Goal: Transaction & Acquisition: Book appointment/travel/reservation

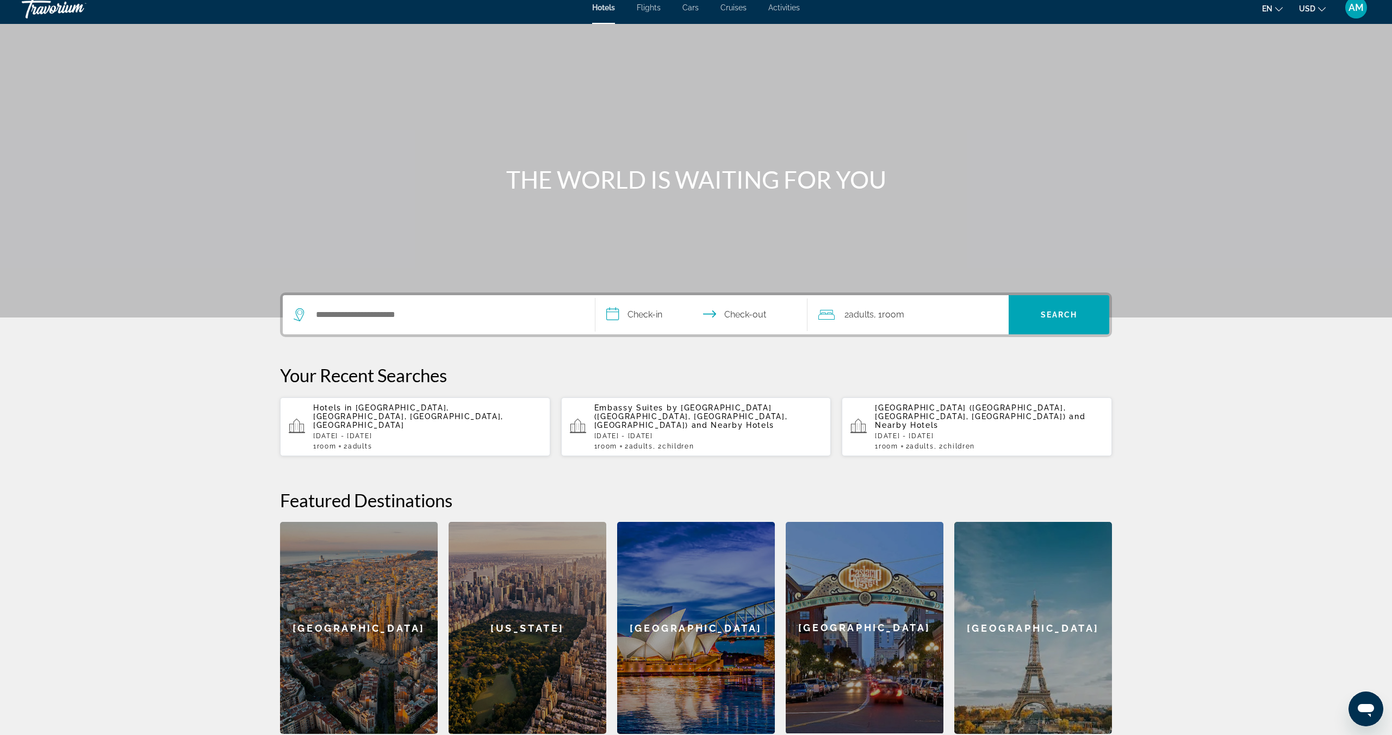
scroll to position [10, 0]
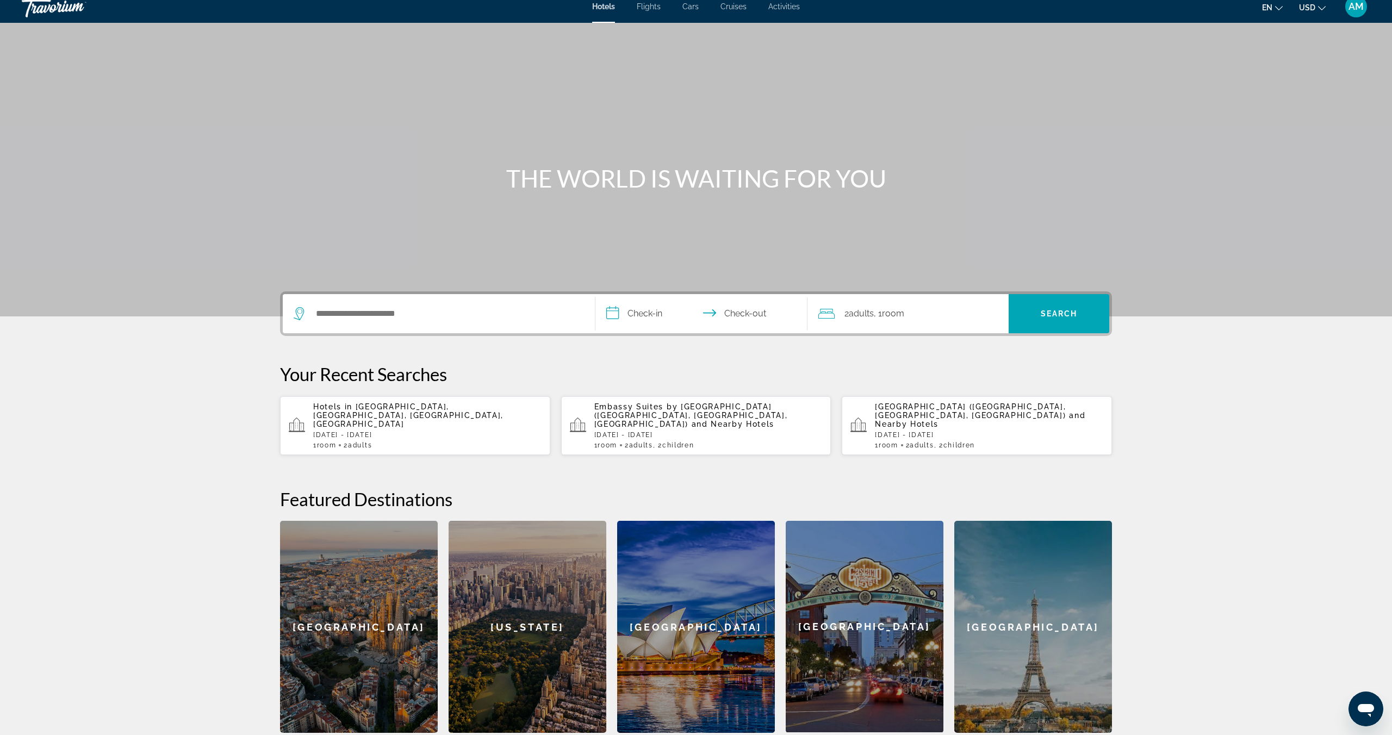
click at [648, 313] on input "**********" at bounding box center [704, 315] width 216 height 42
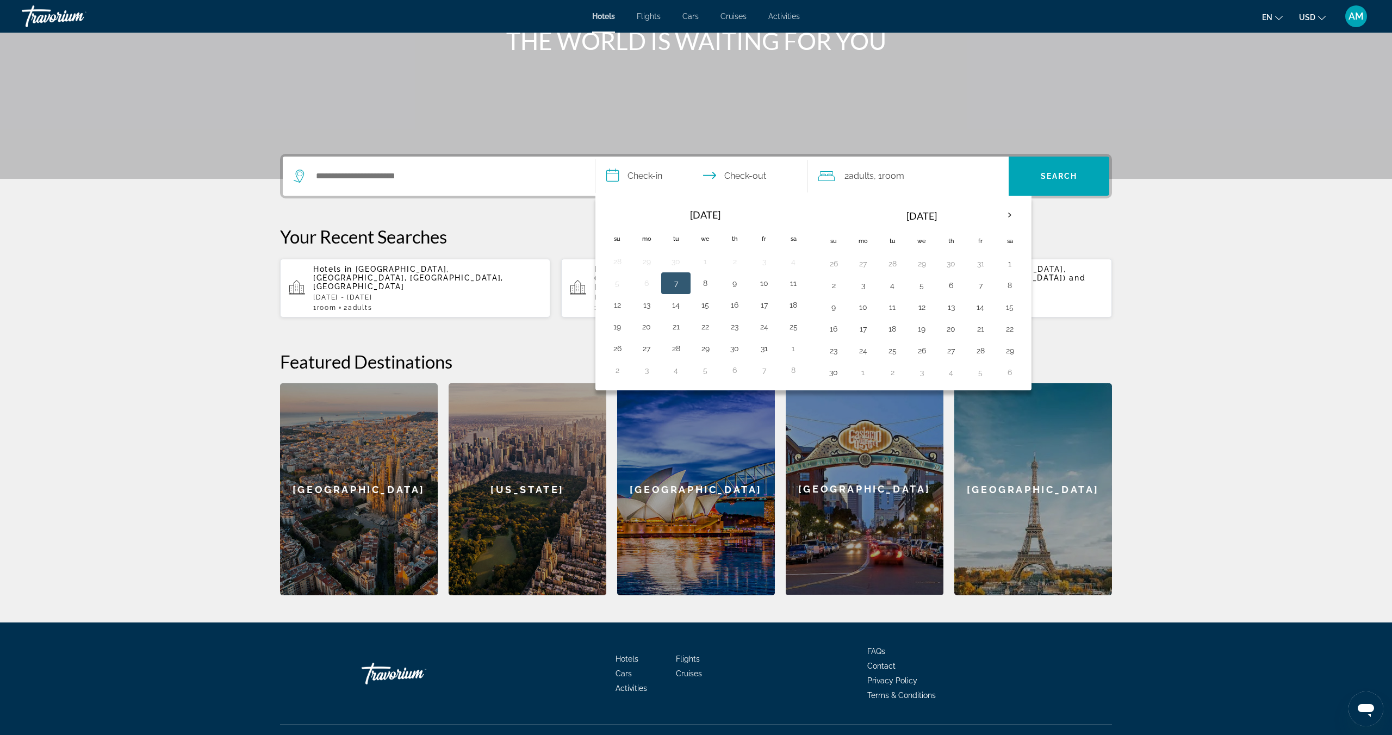
scroll to position [159, 0]
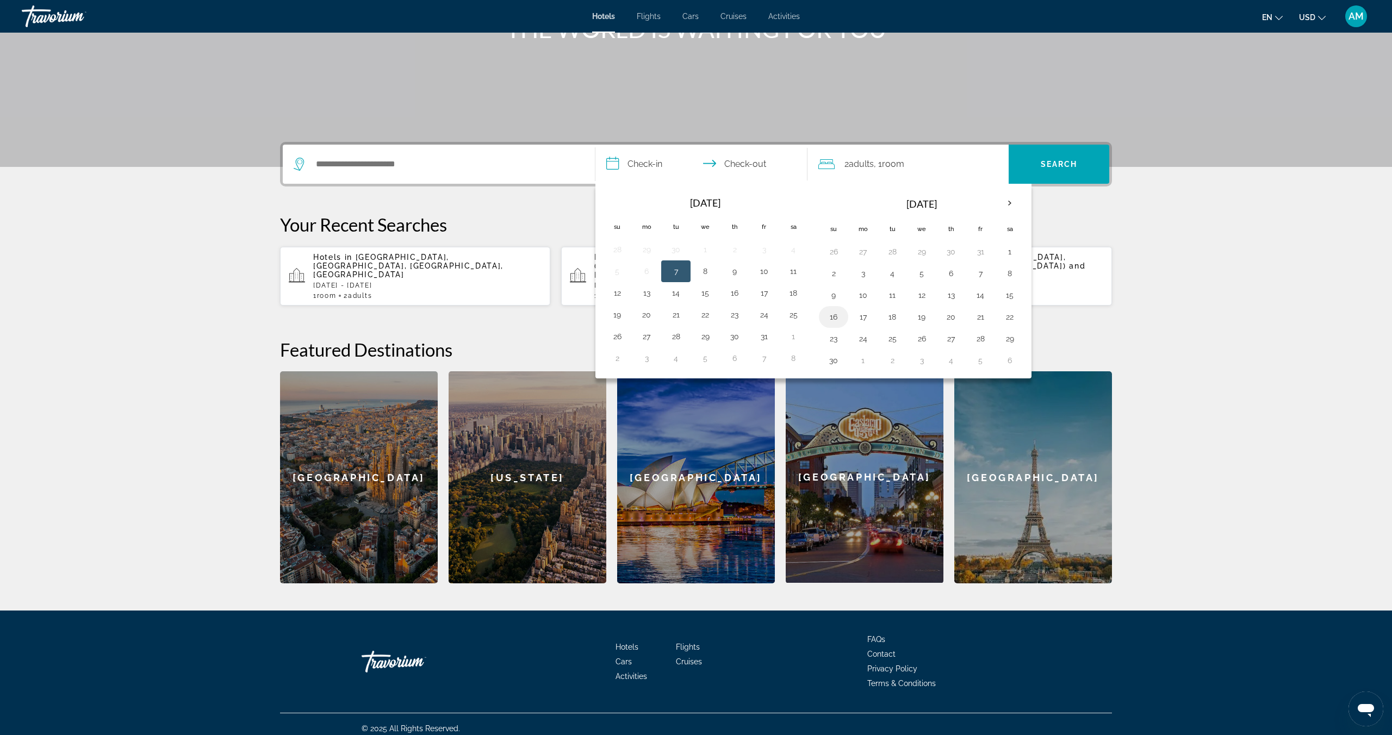
click at [831, 314] on button "16" at bounding box center [833, 316] width 17 height 15
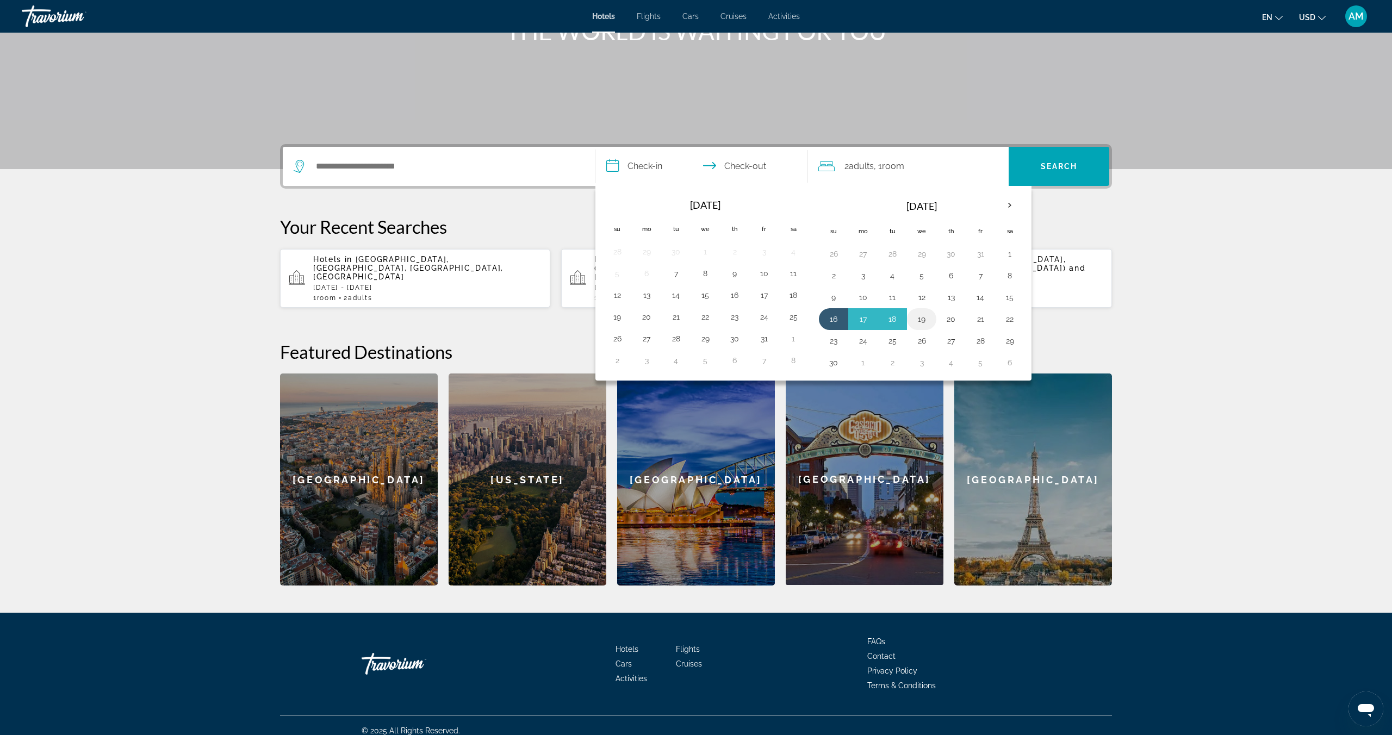
click at [920, 320] on button "19" at bounding box center [921, 319] width 17 height 15
type input "**********"
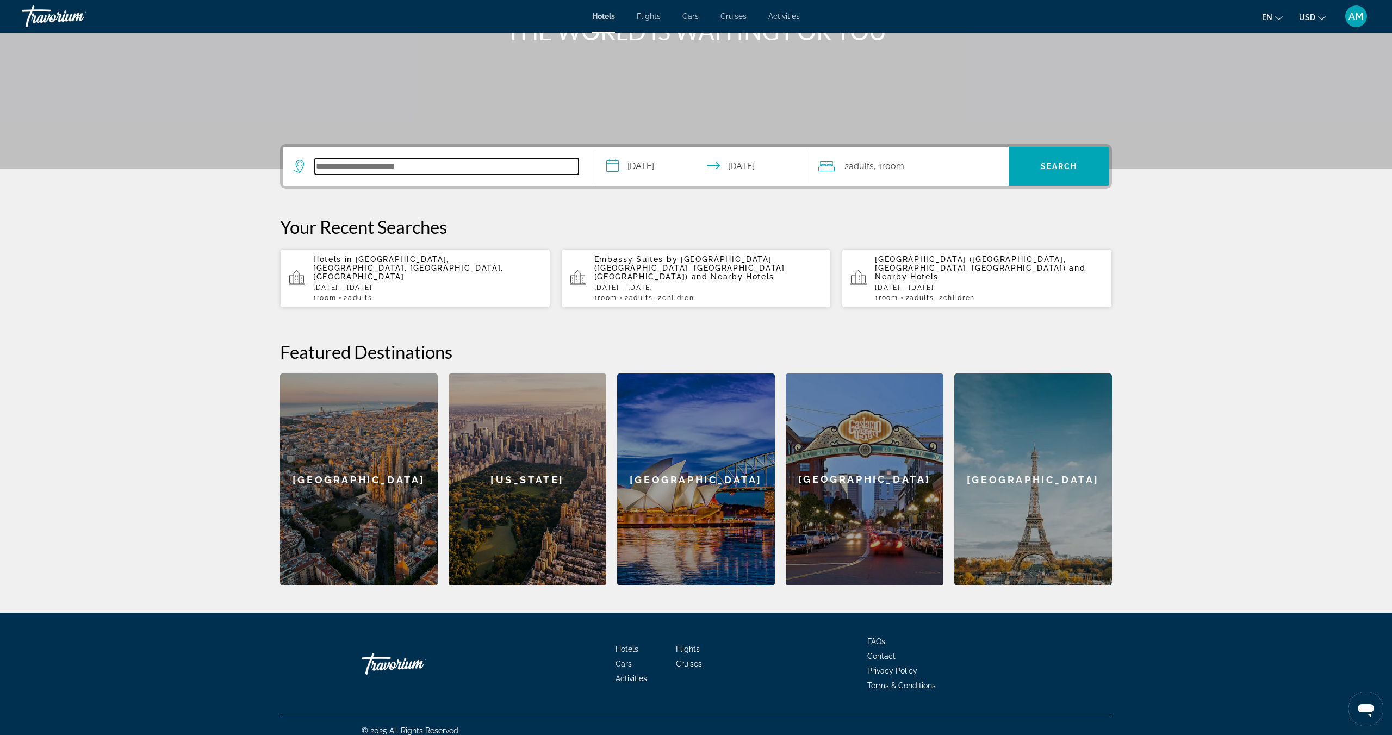
click at [352, 164] on input "Search hotel destination" at bounding box center [447, 166] width 264 height 16
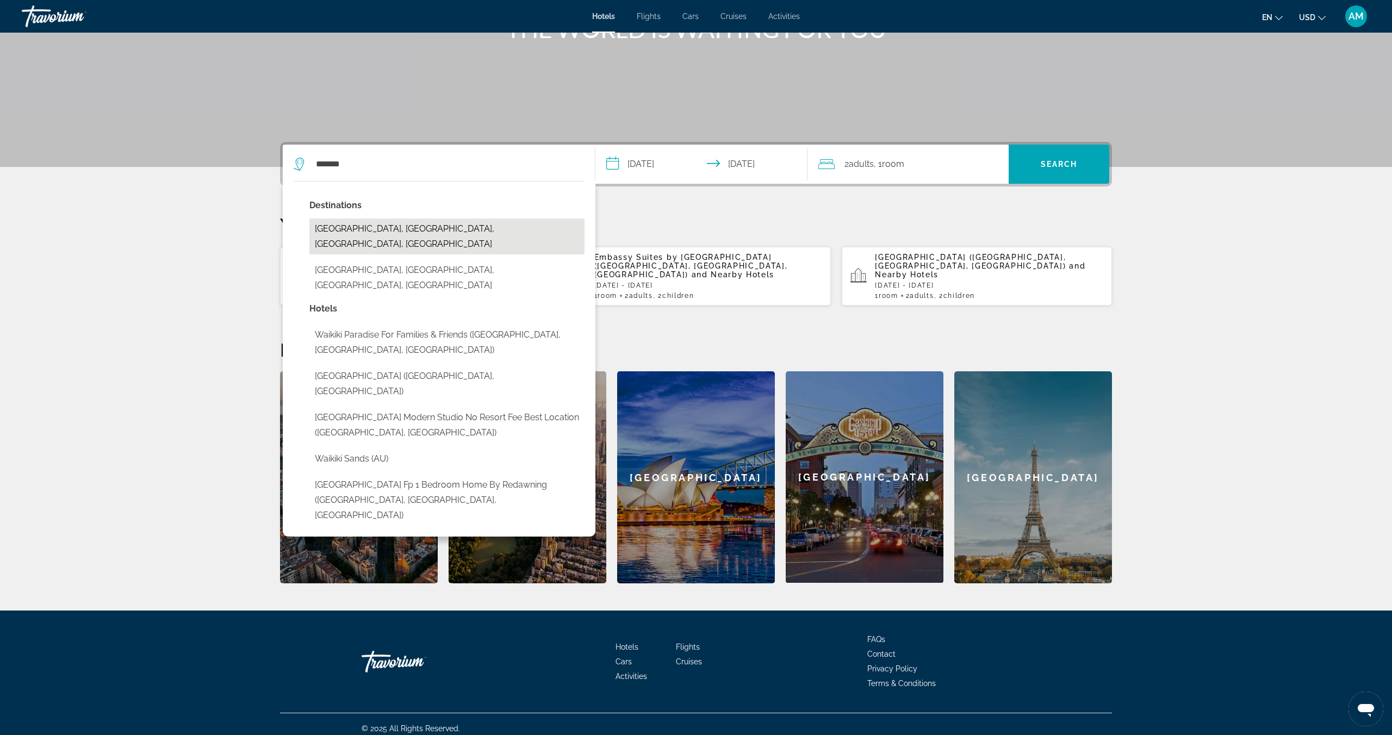
click at [414, 231] on button "[GEOGRAPHIC_DATA], [GEOGRAPHIC_DATA], [GEOGRAPHIC_DATA], [GEOGRAPHIC_DATA]" at bounding box center [446, 237] width 275 height 36
type input "**********"
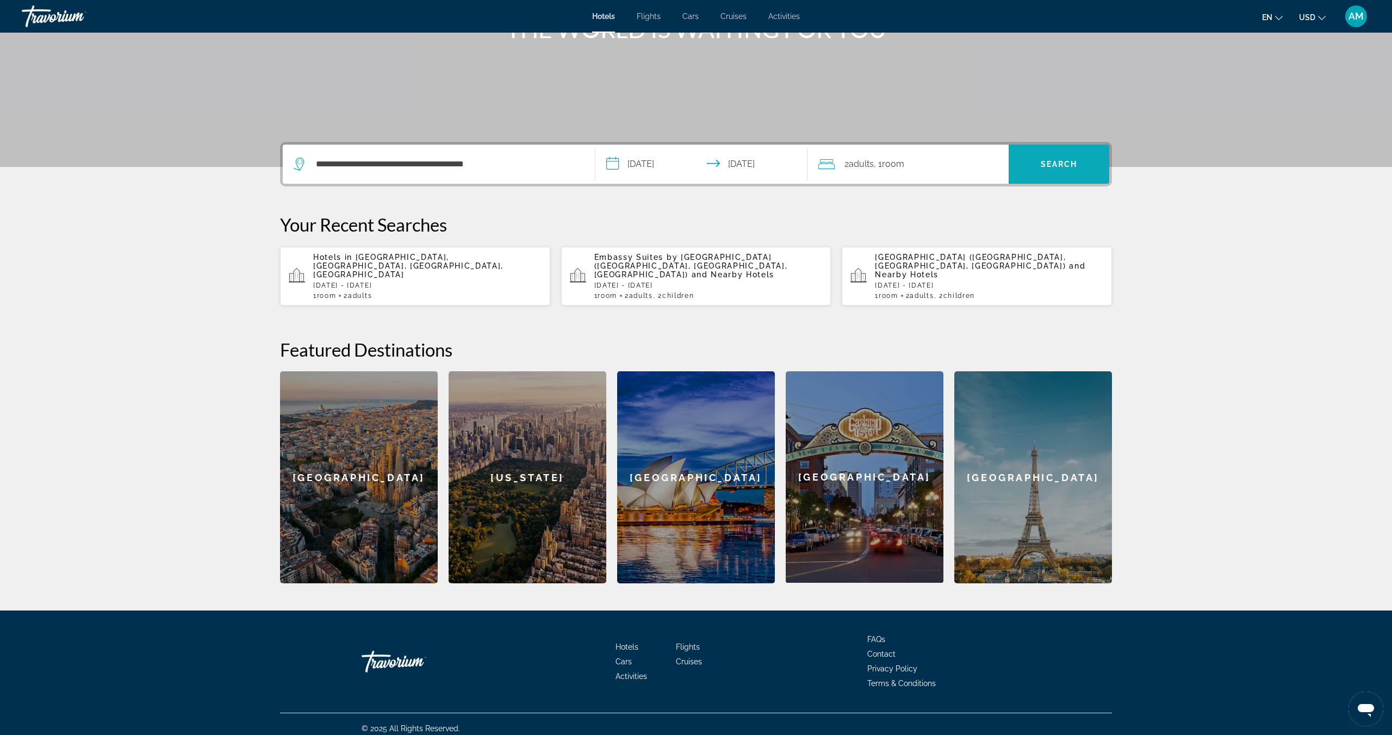
click at [1061, 165] on span "Search" at bounding box center [1059, 164] width 37 height 9
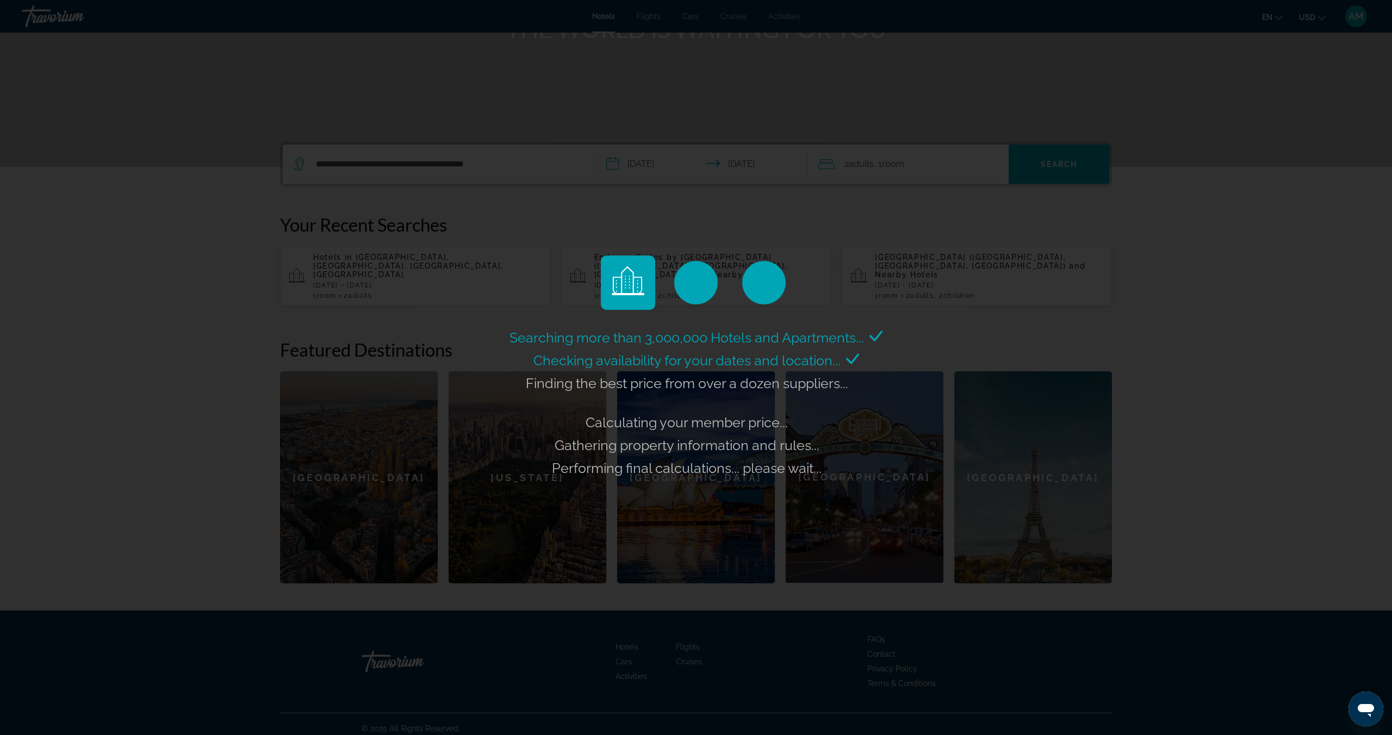
click at [1209, 199] on div "Searching more than 3,000,000 Hotels and Apartments... Checking availability fo…" at bounding box center [696, 367] width 1392 height 735
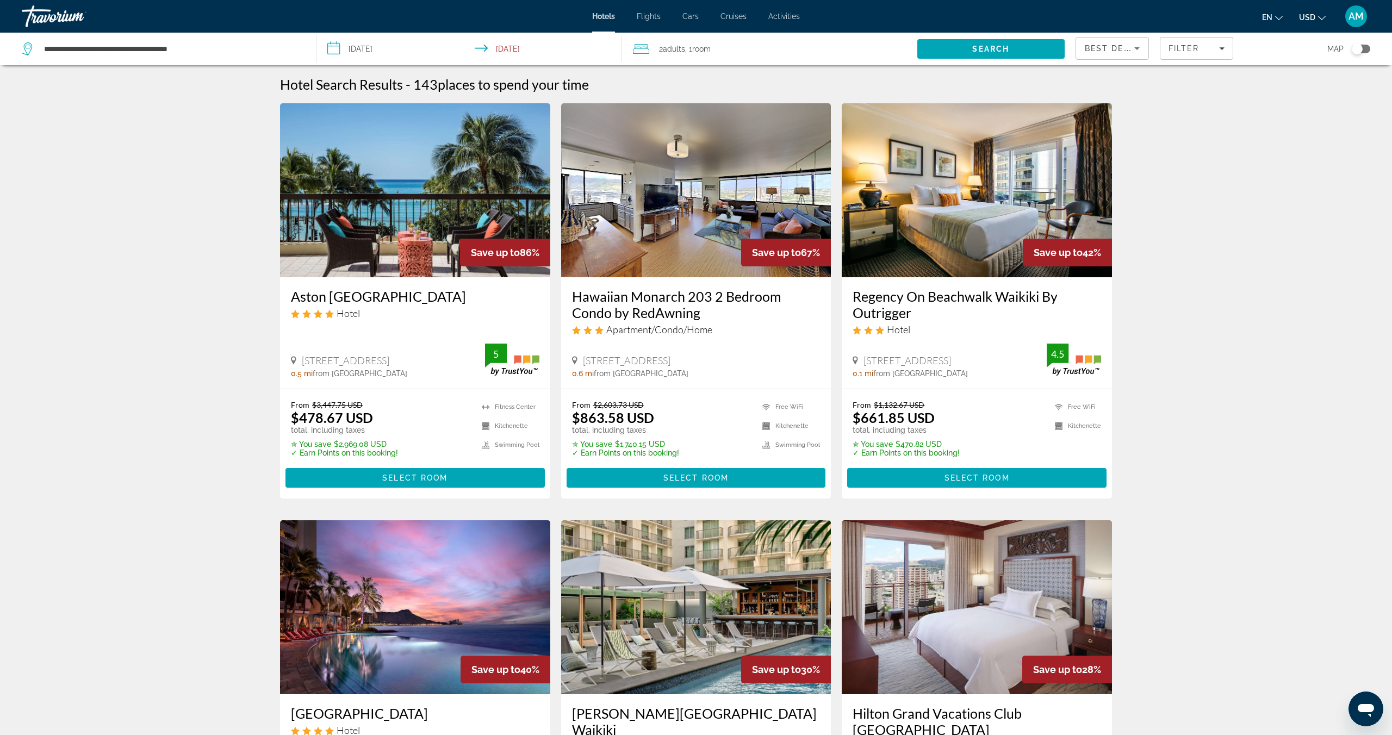
click at [408, 225] on img "Main content" at bounding box center [415, 190] width 270 height 174
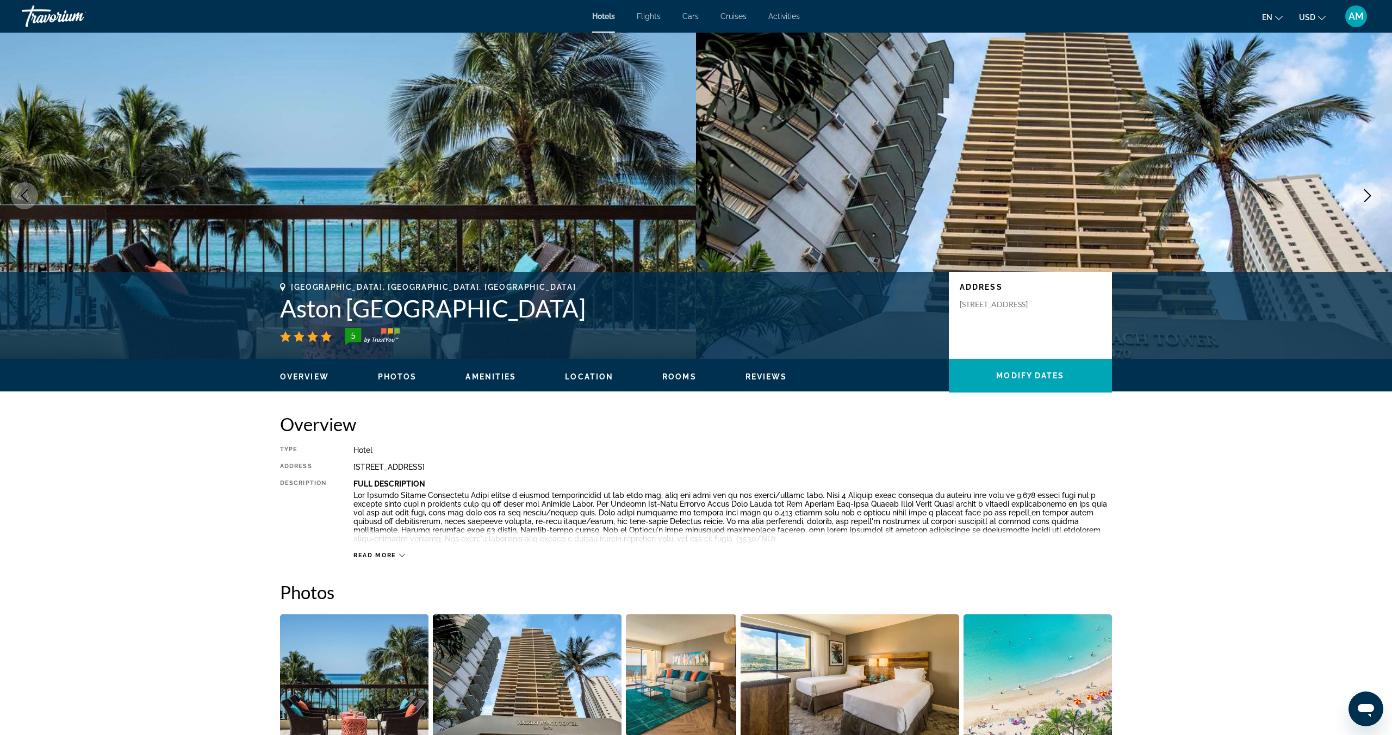
click at [392, 375] on span "Photos" at bounding box center [397, 377] width 39 height 9
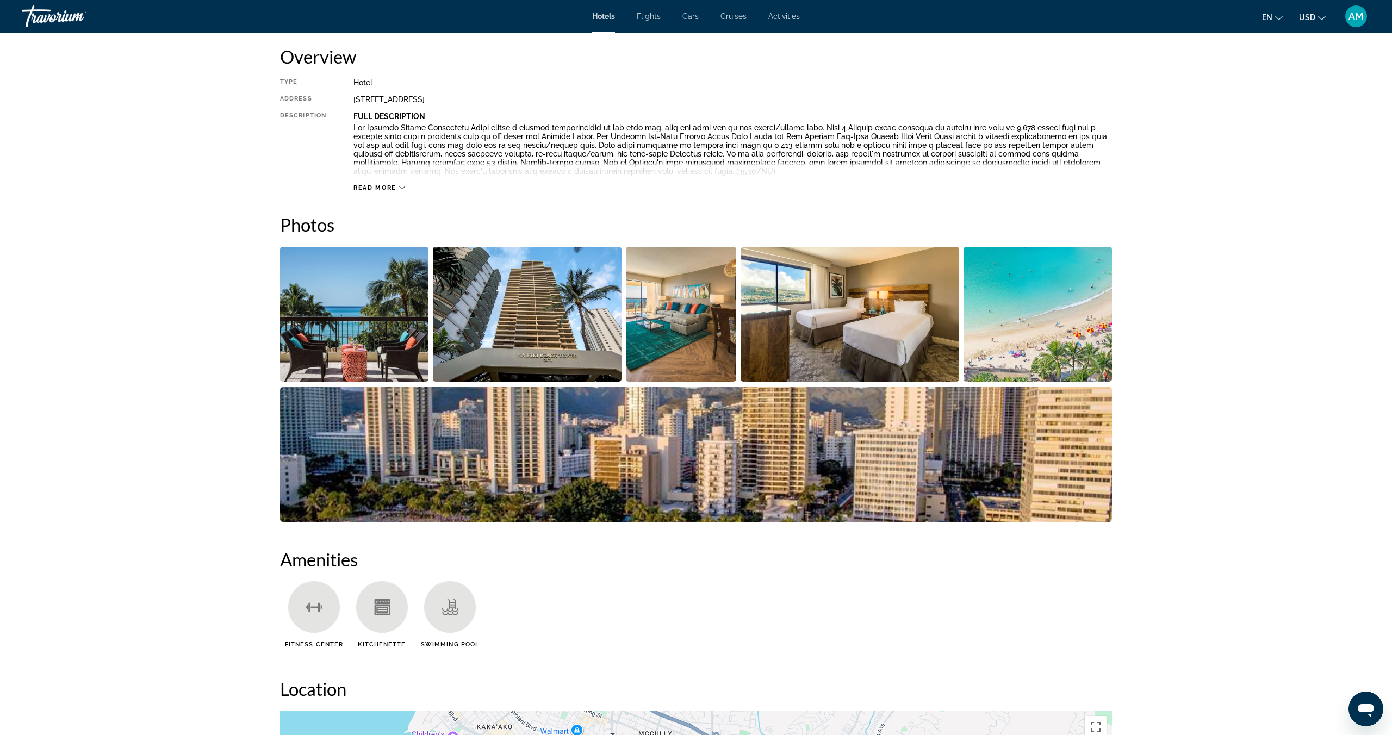
scroll to position [365, 0]
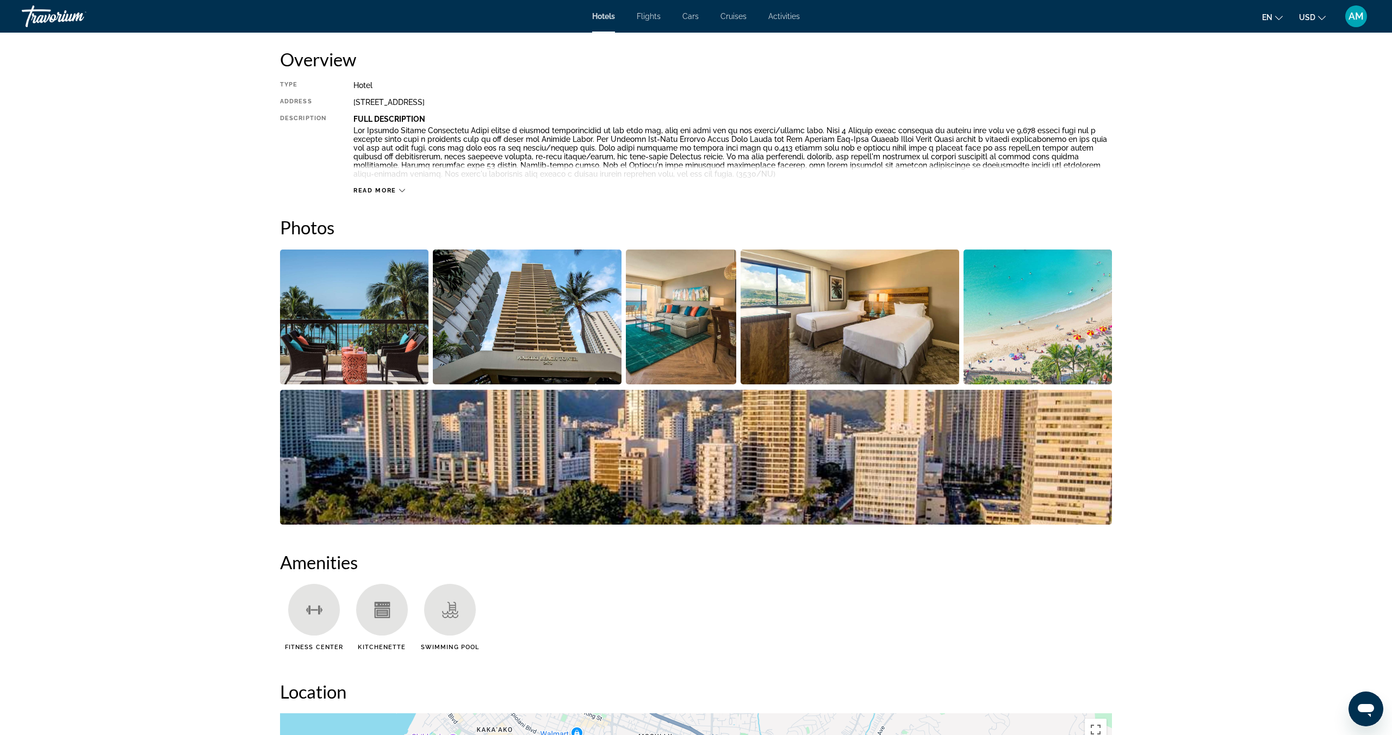
click at [686, 329] on img "Open full-screen image slider" at bounding box center [681, 317] width 110 height 135
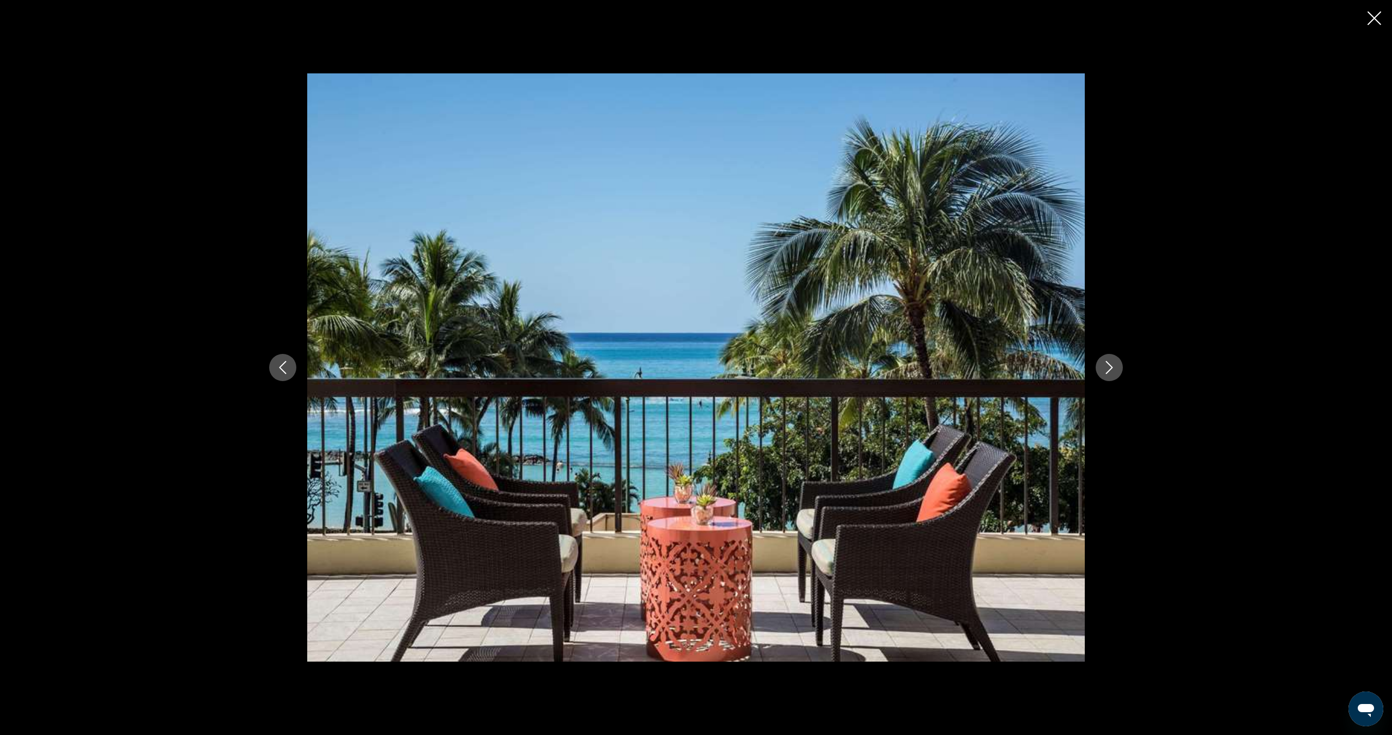
click at [1112, 366] on icon "Next image" at bounding box center [1109, 367] width 13 height 13
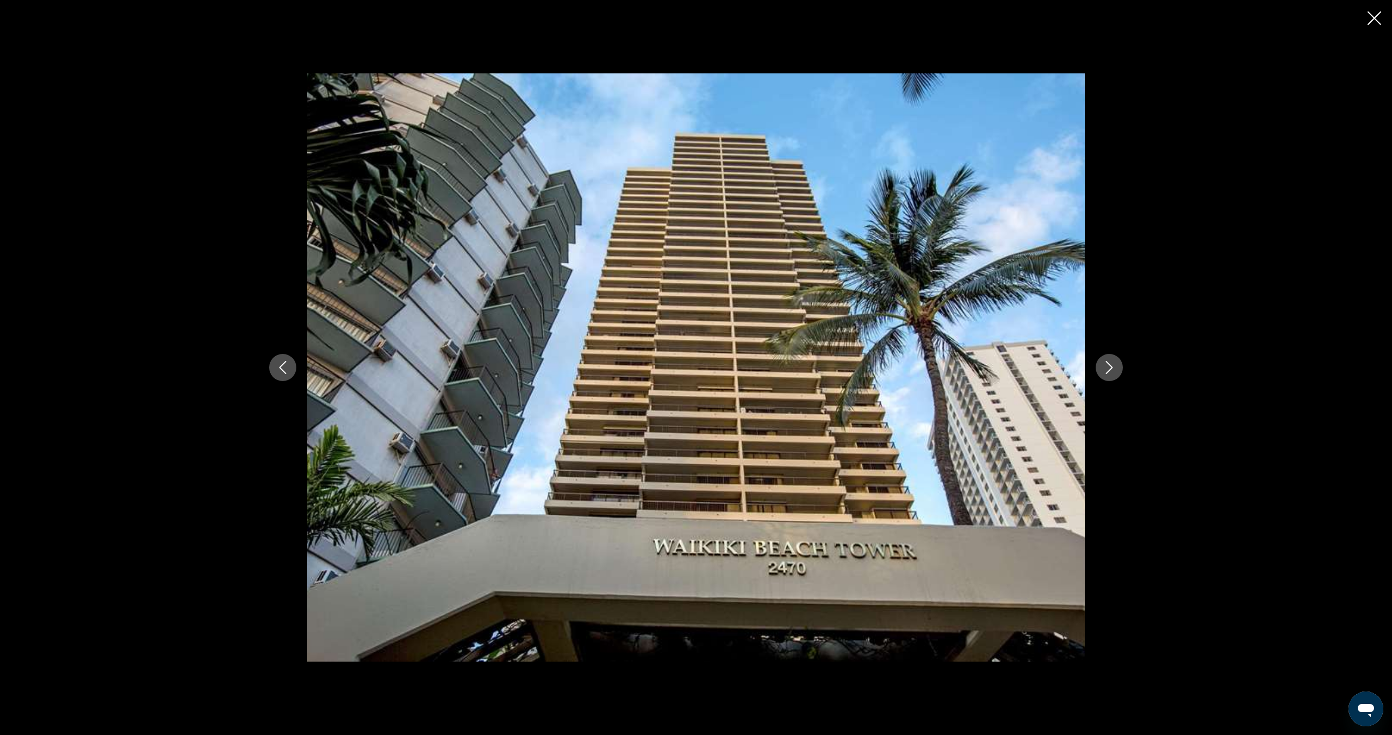
click at [1112, 366] on icon "Next image" at bounding box center [1109, 367] width 13 height 13
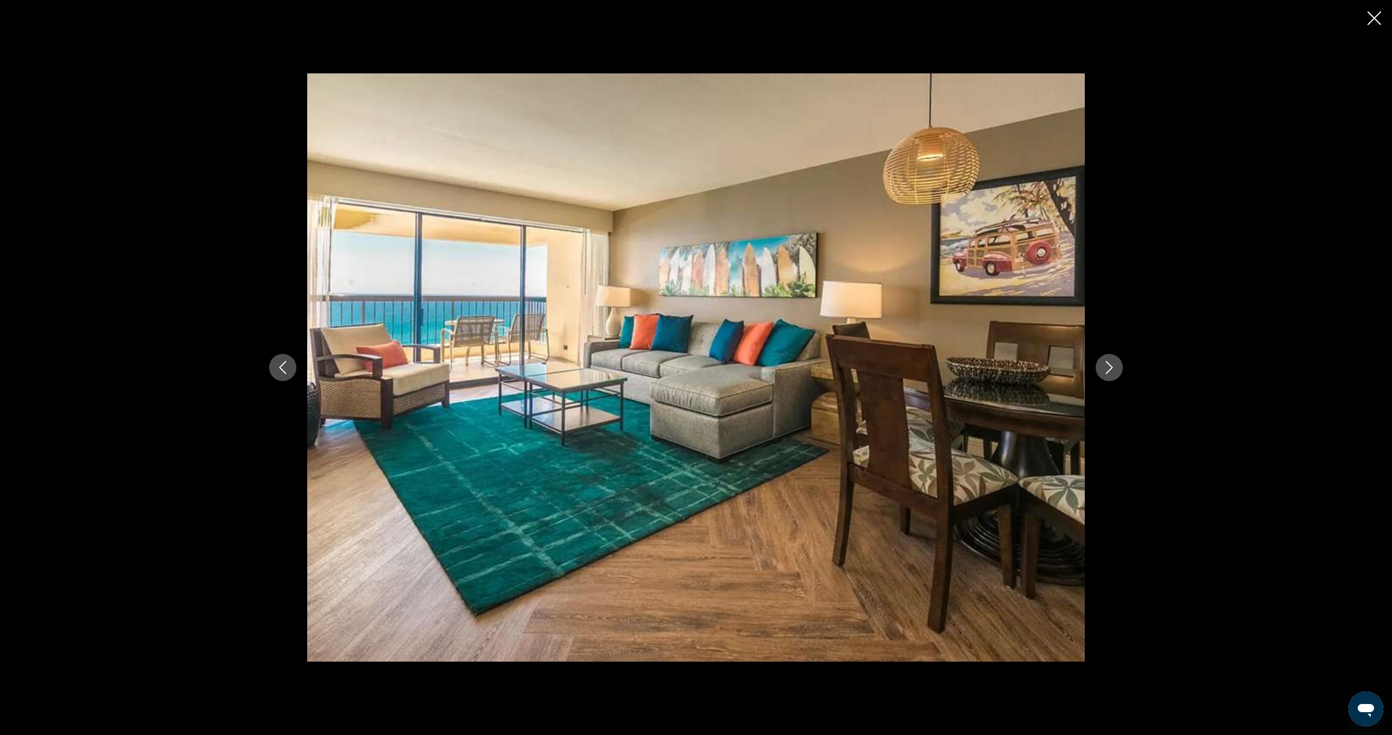
click at [1112, 366] on icon "Next image" at bounding box center [1109, 367] width 13 height 13
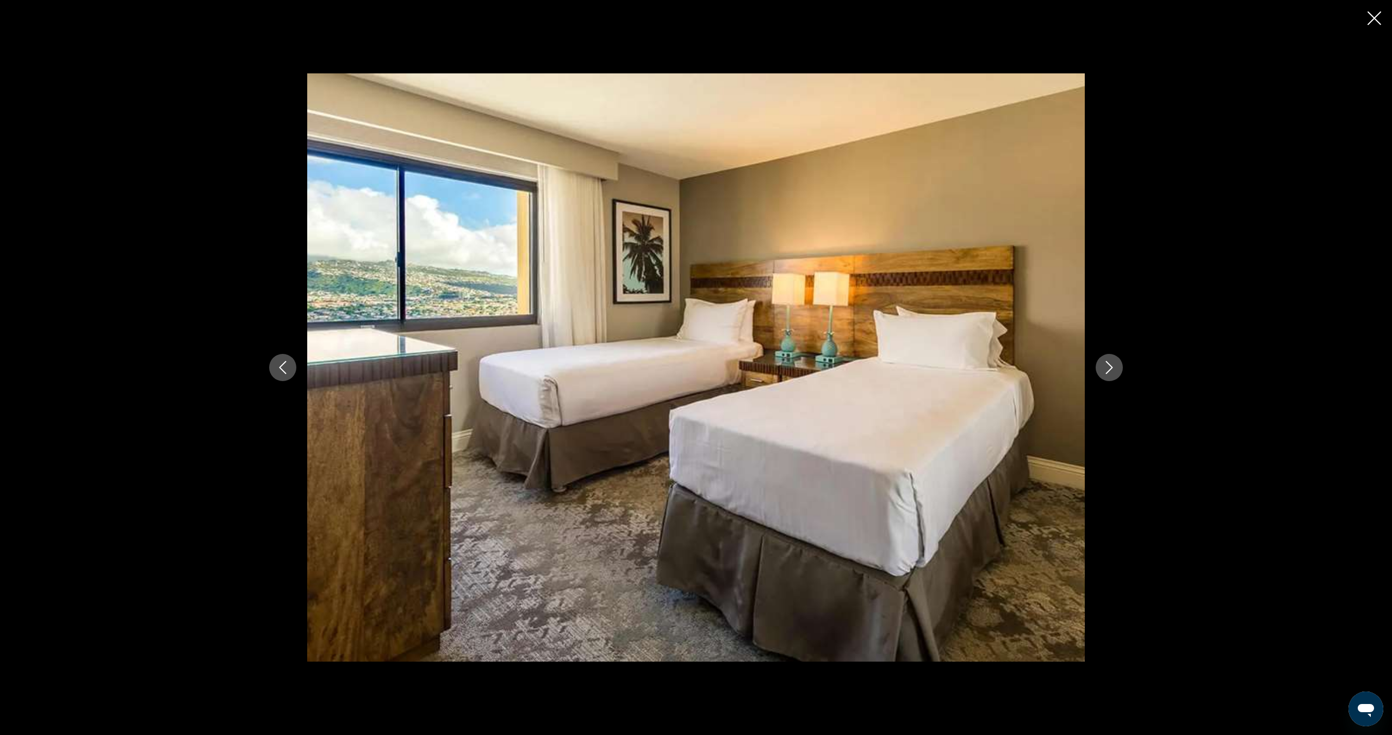
click at [1112, 366] on icon "Next image" at bounding box center [1109, 367] width 13 height 13
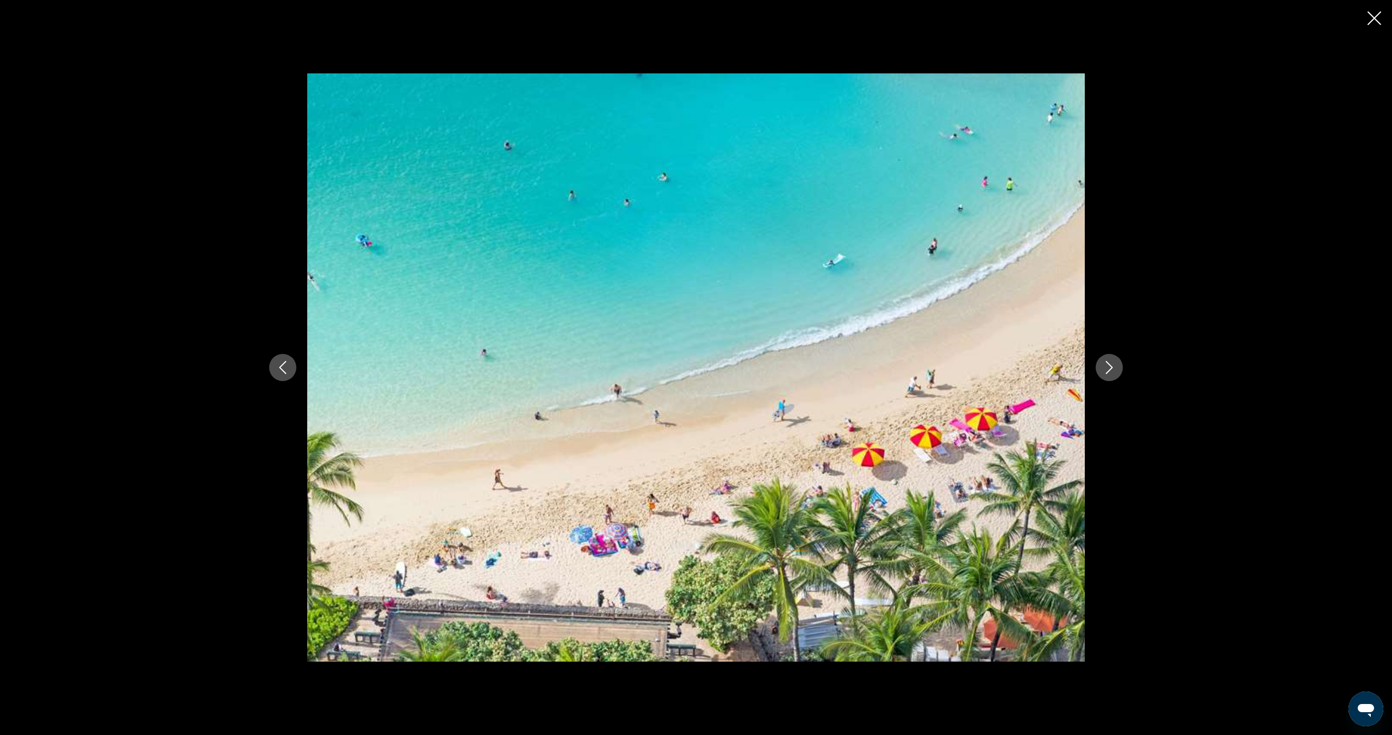
click at [1112, 366] on icon "Next image" at bounding box center [1109, 367] width 13 height 13
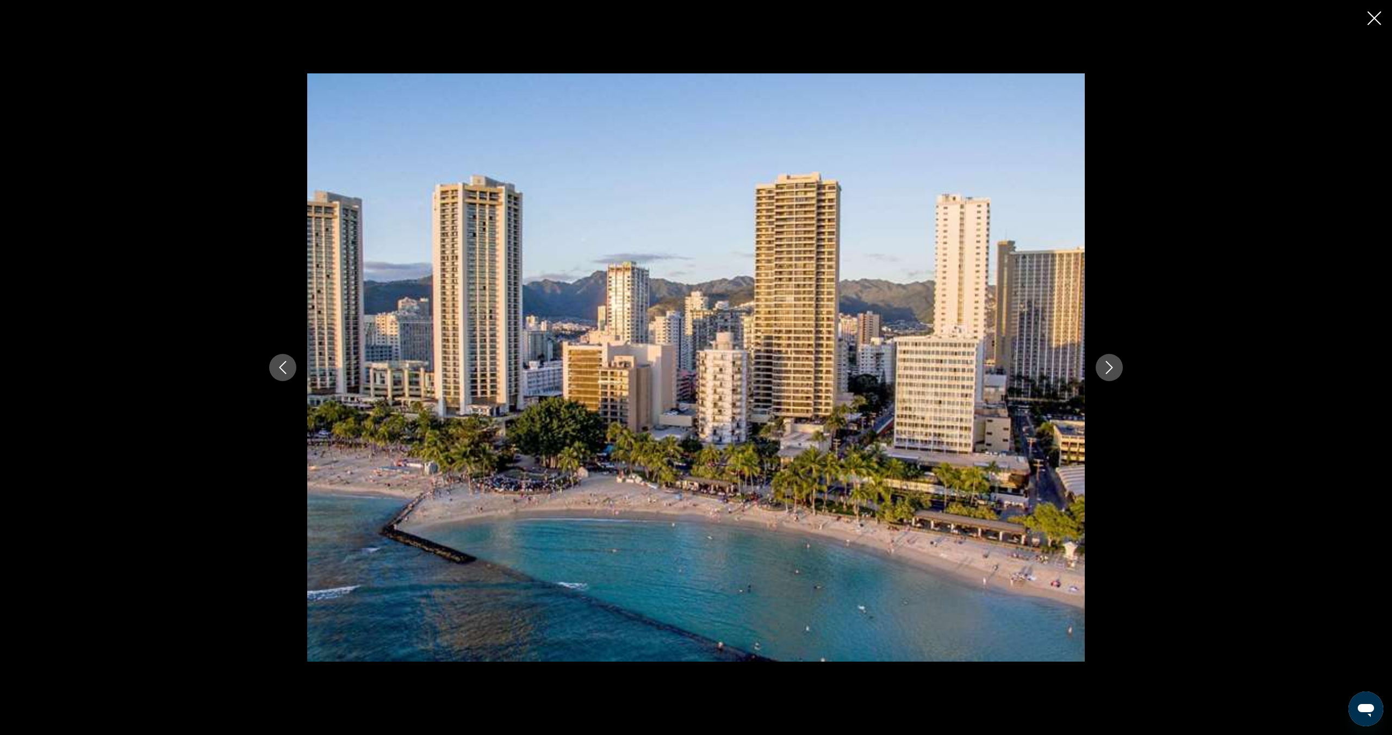
click at [1112, 366] on icon "Next image" at bounding box center [1109, 367] width 13 height 13
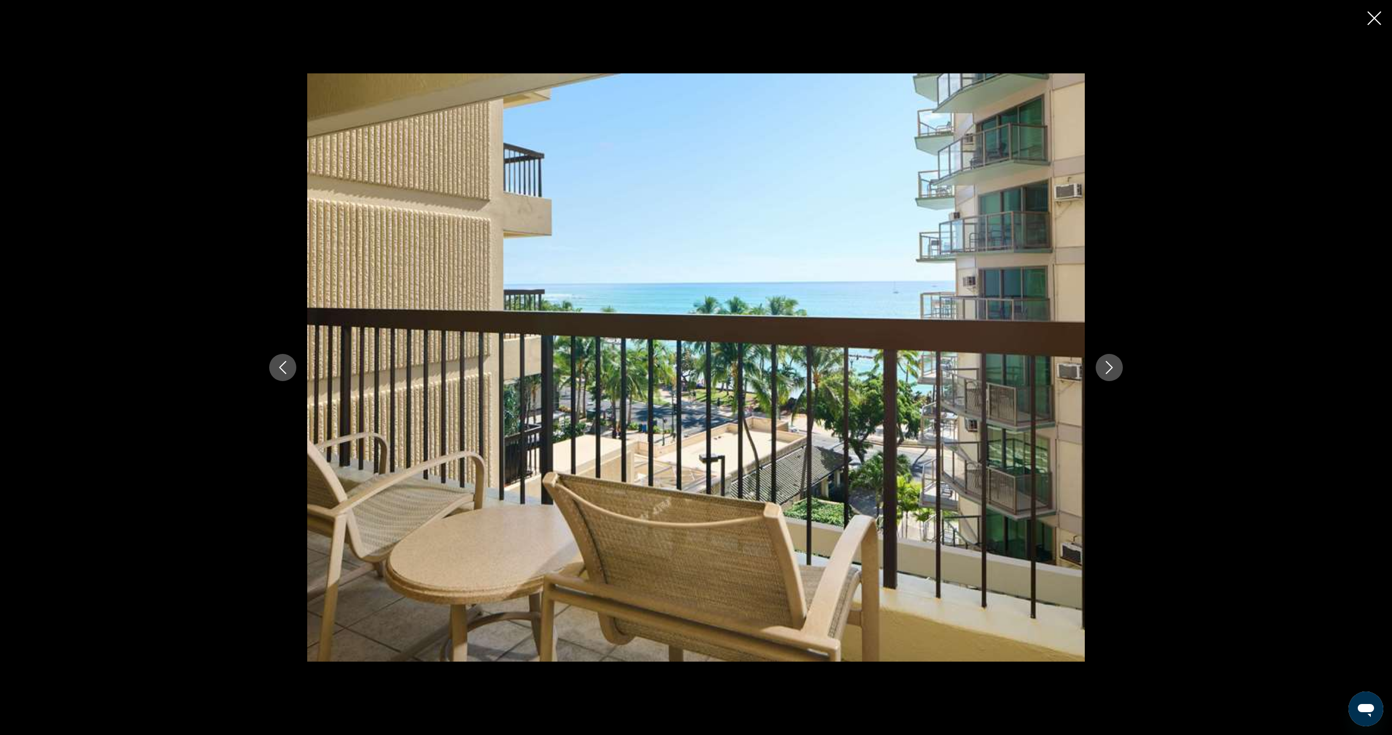
click at [1112, 367] on icon "Next image" at bounding box center [1109, 367] width 7 height 13
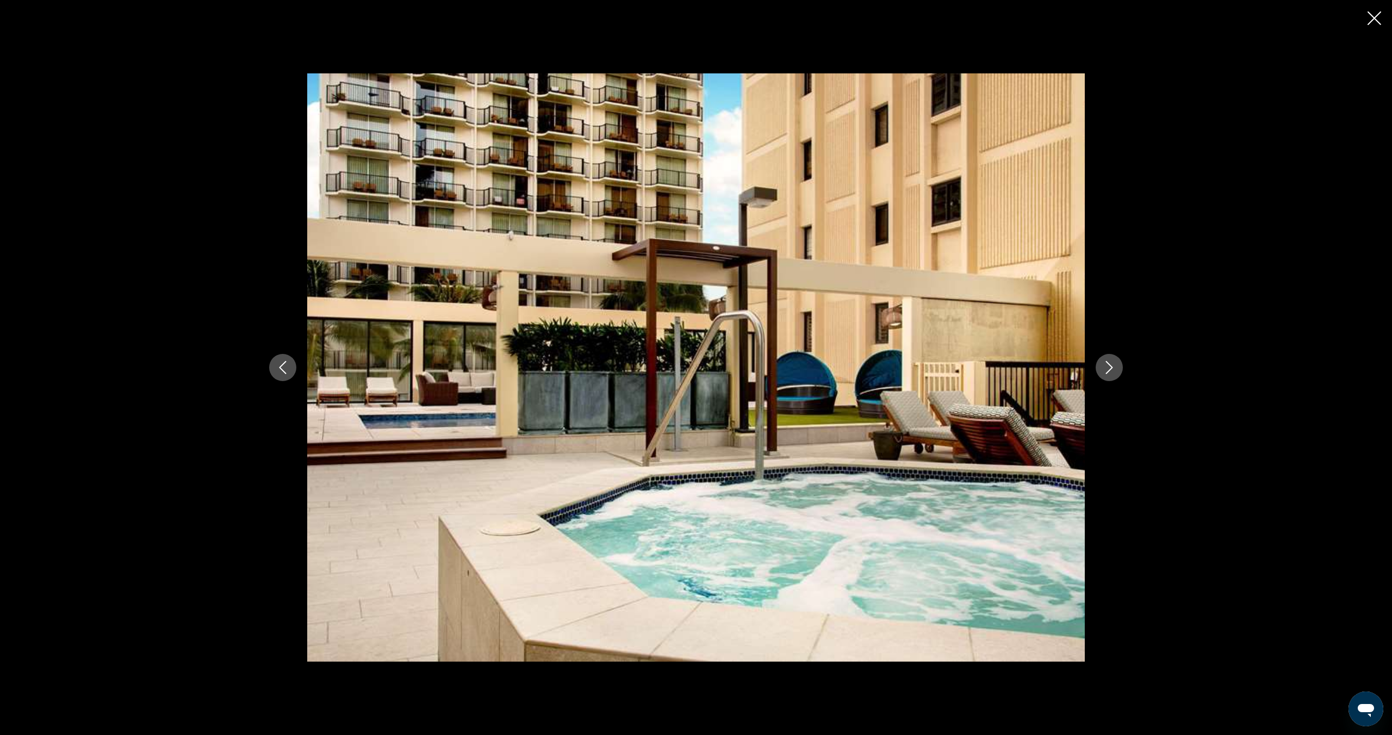
click at [1112, 367] on icon "Next image" at bounding box center [1109, 367] width 7 height 13
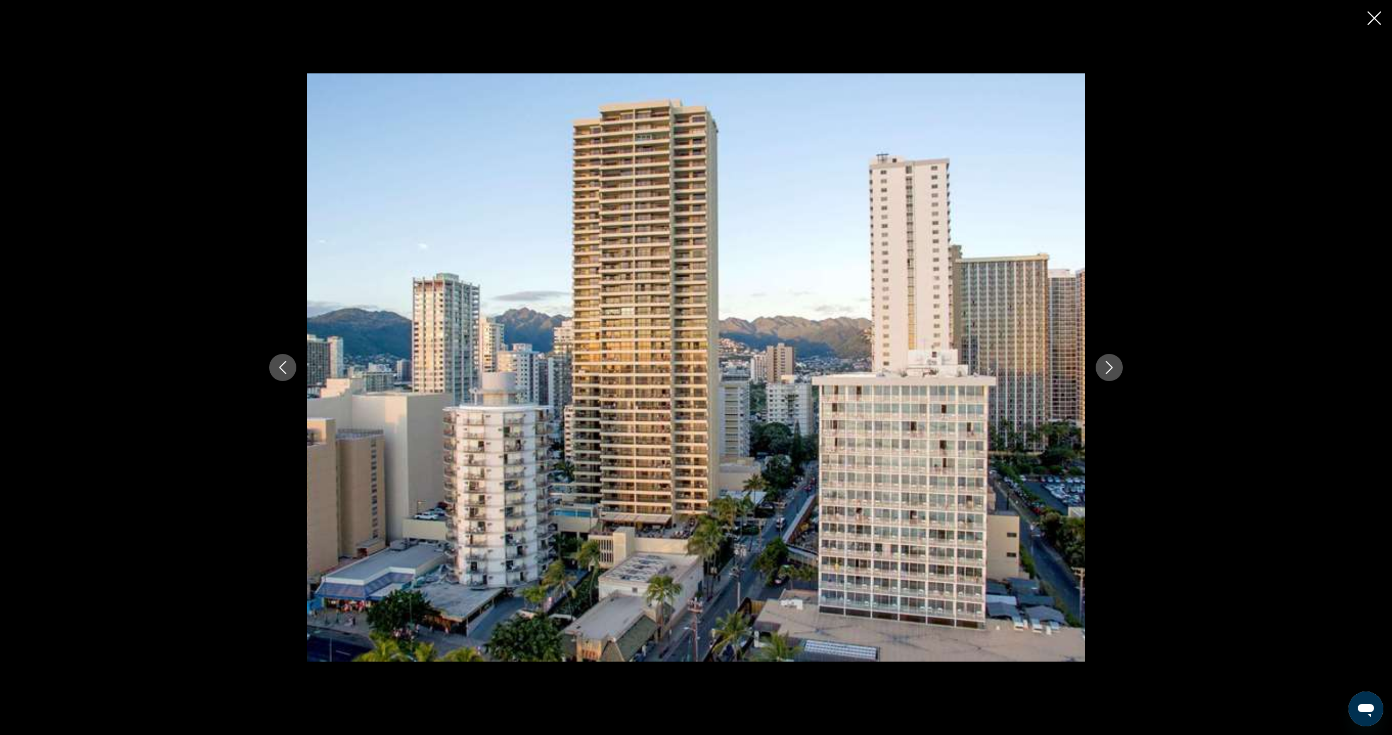
click at [1112, 367] on icon "Next image" at bounding box center [1109, 367] width 7 height 13
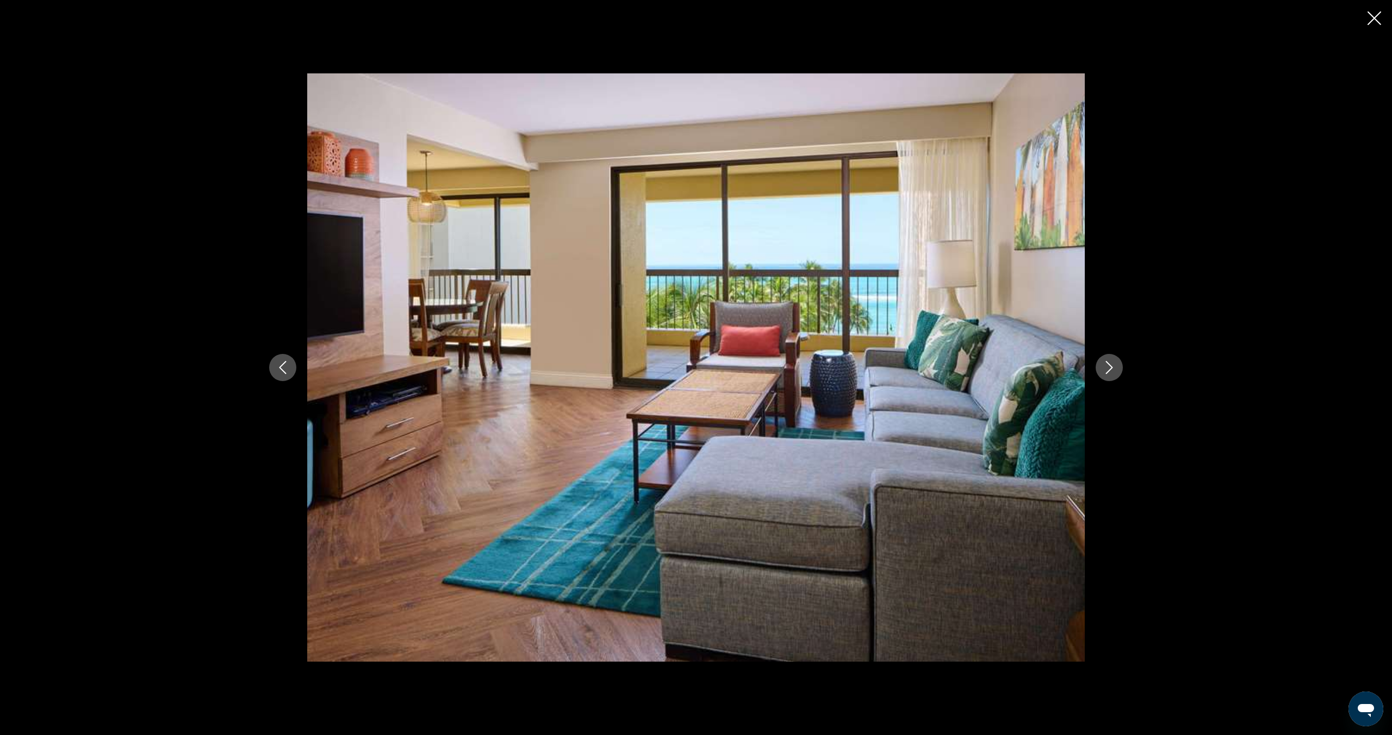
click at [1112, 367] on icon "Next image" at bounding box center [1109, 367] width 7 height 13
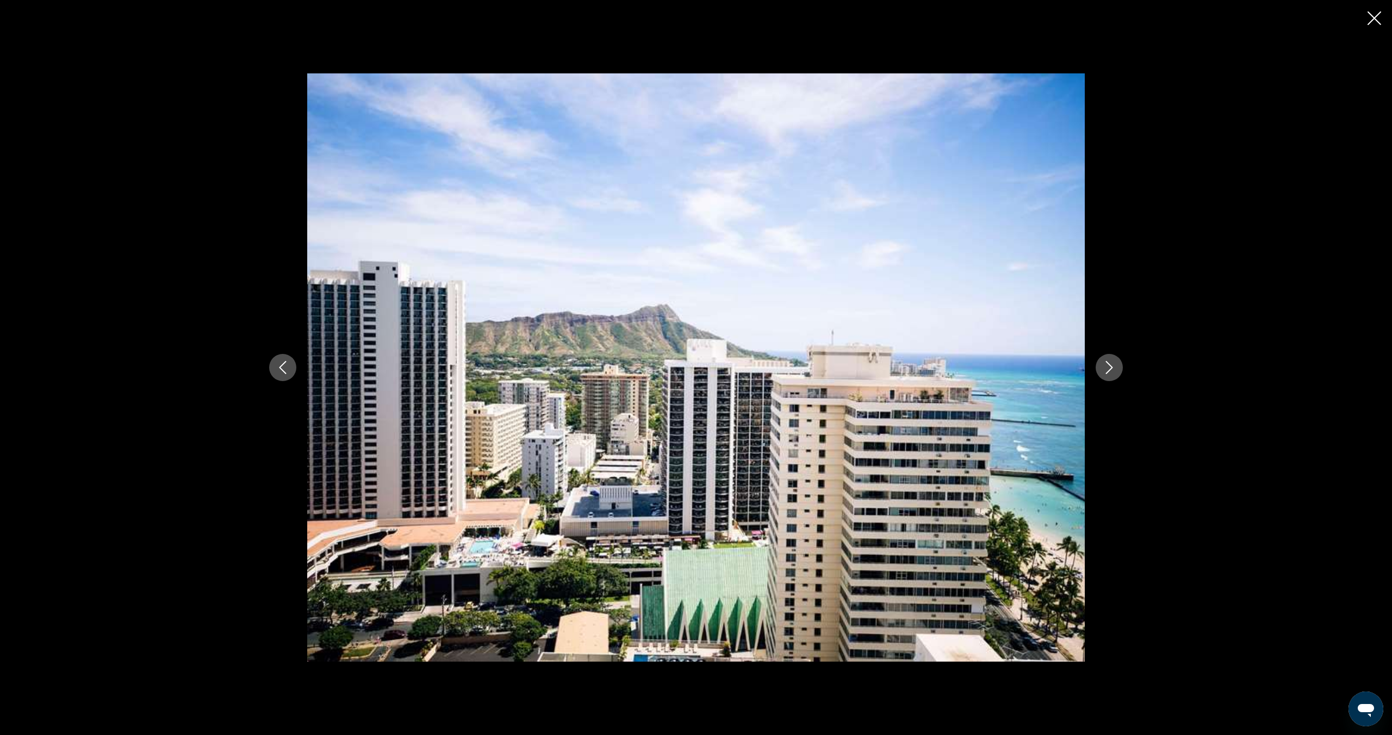
click at [1112, 367] on icon "Next image" at bounding box center [1109, 367] width 7 height 13
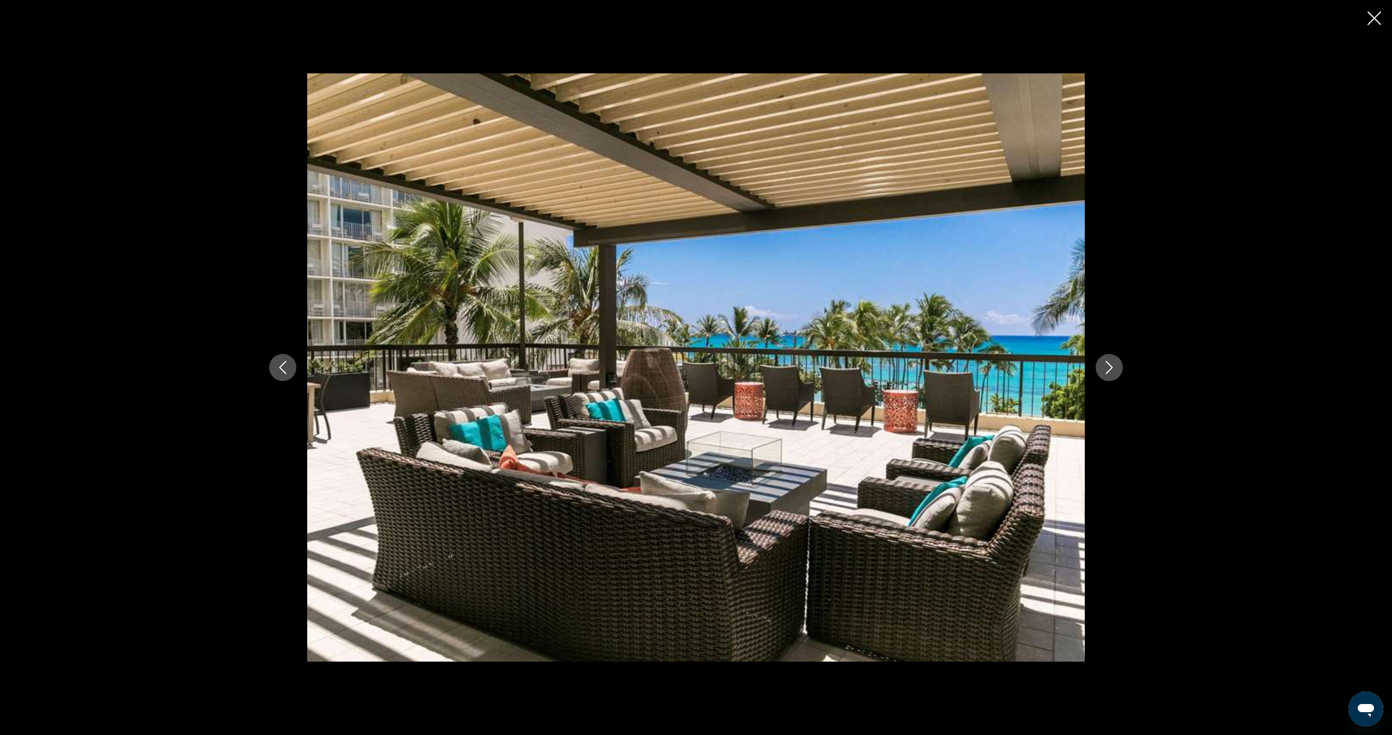
click at [1112, 367] on icon "Next image" at bounding box center [1109, 367] width 7 height 13
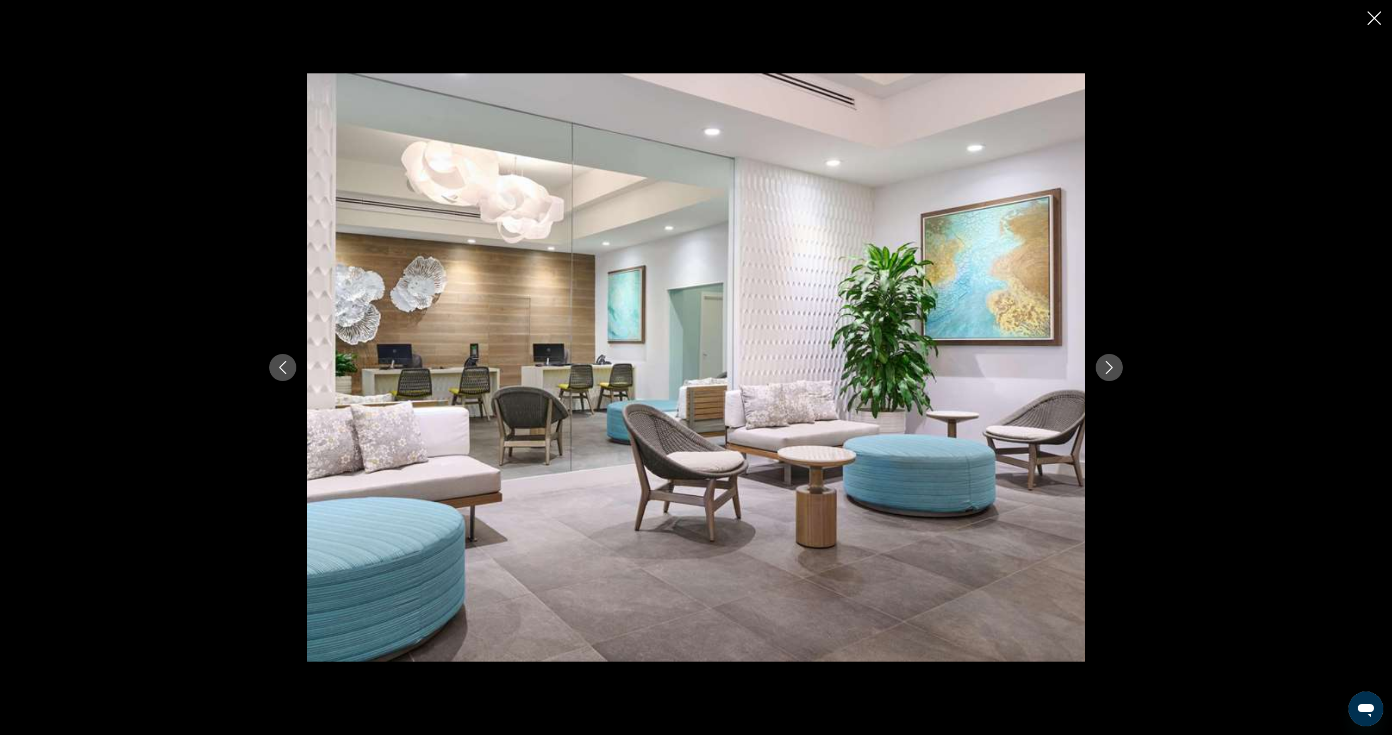
click at [1112, 367] on icon "Next image" at bounding box center [1109, 367] width 7 height 13
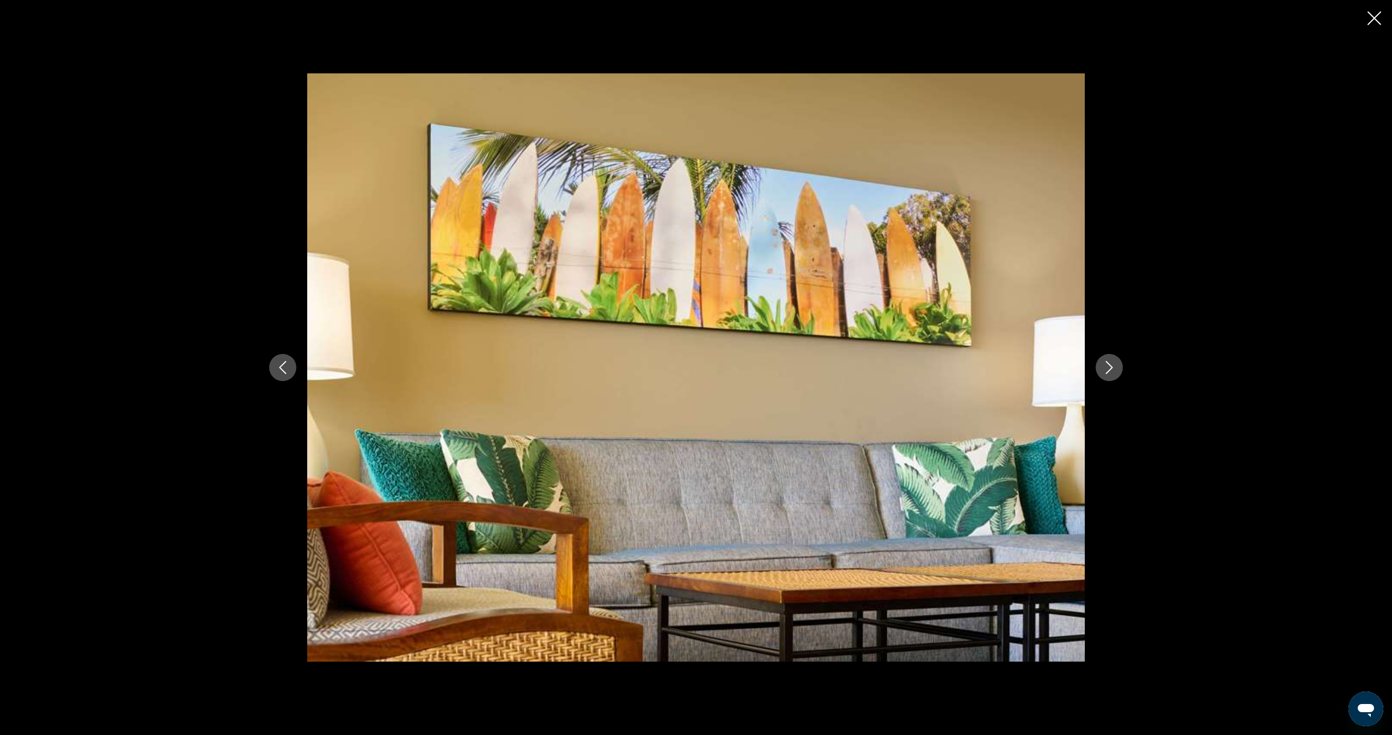
click at [1112, 367] on icon "Next image" at bounding box center [1109, 367] width 7 height 13
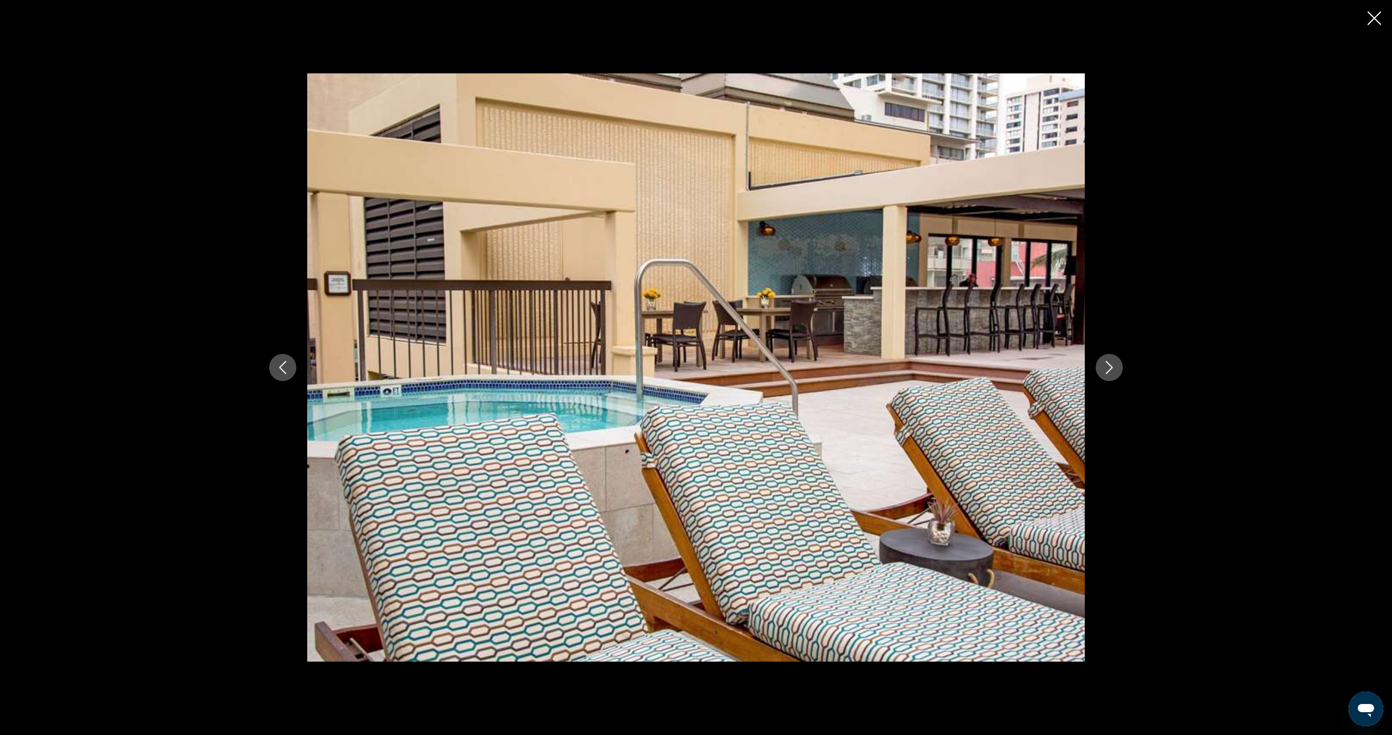
click at [1112, 367] on icon "Next image" at bounding box center [1109, 367] width 7 height 13
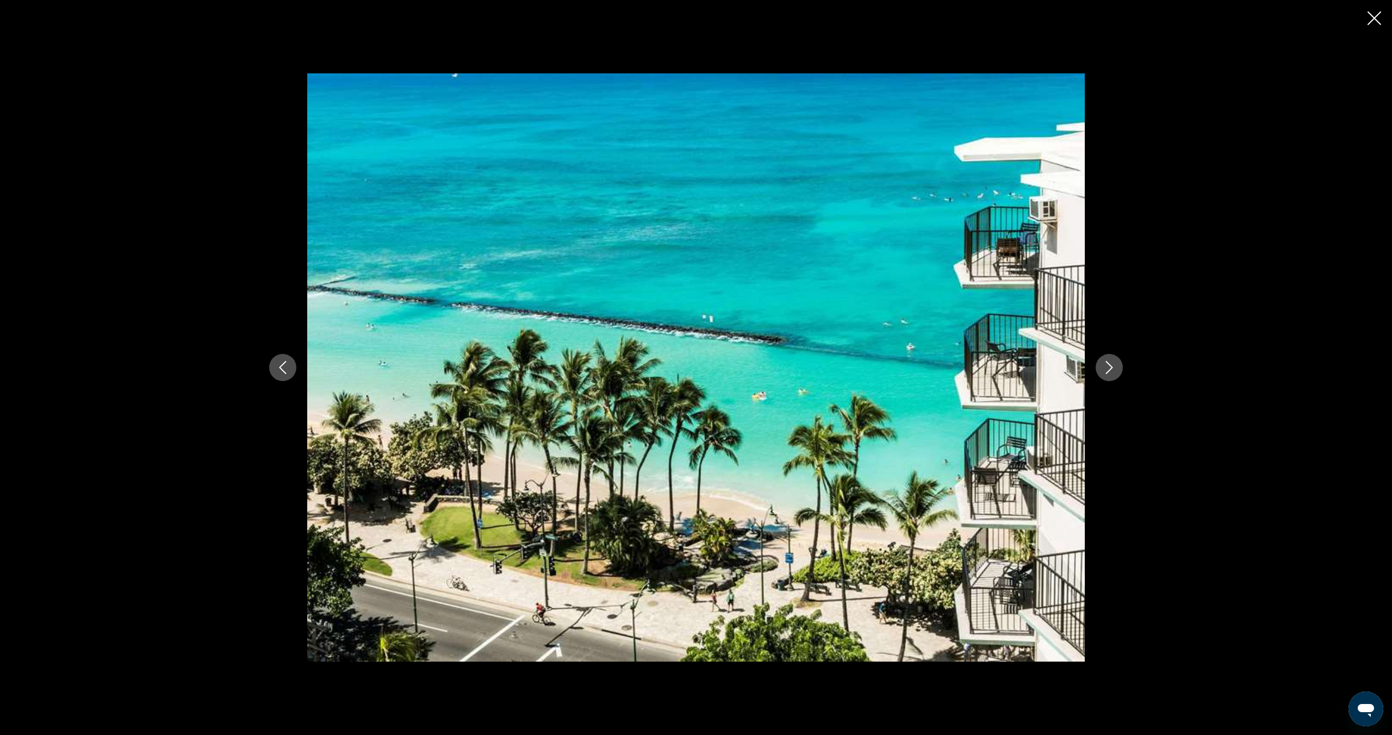
click at [1112, 367] on icon "Next image" at bounding box center [1109, 367] width 7 height 13
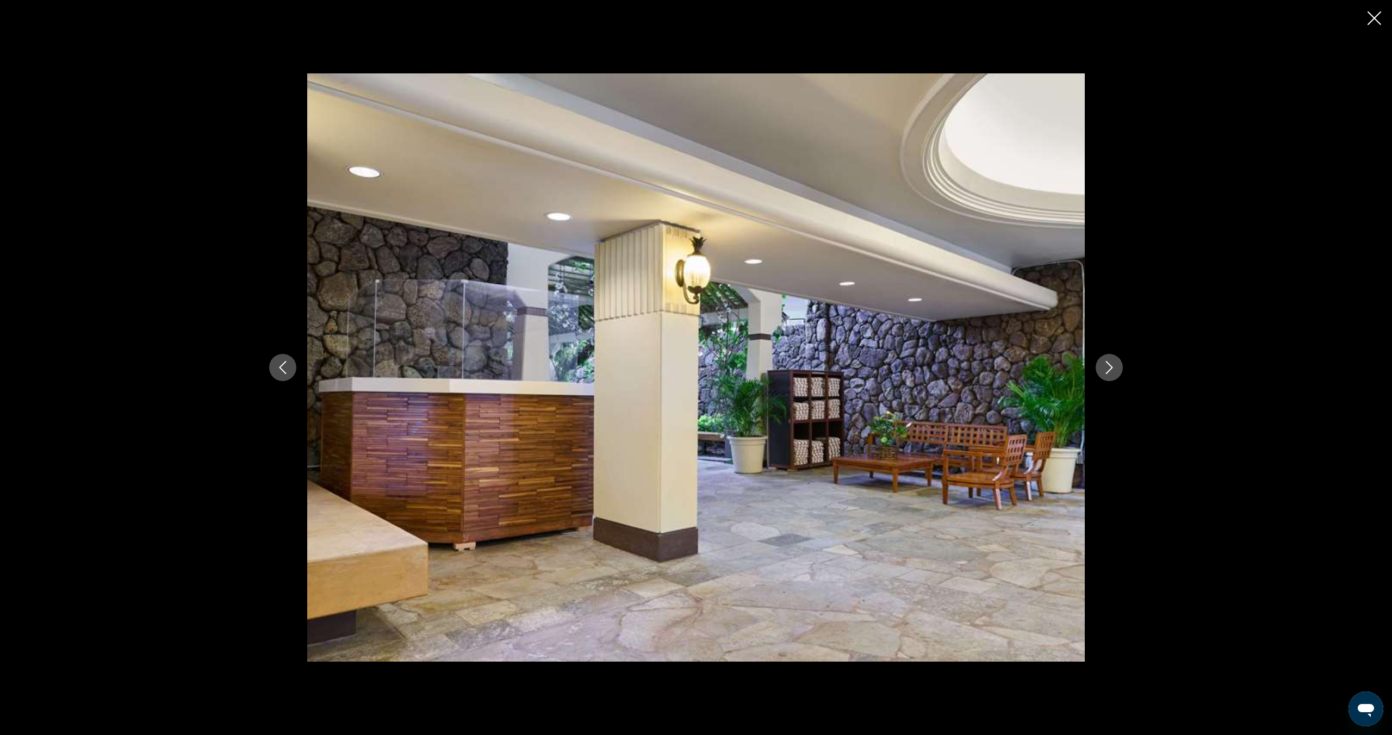
click at [1112, 367] on icon "Next image" at bounding box center [1109, 367] width 7 height 13
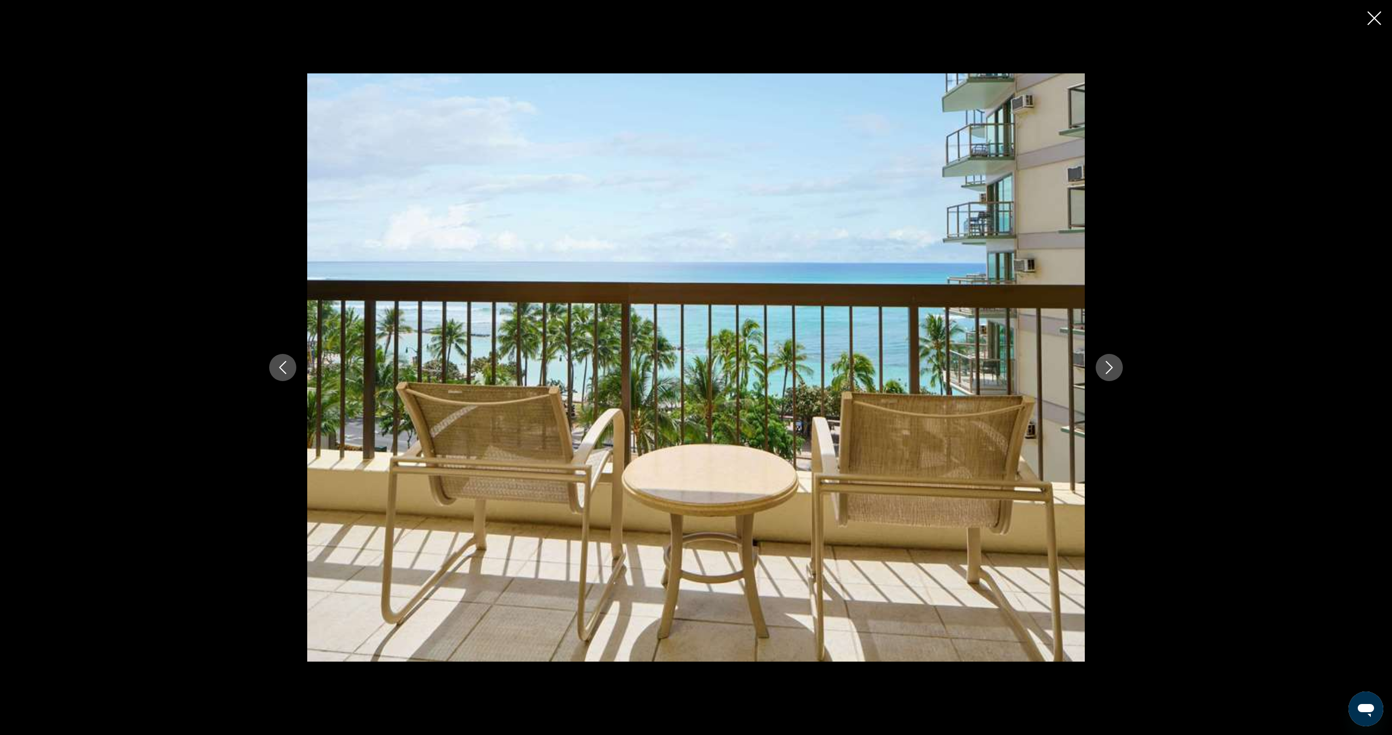
click at [1112, 367] on icon "Next image" at bounding box center [1109, 367] width 7 height 13
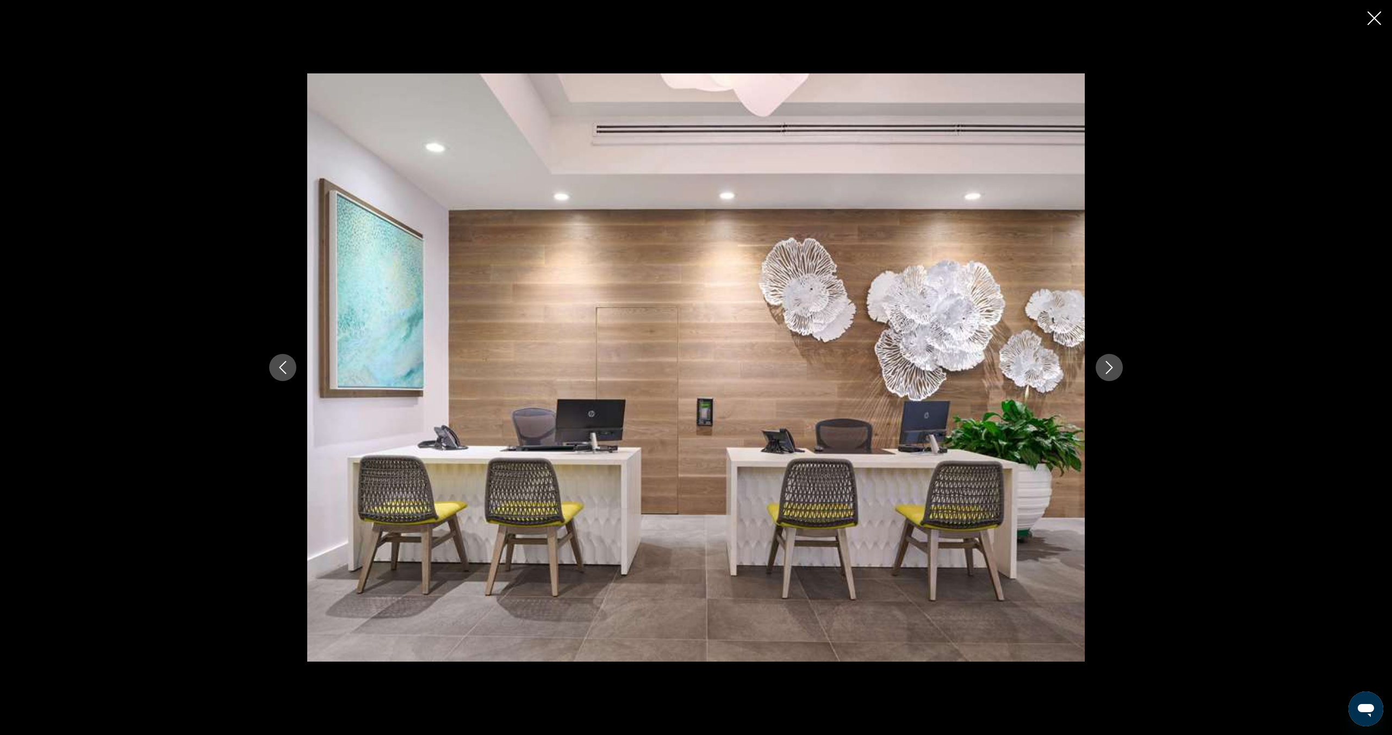
click at [1374, 26] on button "Close slideshow" at bounding box center [1375, 19] width 14 height 17
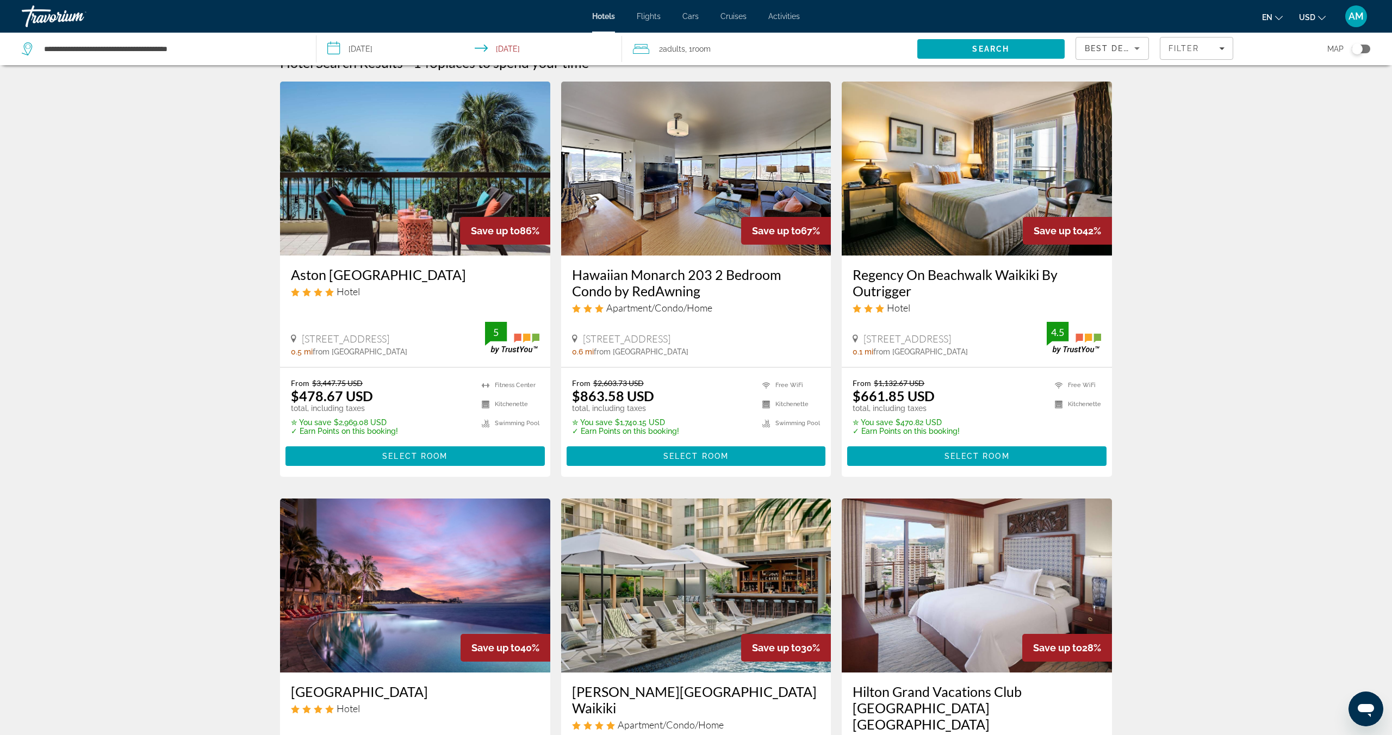
scroll to position [23, 0]
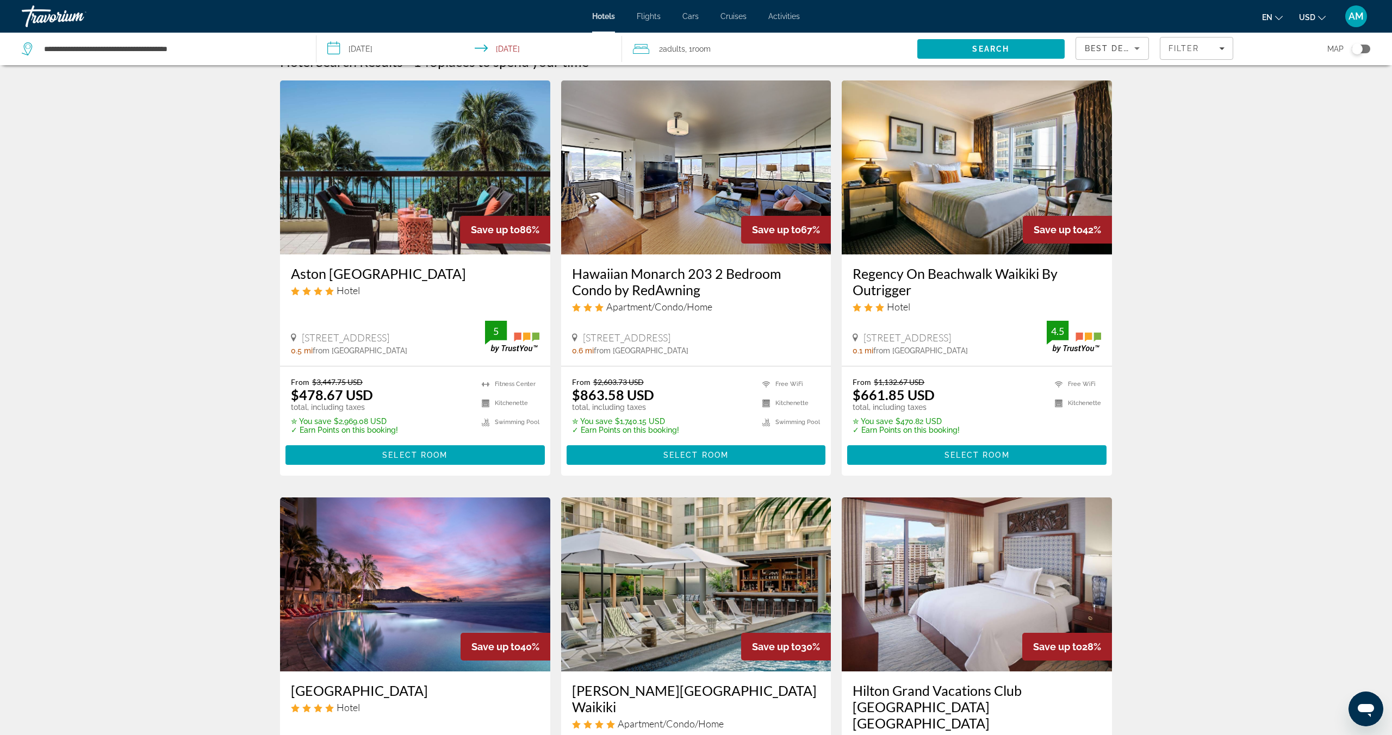
click at [666, 210] on img "Main content" at bounding box center [696, 167] width 270 height 174
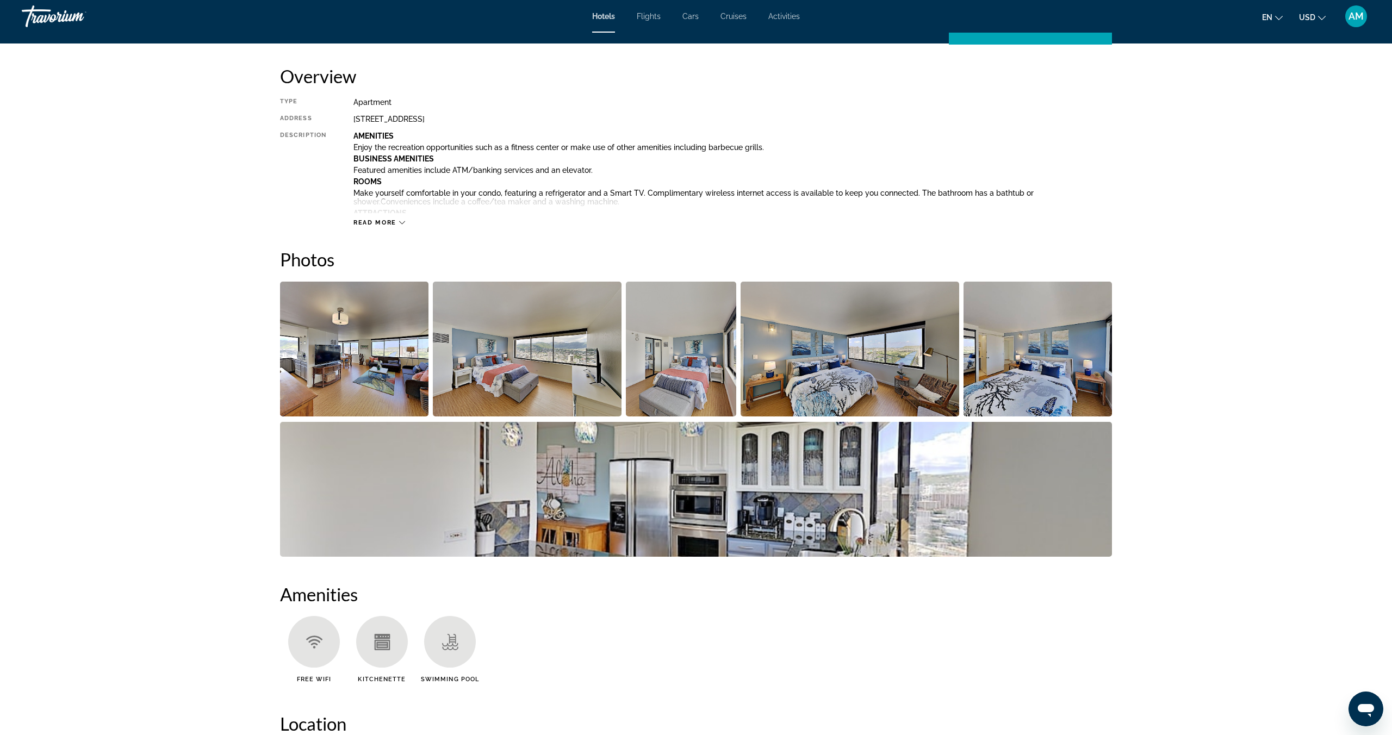
scroll to position [350, 0]
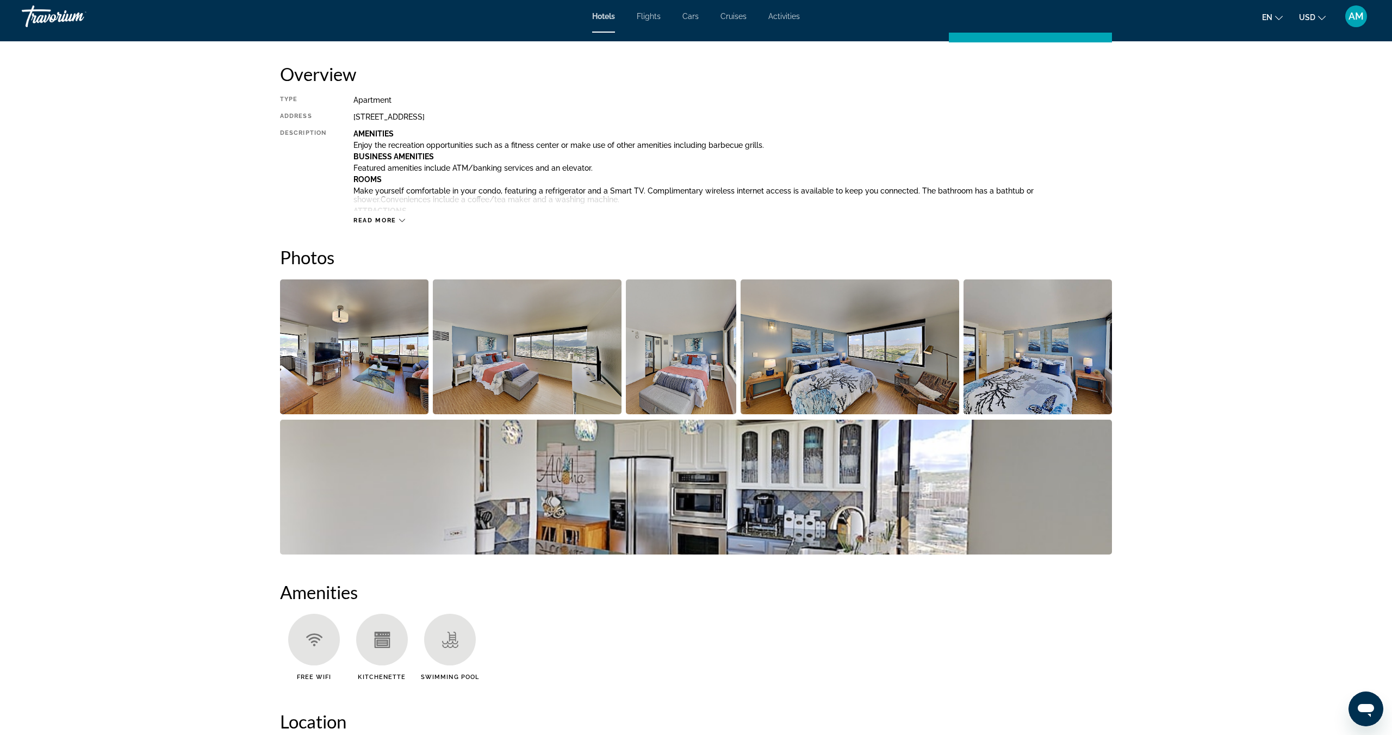
click at [384, 332] on img "Open full-screen image slider" at bounding box center [354, 347] width 148 height 135
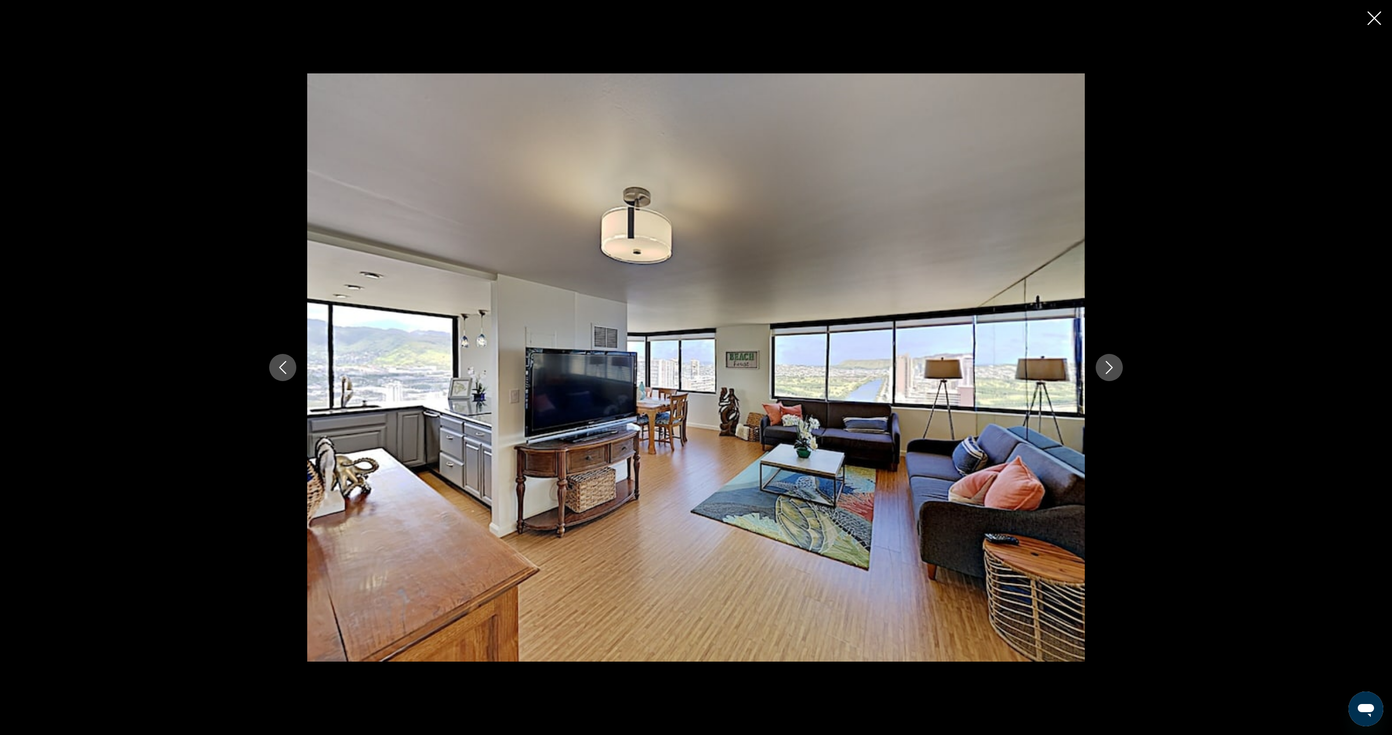
click at [1105, 376] on button "Next image" at bounding box center [1109, 367] width 27 height 27
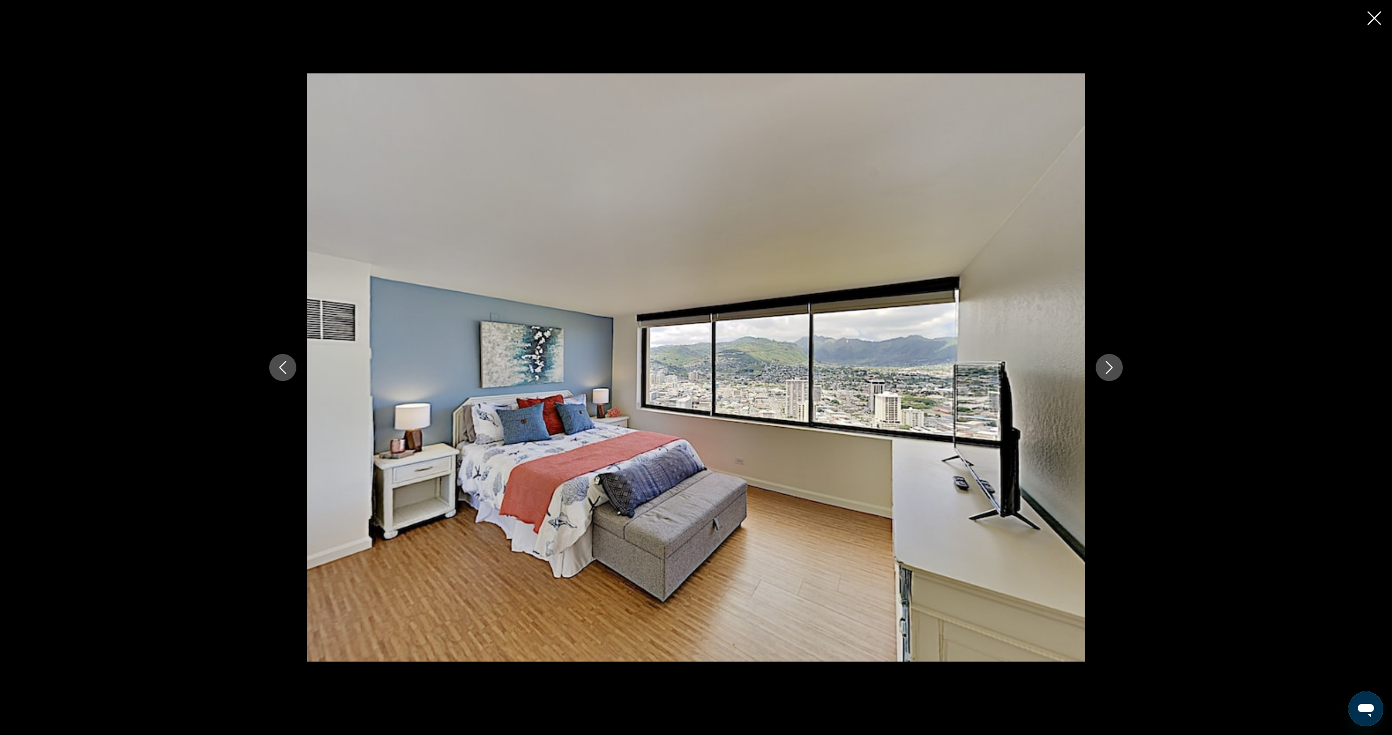
click at [1105, 376] on button "Next image" at bounding box center [1109, 367] width 27 height 27
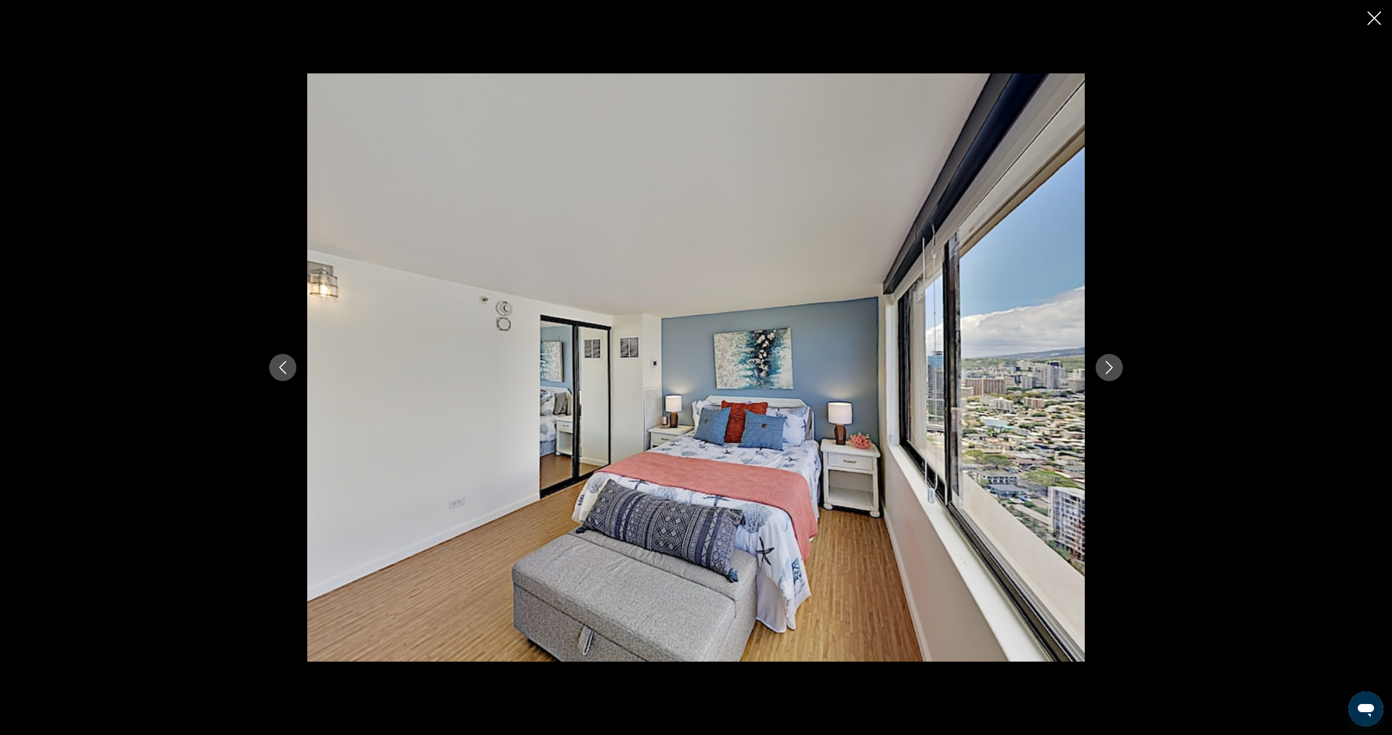
click at [1105, 376] on button "Next image" at bounding box center [1109, 367] width 27 height 27
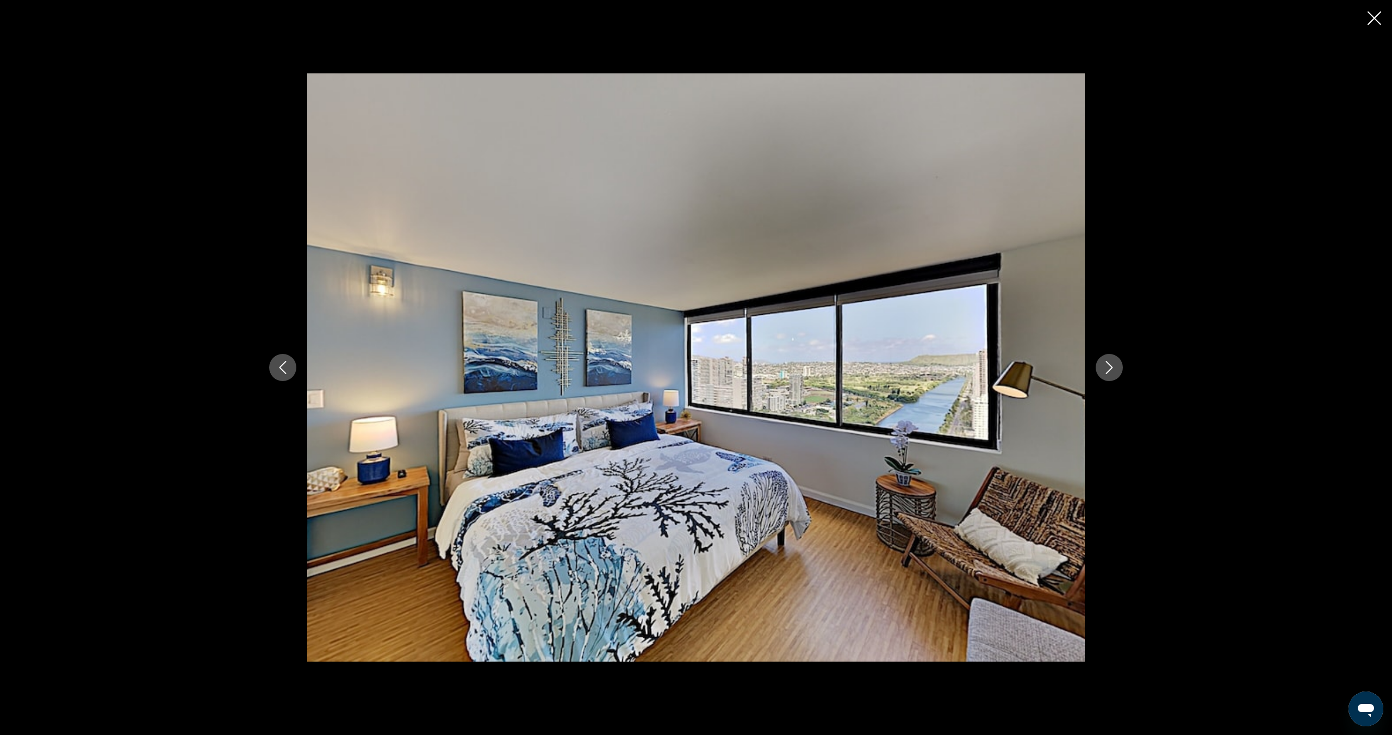
click at [1105, 376] on button "Next image" at bounding box center [1109, 367] width 27 height 27
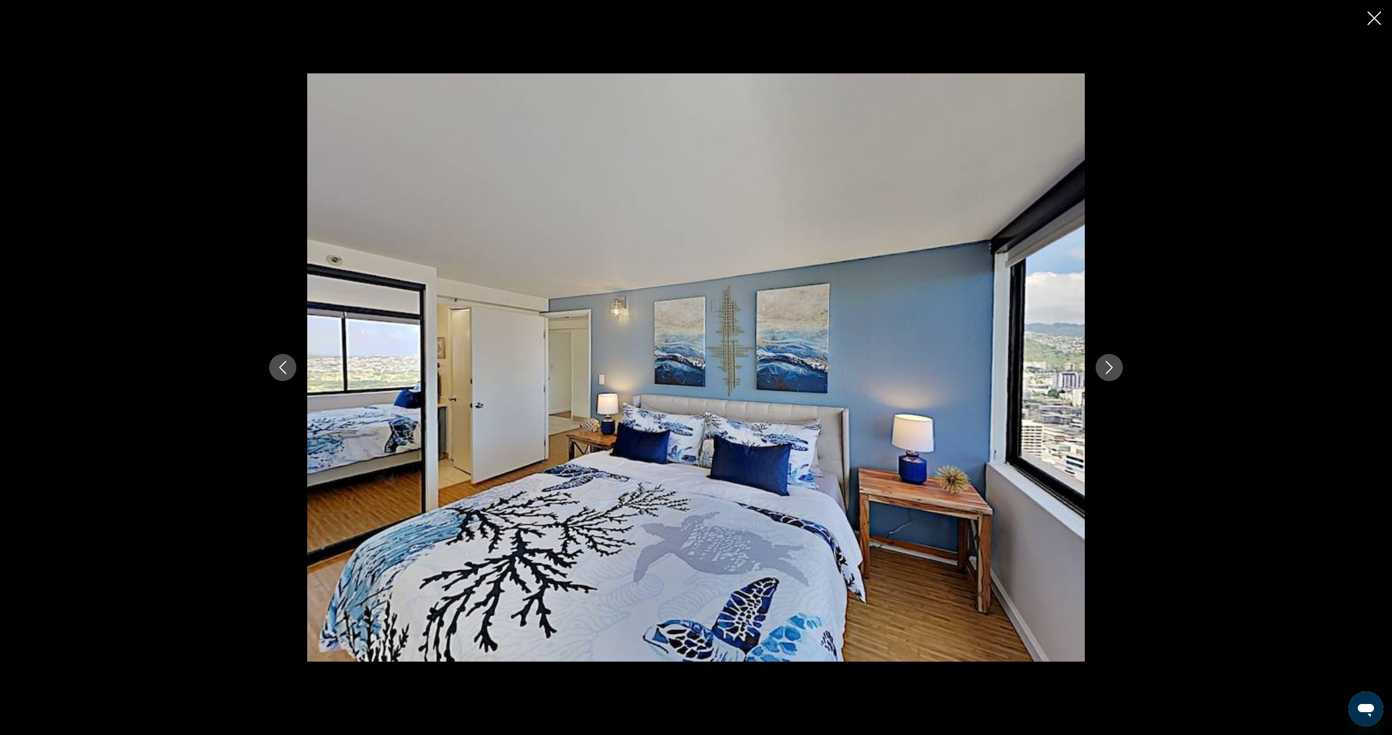
click at [1105, 376] on button "Next image" at bounding box center [1109, 367] width 27 height 27
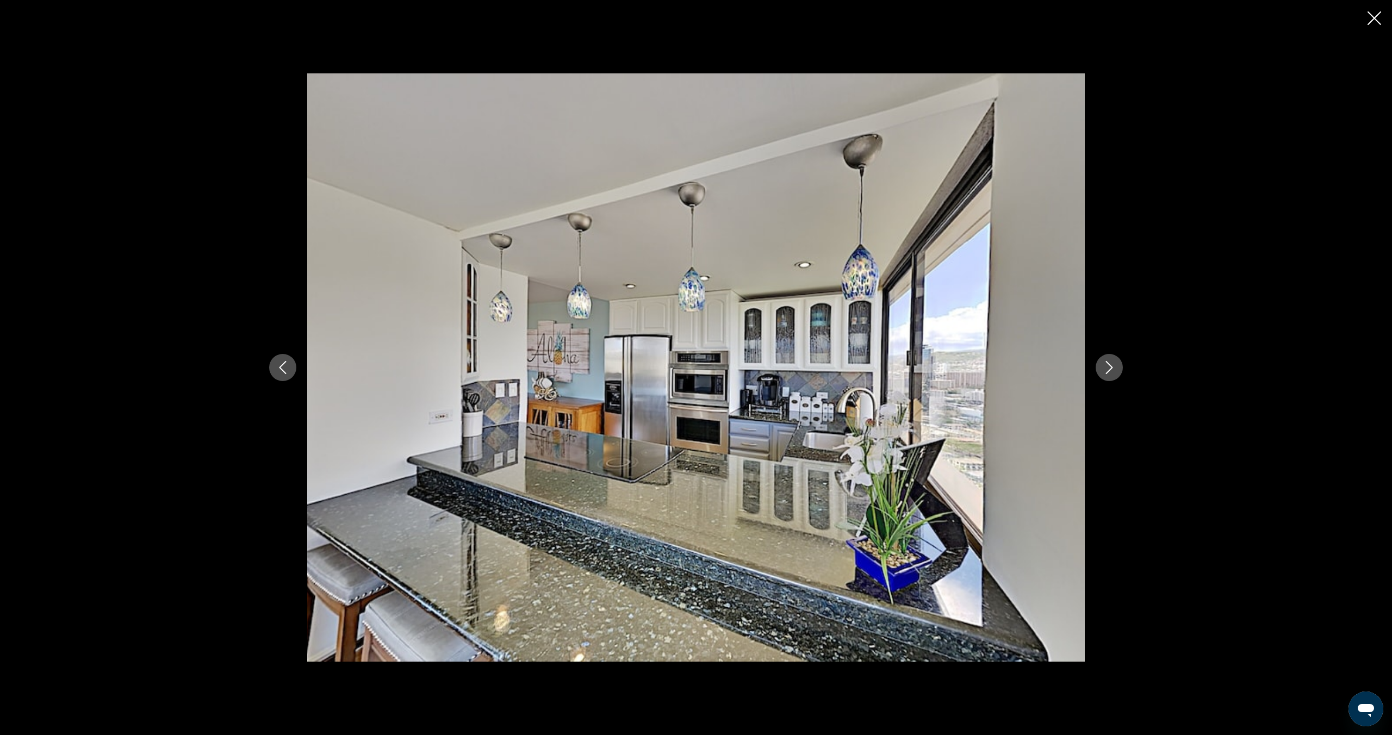
click at [1105, 376] on button "Next image" at bounding box center [1109, 367] width 27 height 27
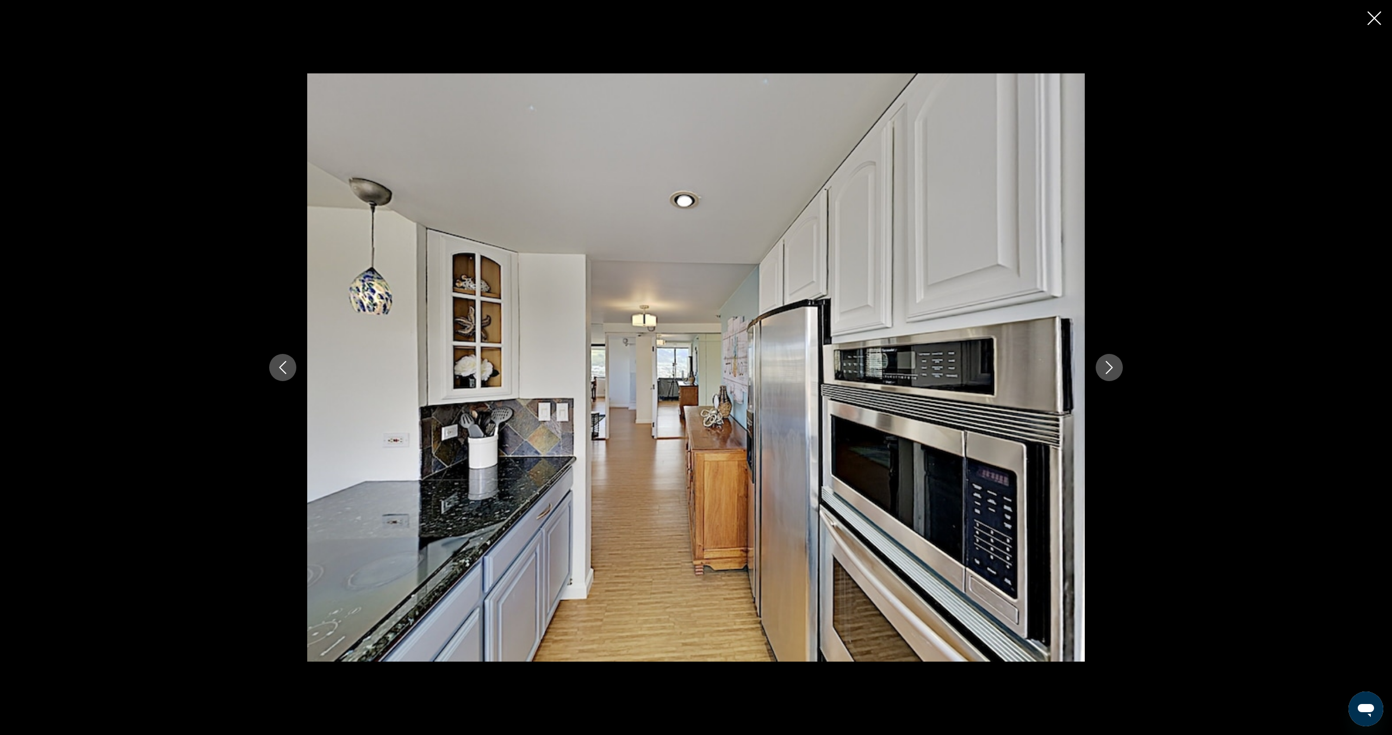
scroll to position [351, 0]
click at [1105, 376] on button "Next image" at bounding box center [1109, 367] width 27 height 27
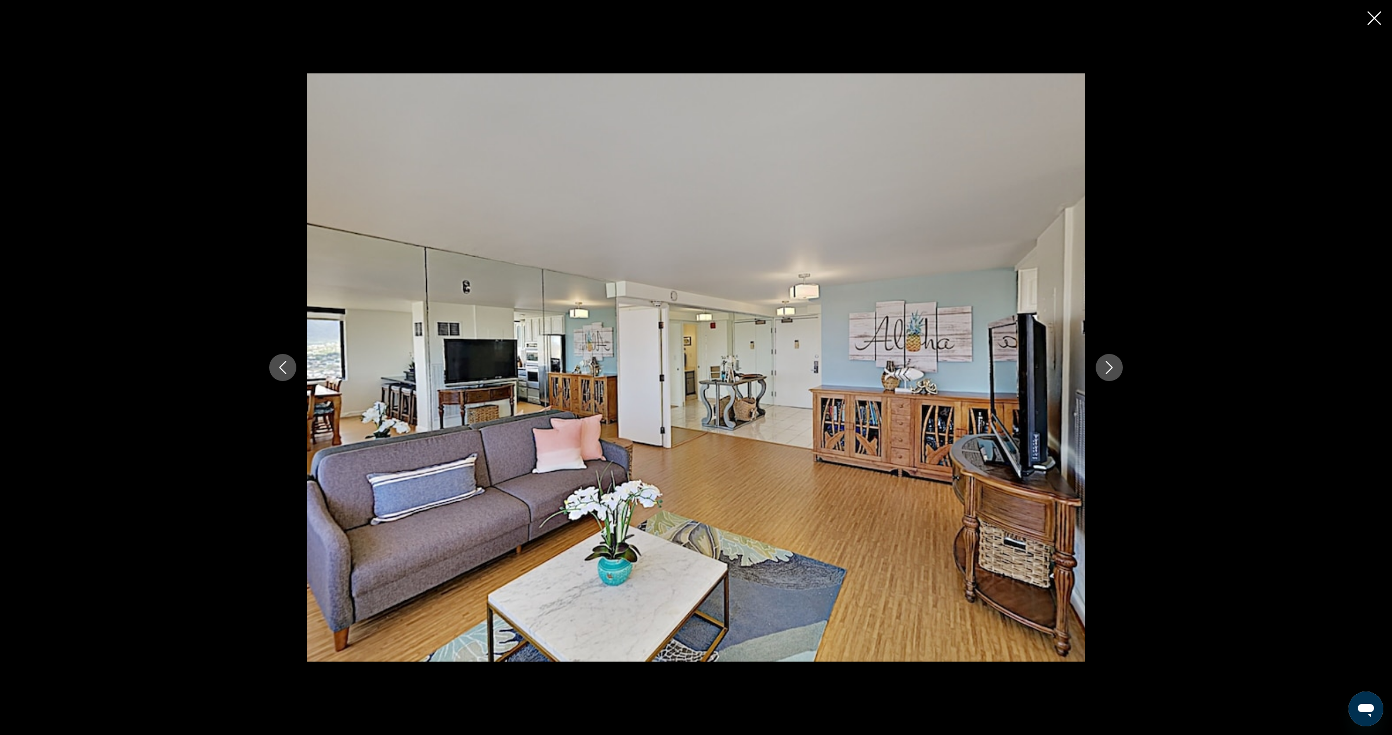
scroll to position [350, 0]
click at [1105, 376] on button "Next image" at bounding box center [1109, 367] width 27 height 27
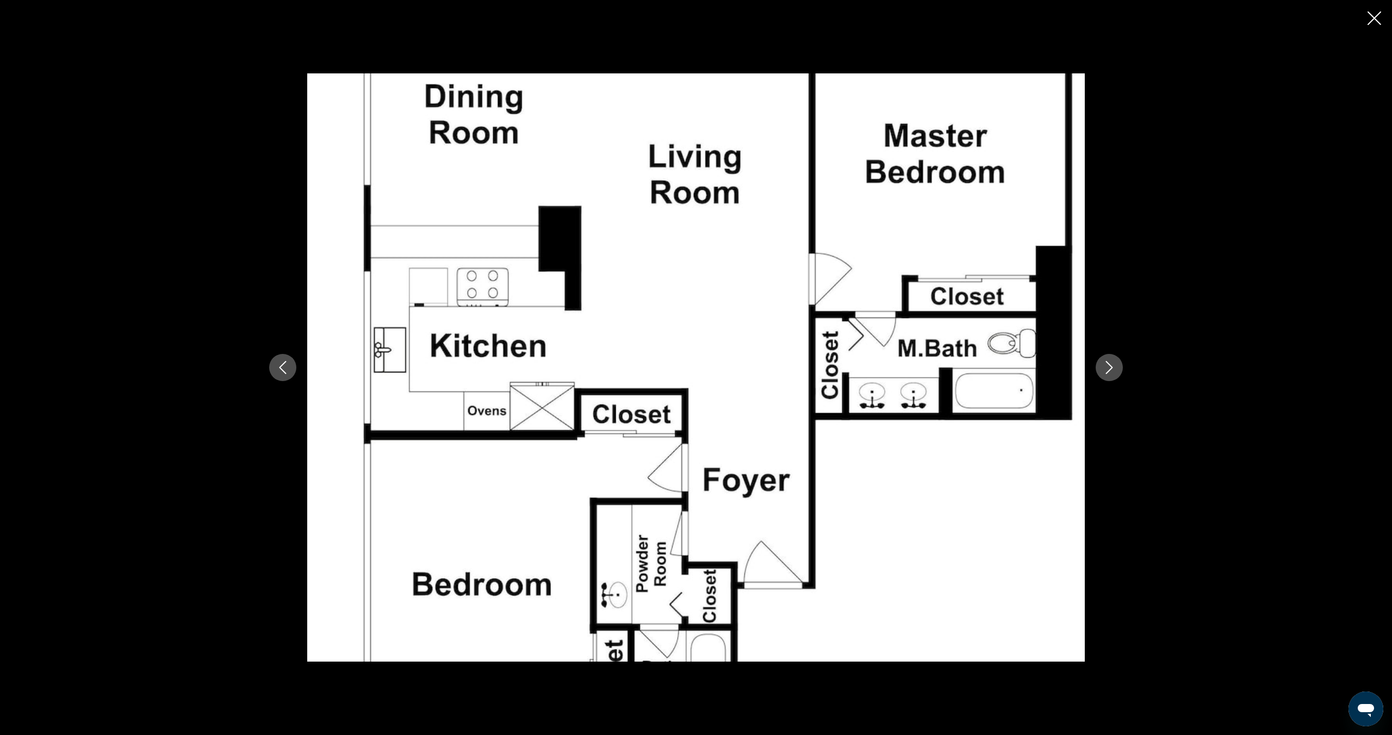
scroll to position [349, 0]
click at [1105, 376] on button "Next image" at bounding box center [1109, 367] width 27 height 27
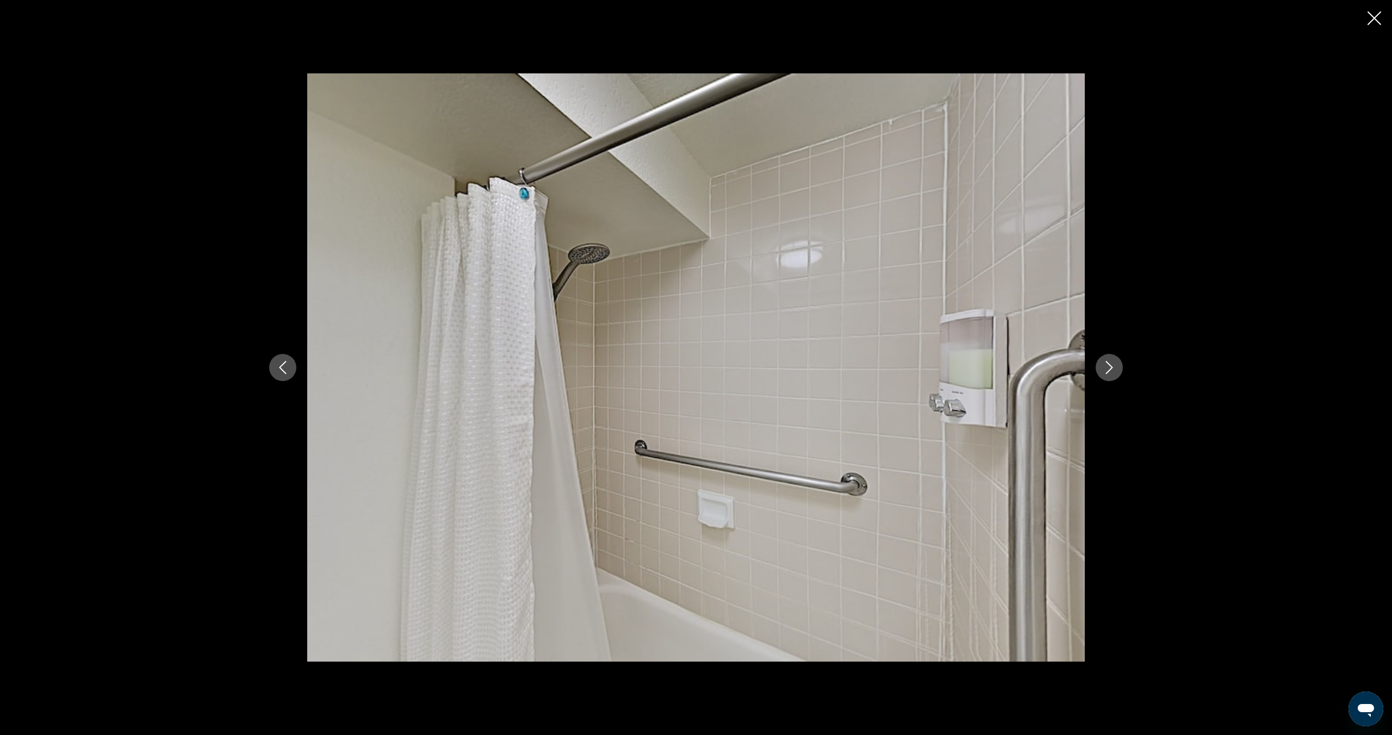
click at [1105, 376] on button "Next image" at bounding box center [1109, 367] width 27 height 27
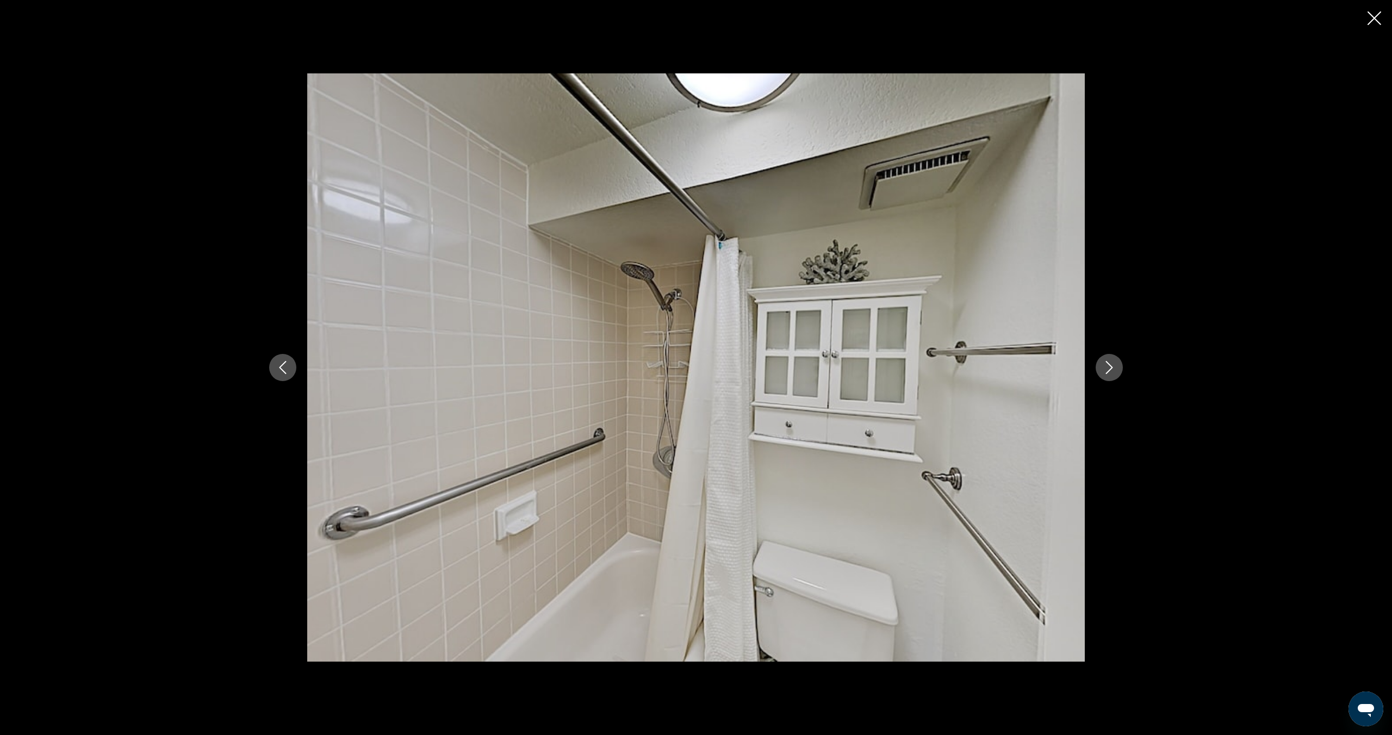
click at [1105, 376] on button "Next image" at bounding box center [1109, 367] width 27 height 27
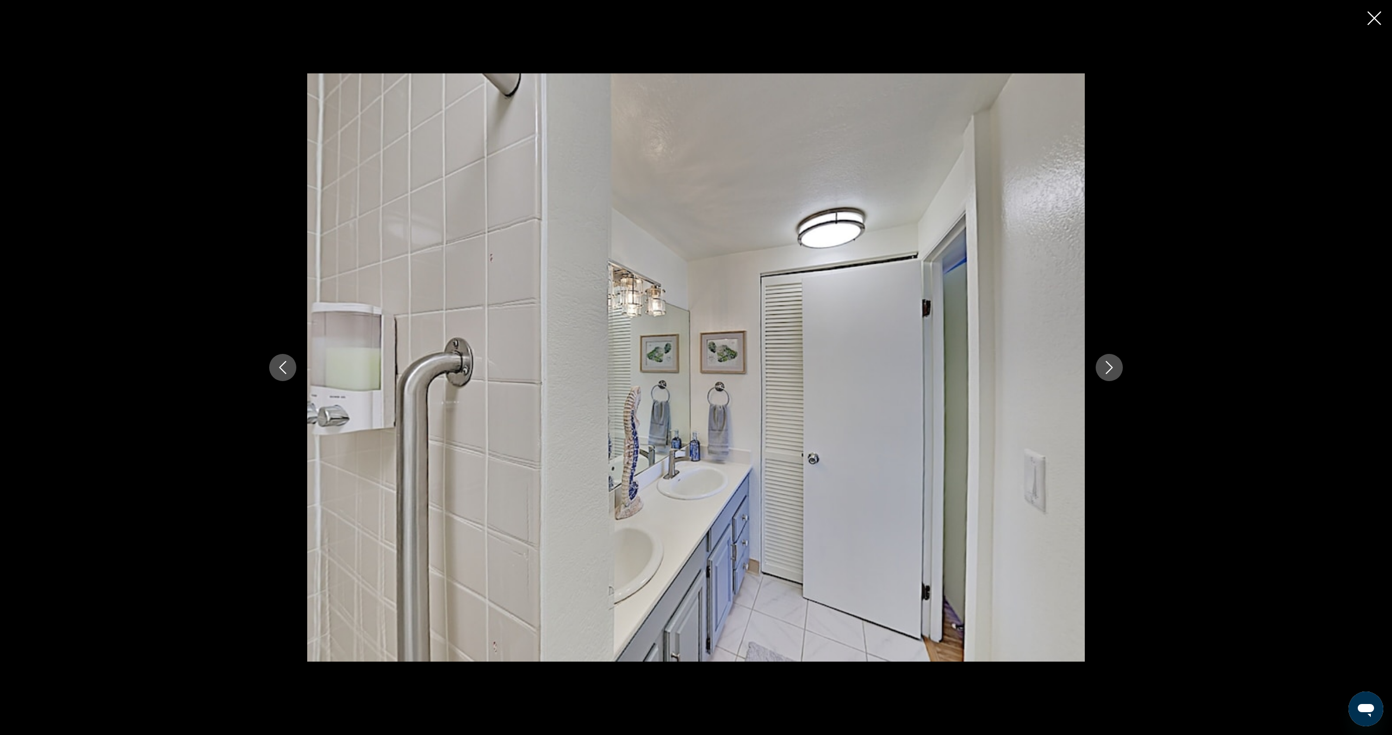
scroll to position [342, 0]
click at [1377, 21] on icon "Close slideshow" at bounding box center [1375, 18] width 14 height 14
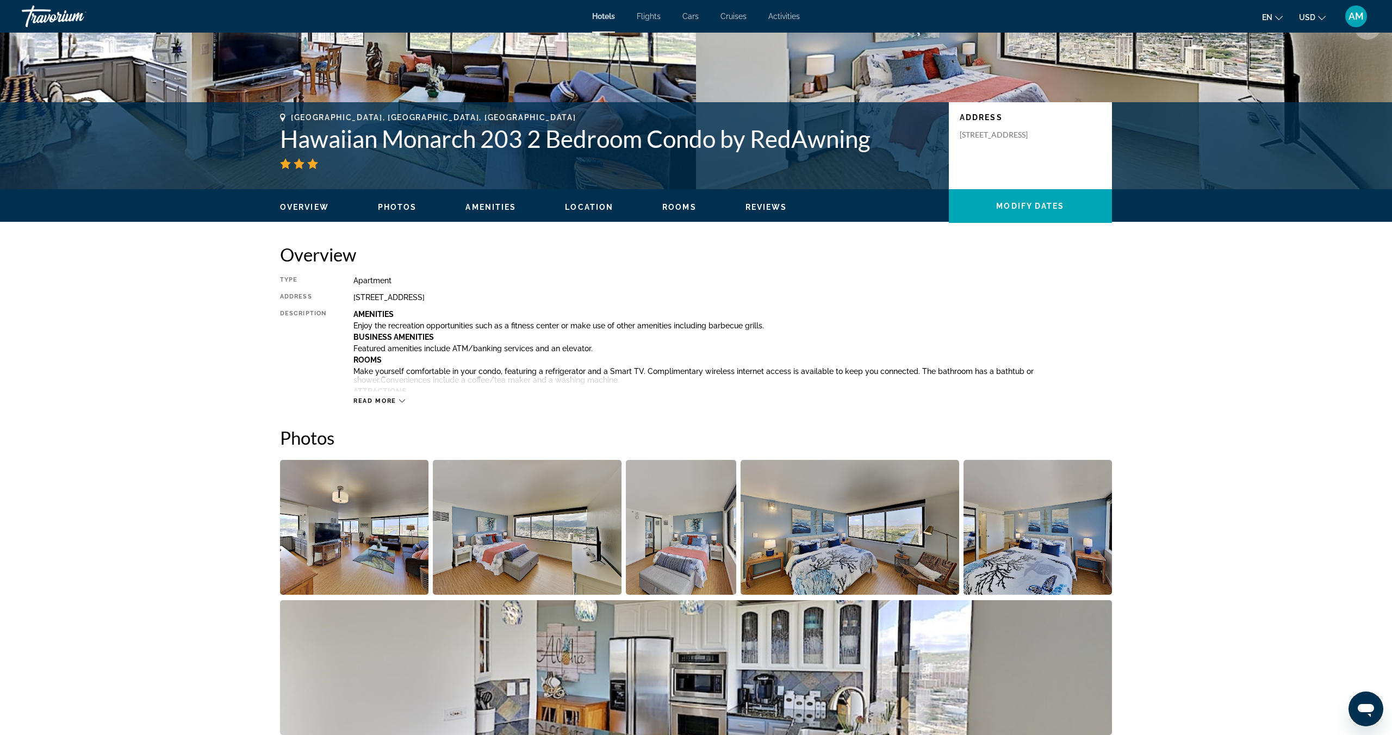
scroll to position [0, 0]
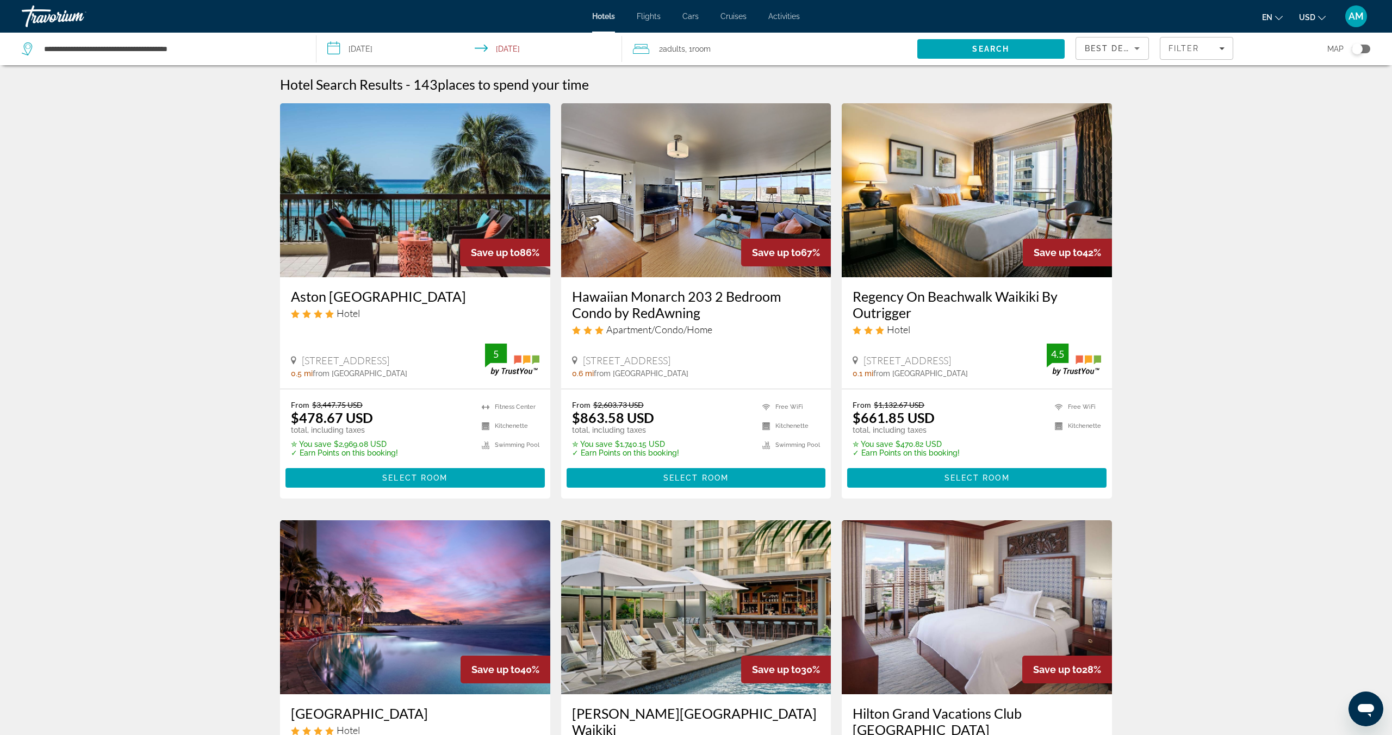
click at [946, 177] on img "Main content" at bounding box center [977, 190] width 270 height 174
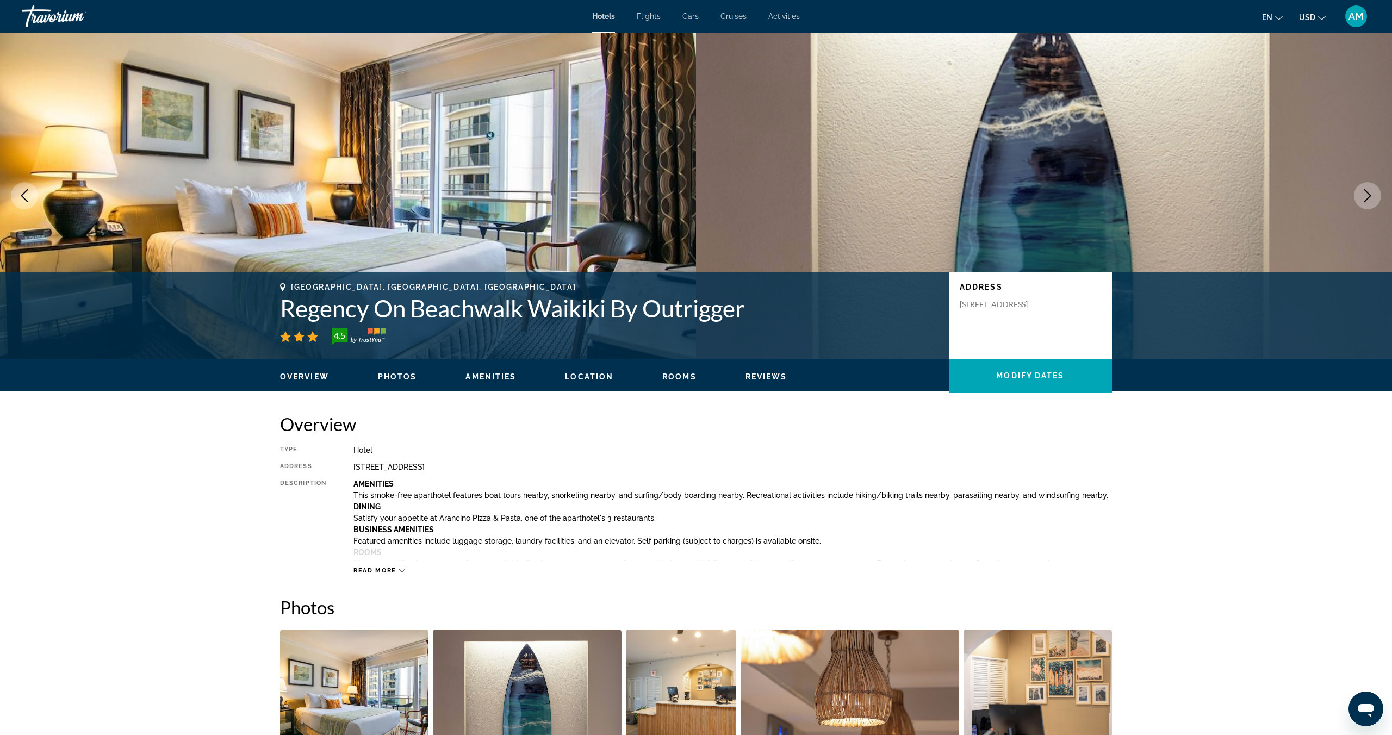
click at [1368, 191] on icon "Next image" at bounding box center [1367, 195] width 13 height 13
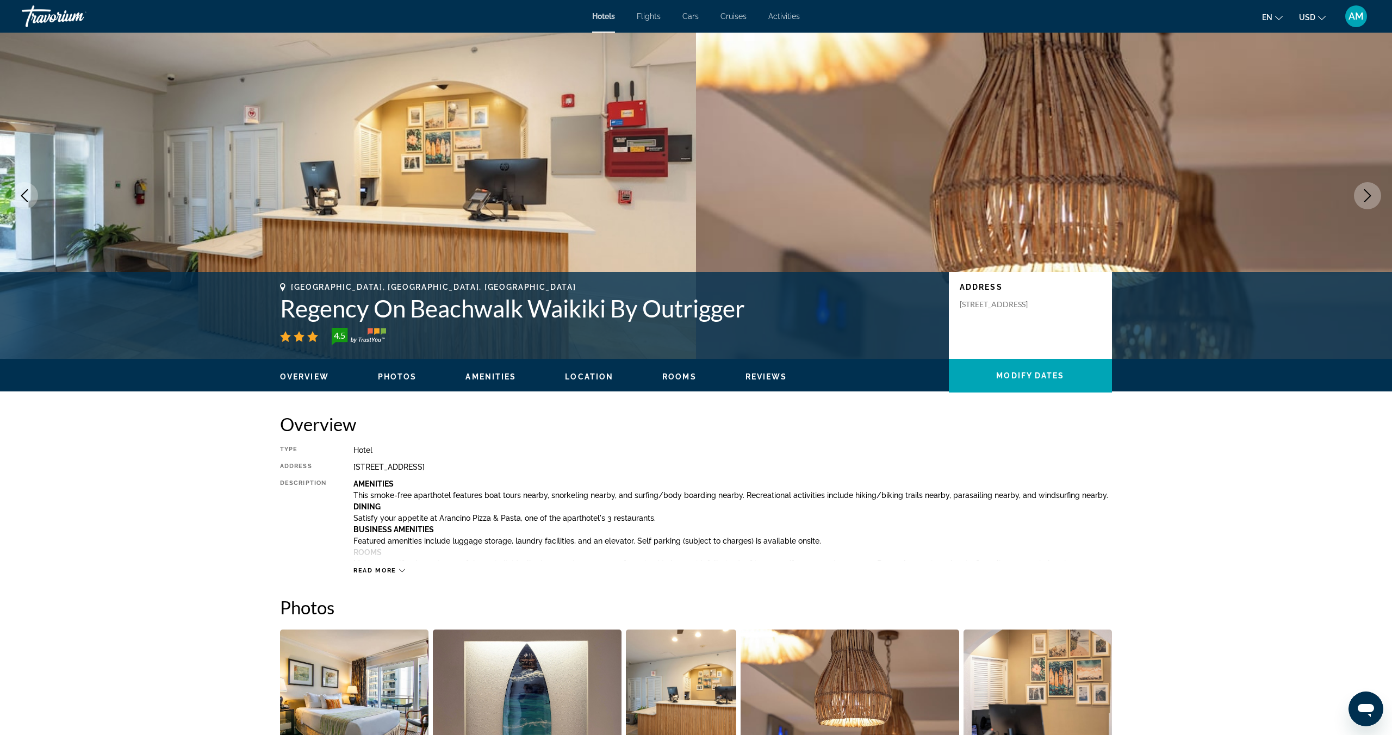
click at [1368, 191] on icon "Next image" at bounding box center [1367, 195] width 13 height 13
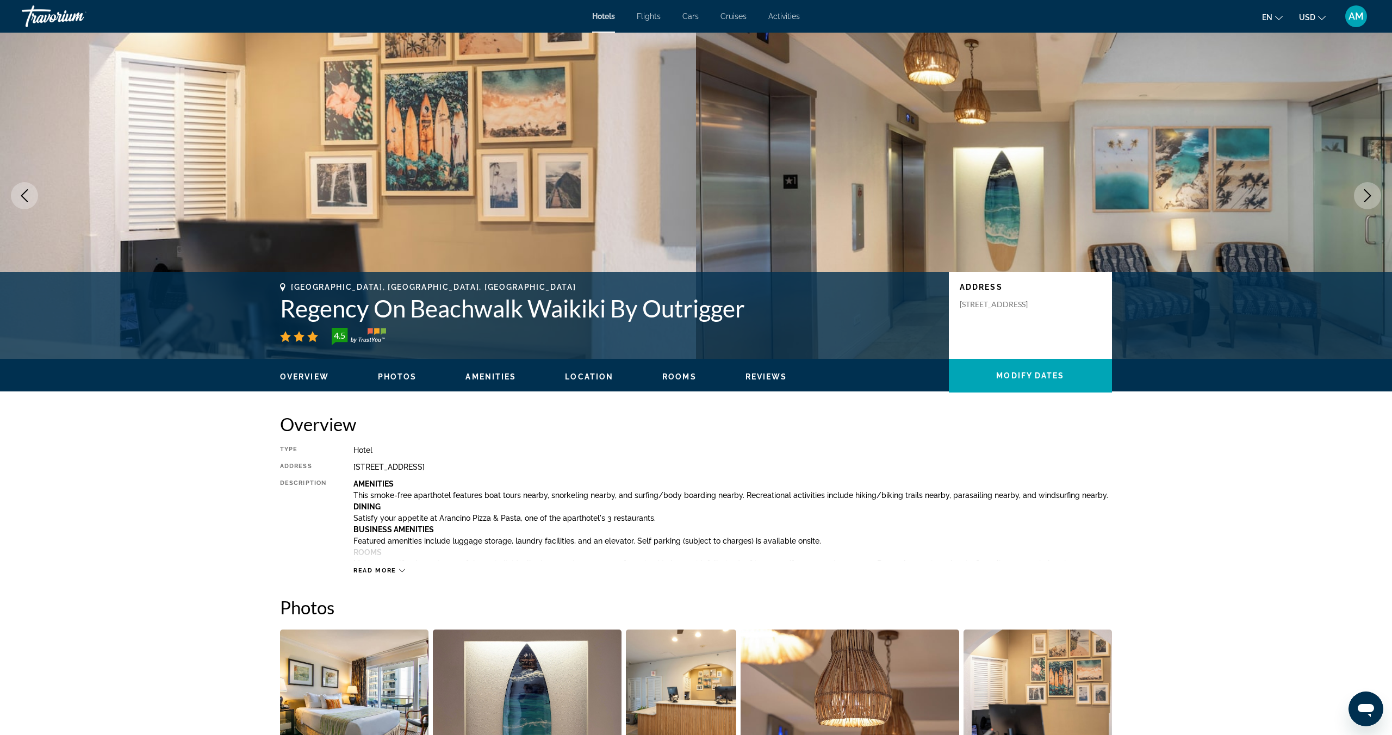
click at [1368, 191] on icon "Next image" at bounding box center [1367, 195] width 13 height 13
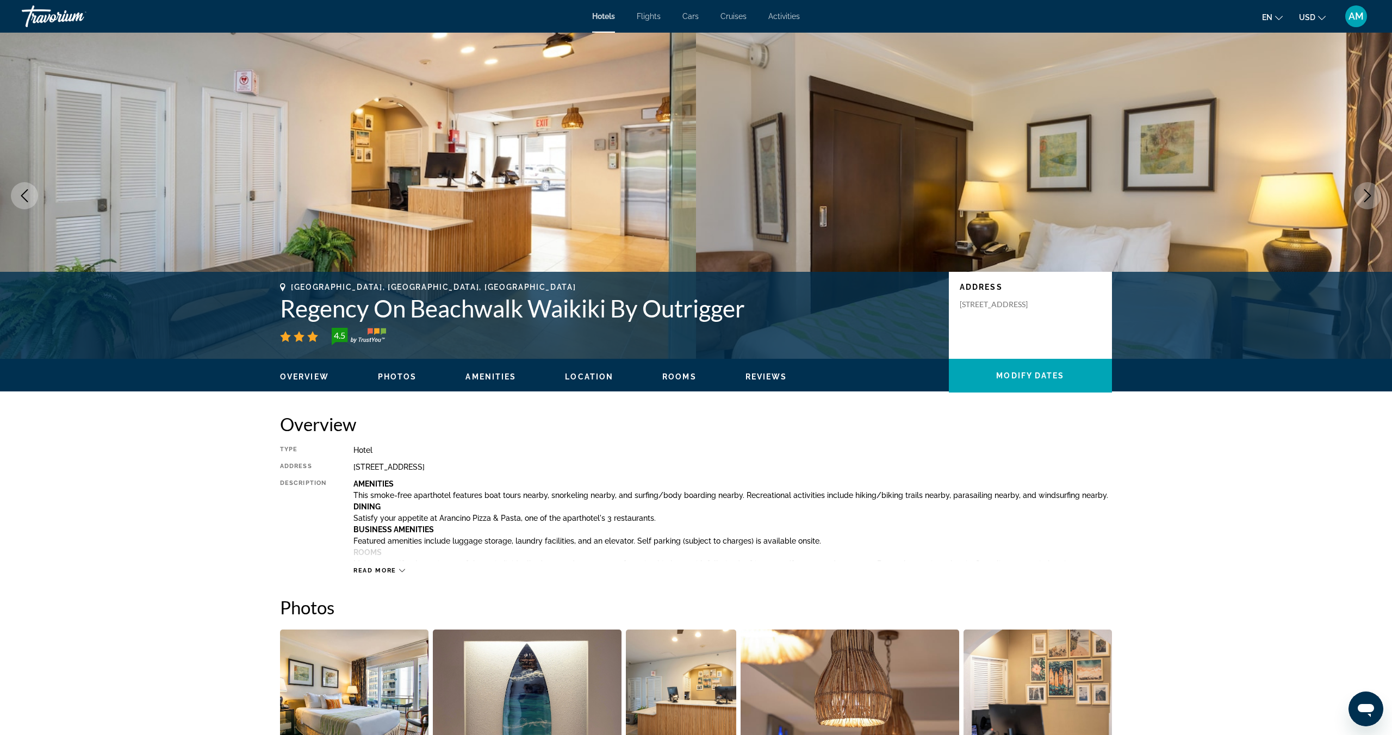
click at [1368, 191] on icon "Next image" at bounding box center [1367, 195] width 13 height 13
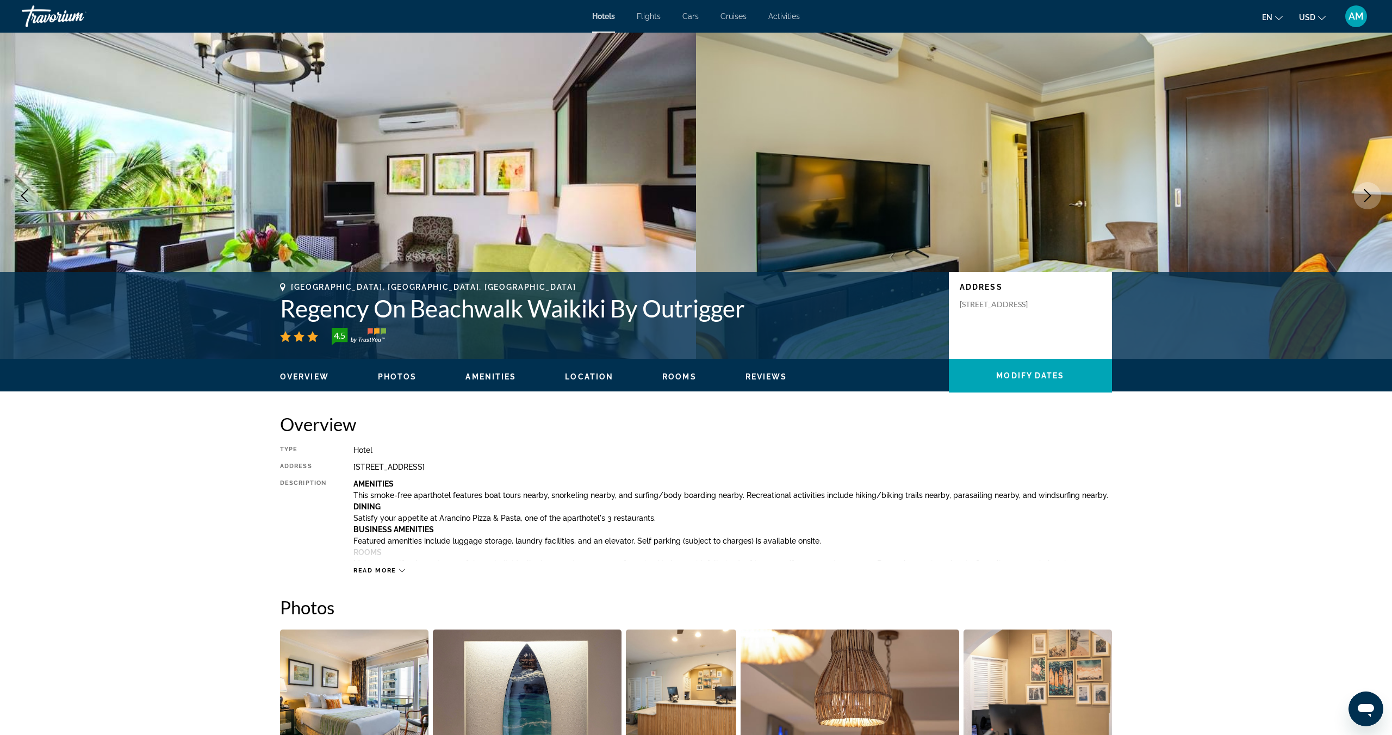
click at [1368, 191] on icon "Next image" at bounding box center [1367, 195] width 13 height 13
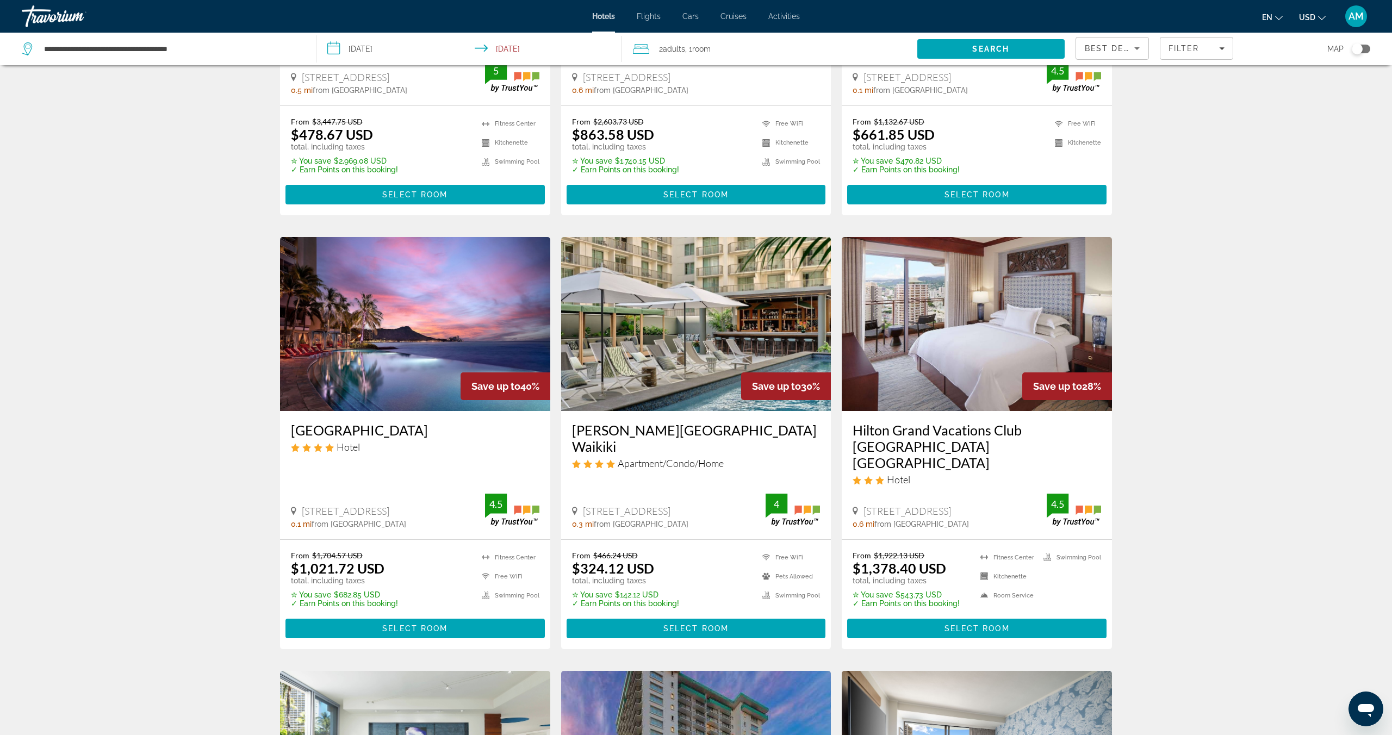
scroll to position [286, 0]
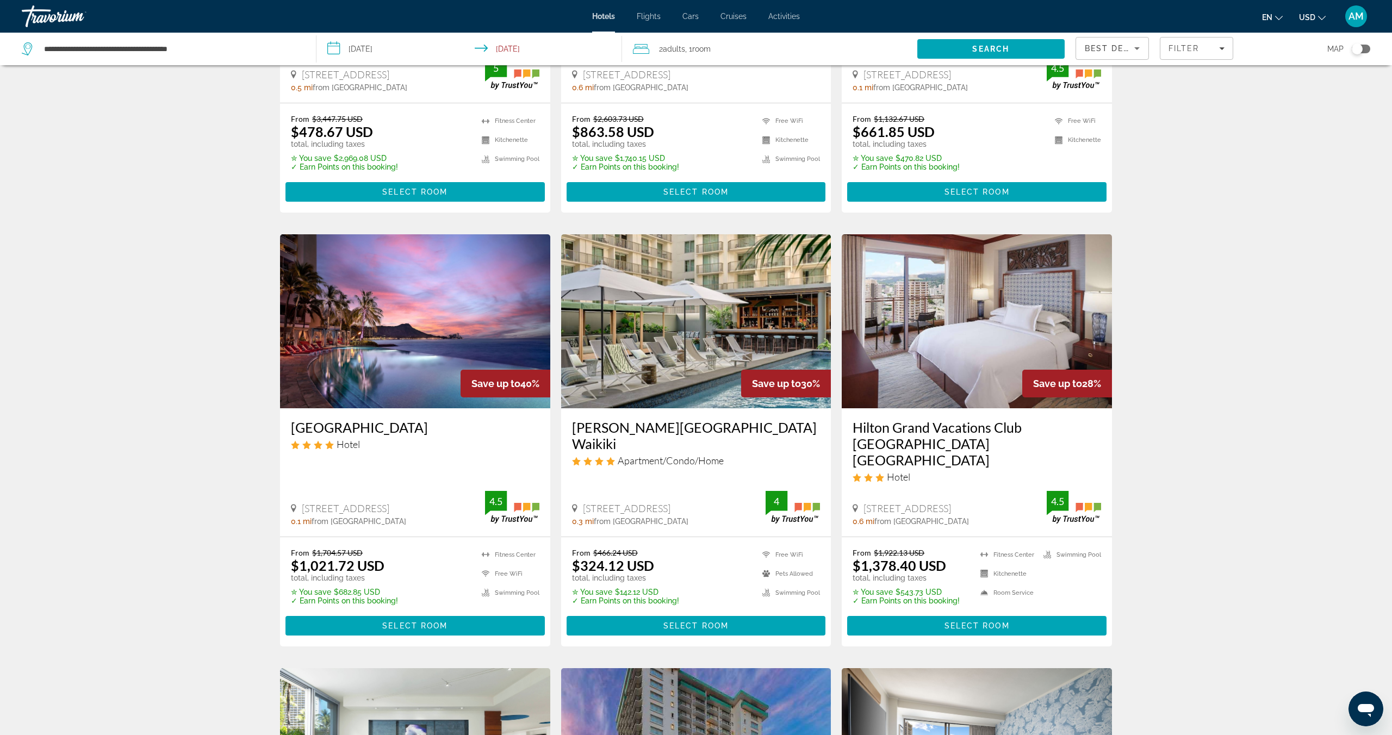
click at [693, 326] on img "Main content" at bounding box center [696, 321] width 270 height 174
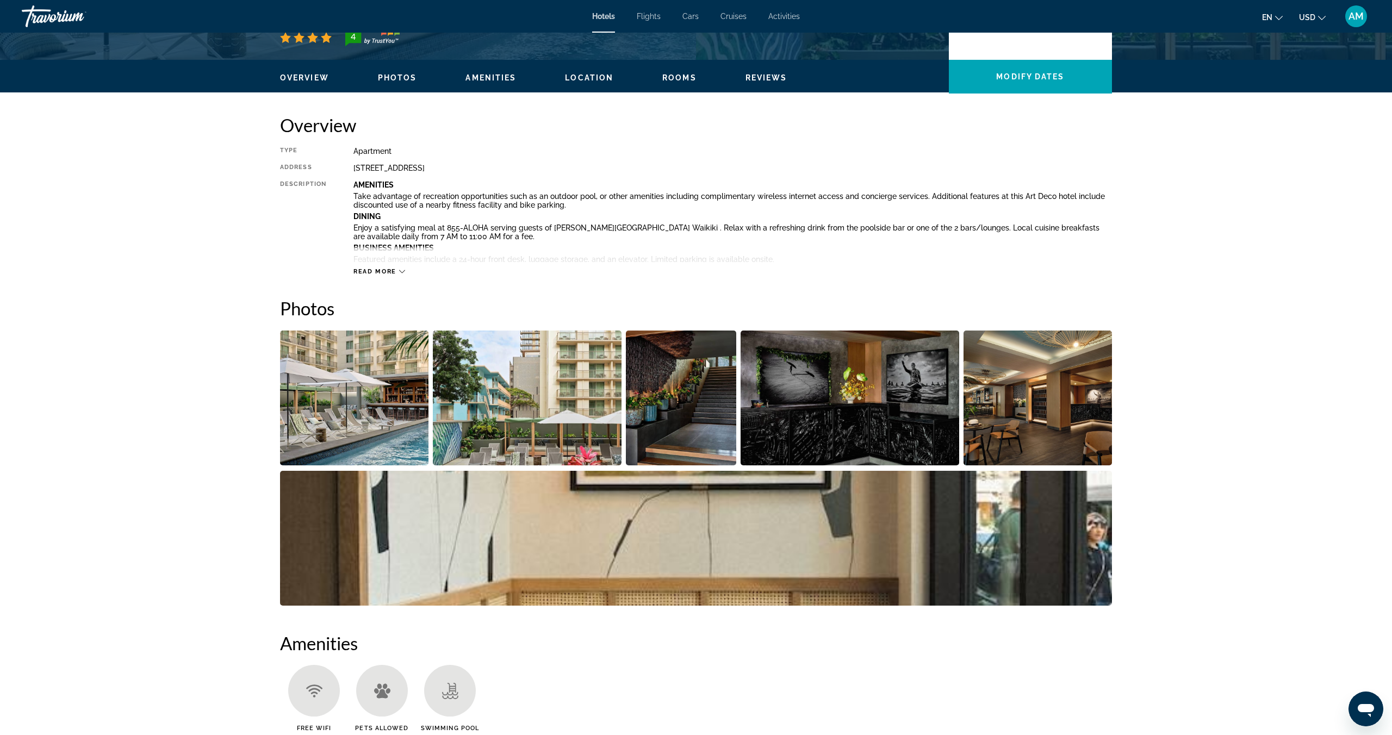
scroll to position [308, 0]
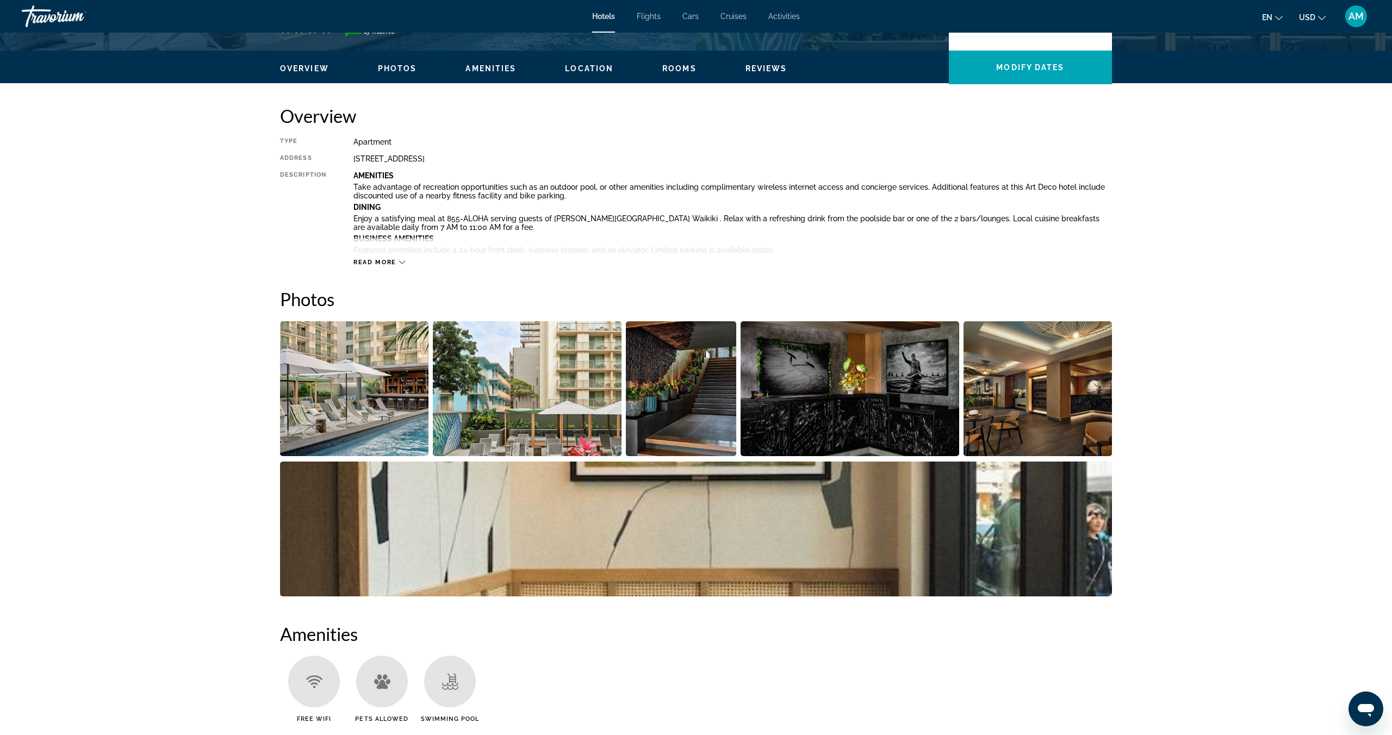
click at [367, 410] on img "Open full-screen image slider" at bounding box center [354, 388] width 148 height 135
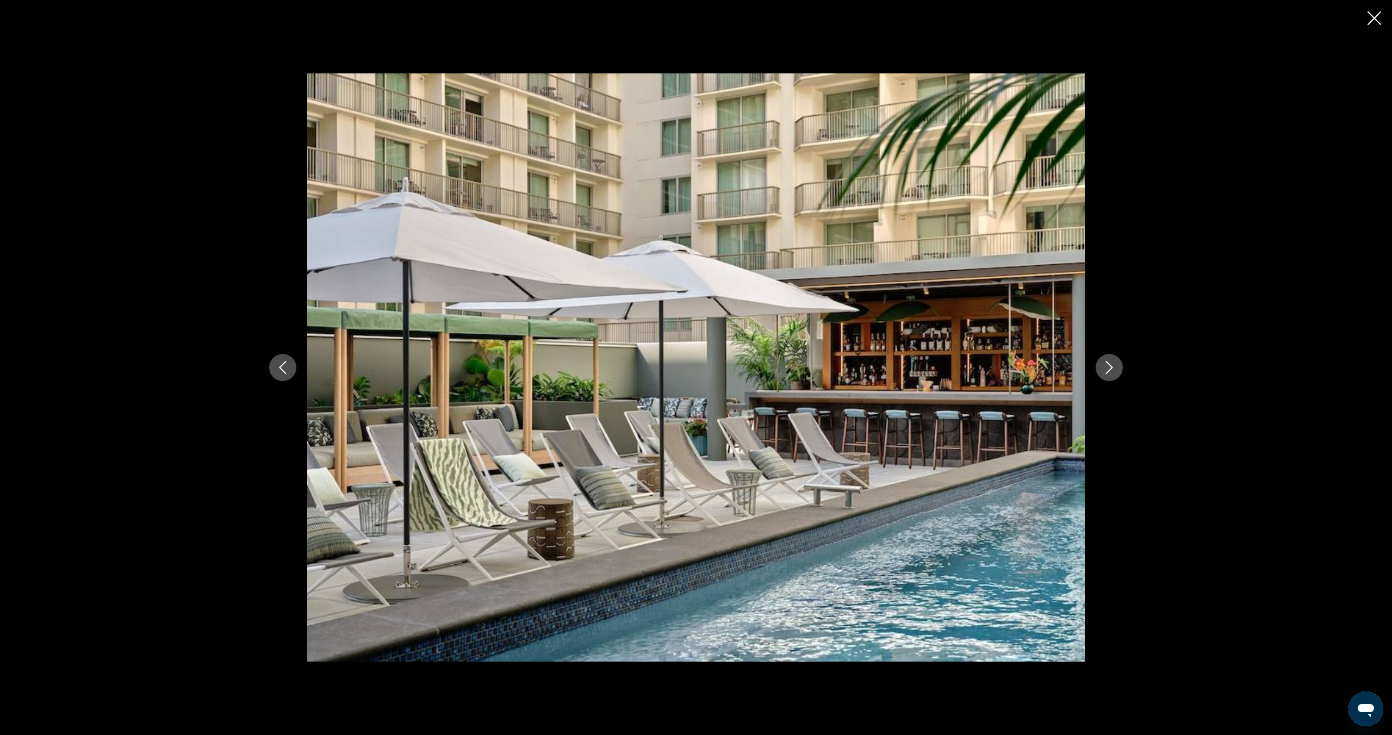
click at [1111, 373] on icon "Next image" at bounding box center [1109, 367] width 13 height 13
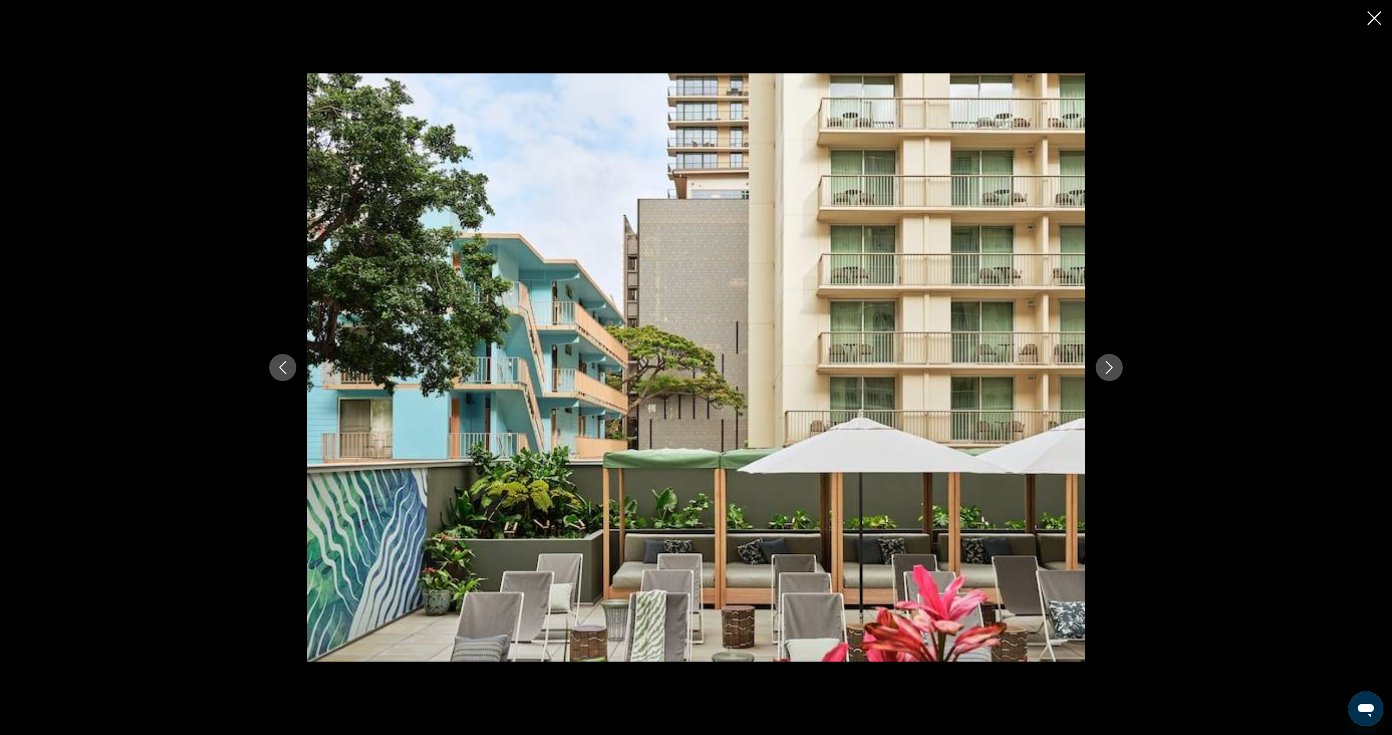
click at [1111, 374] on icon "Next image" at bounding box center [1109, 367] width 13 height 13
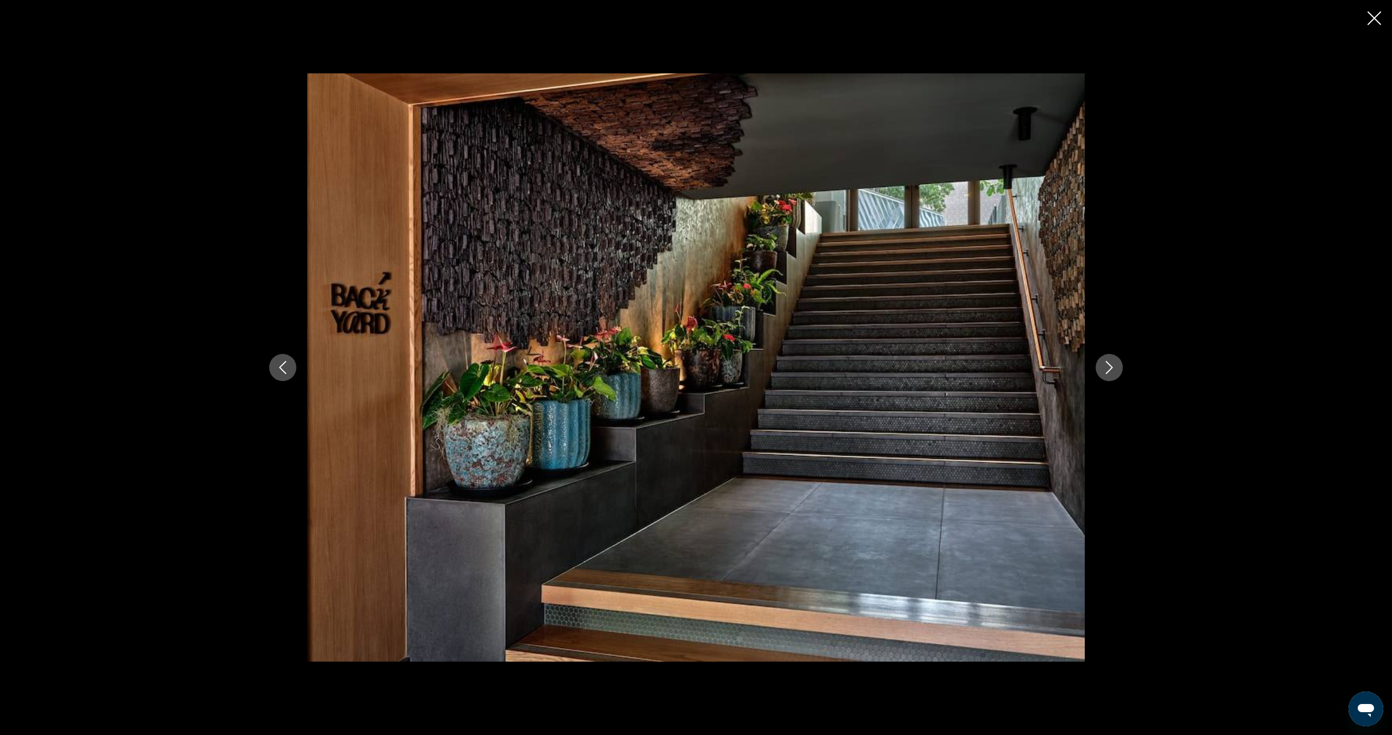
click at [1111, 374] on icon "Next image" at bounding box center [1109, 367] width 13 height 13
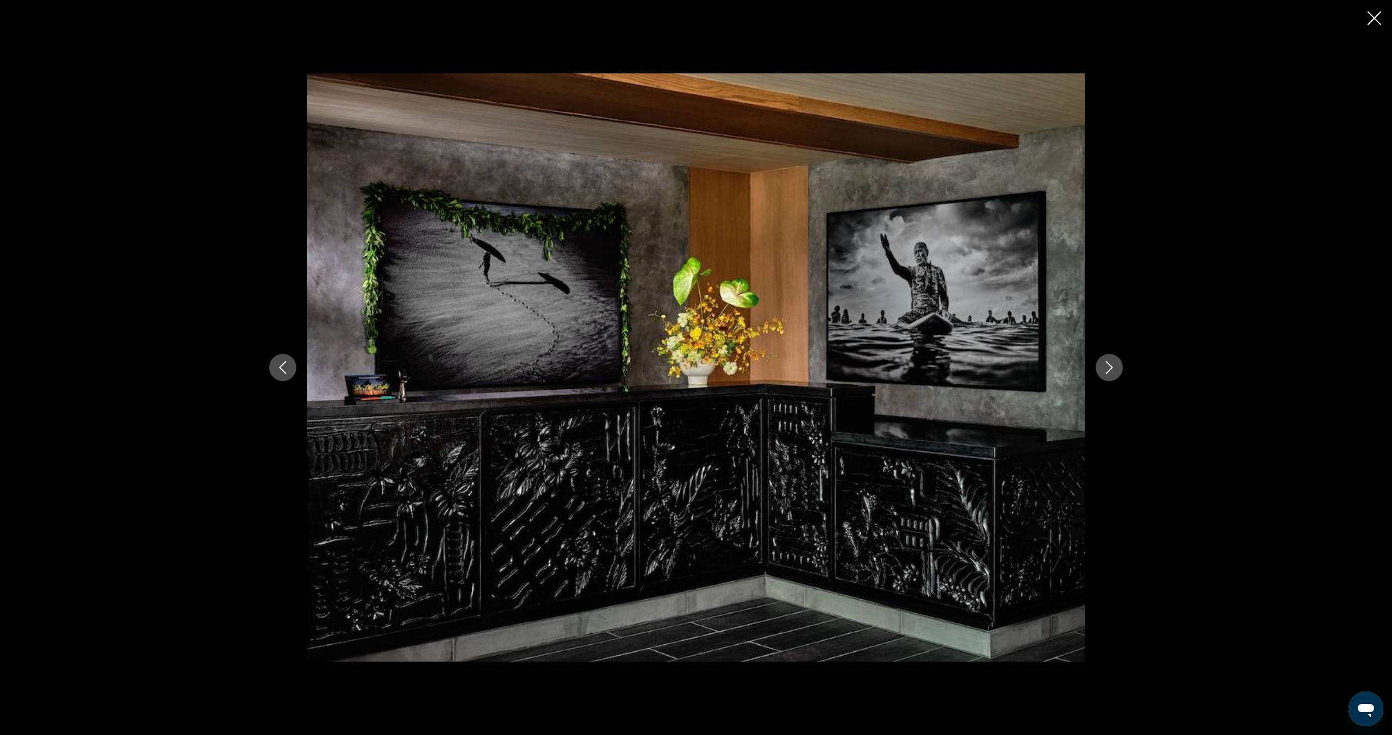
click at [1111, 374] on icon "Next image" at bounding box center [1109, 367] width 13 height 13
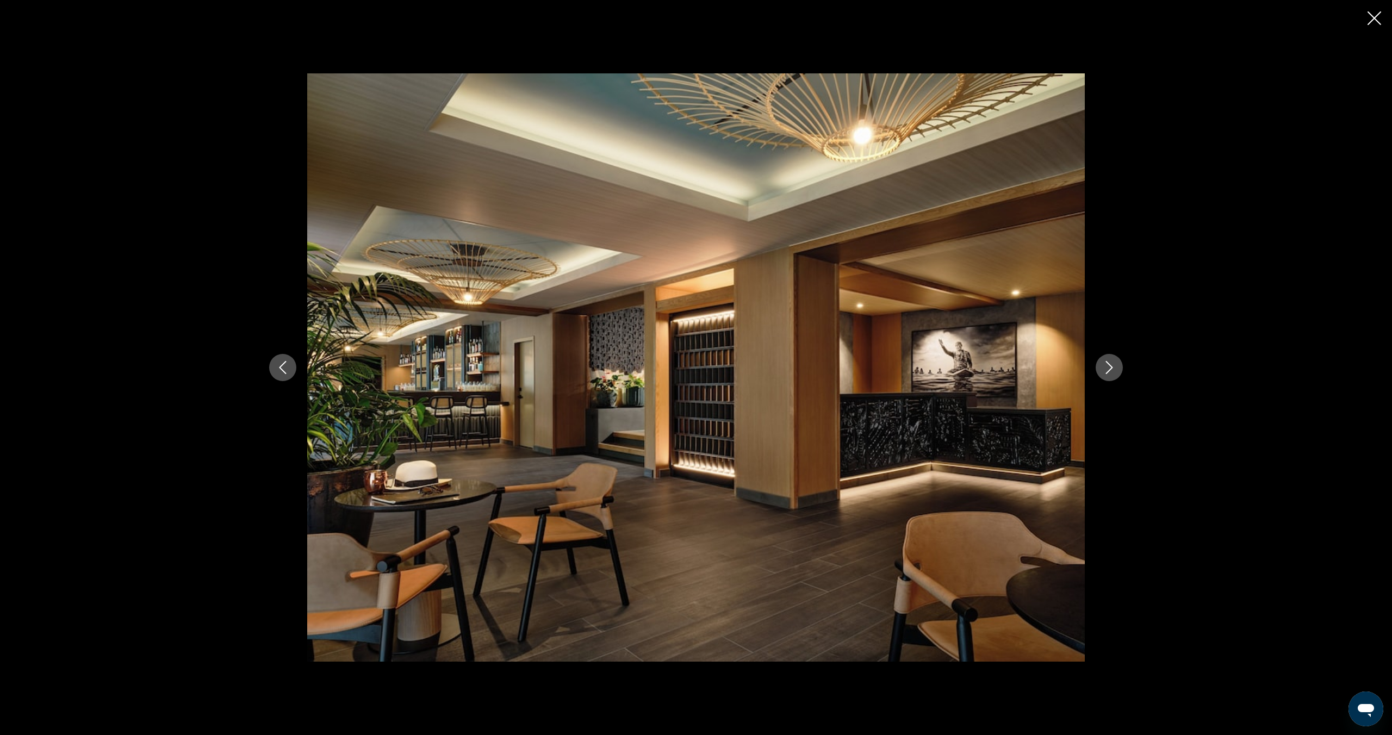
click at [1111, 374] on icon "Next image" at bounding box center [1109, 367] width 13 height 13
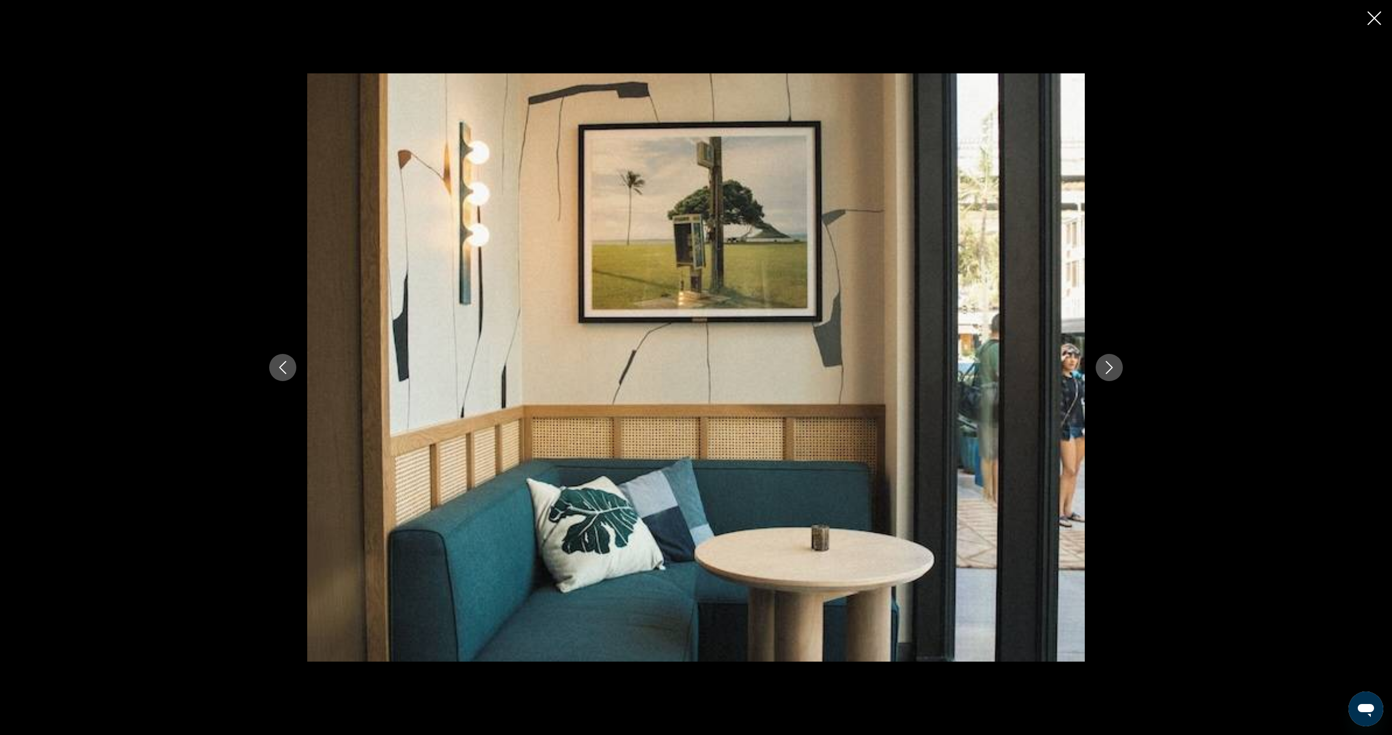
click at [1111, 374] on icon "Next image" at bounding box center [1109, 367] width 13 height 13
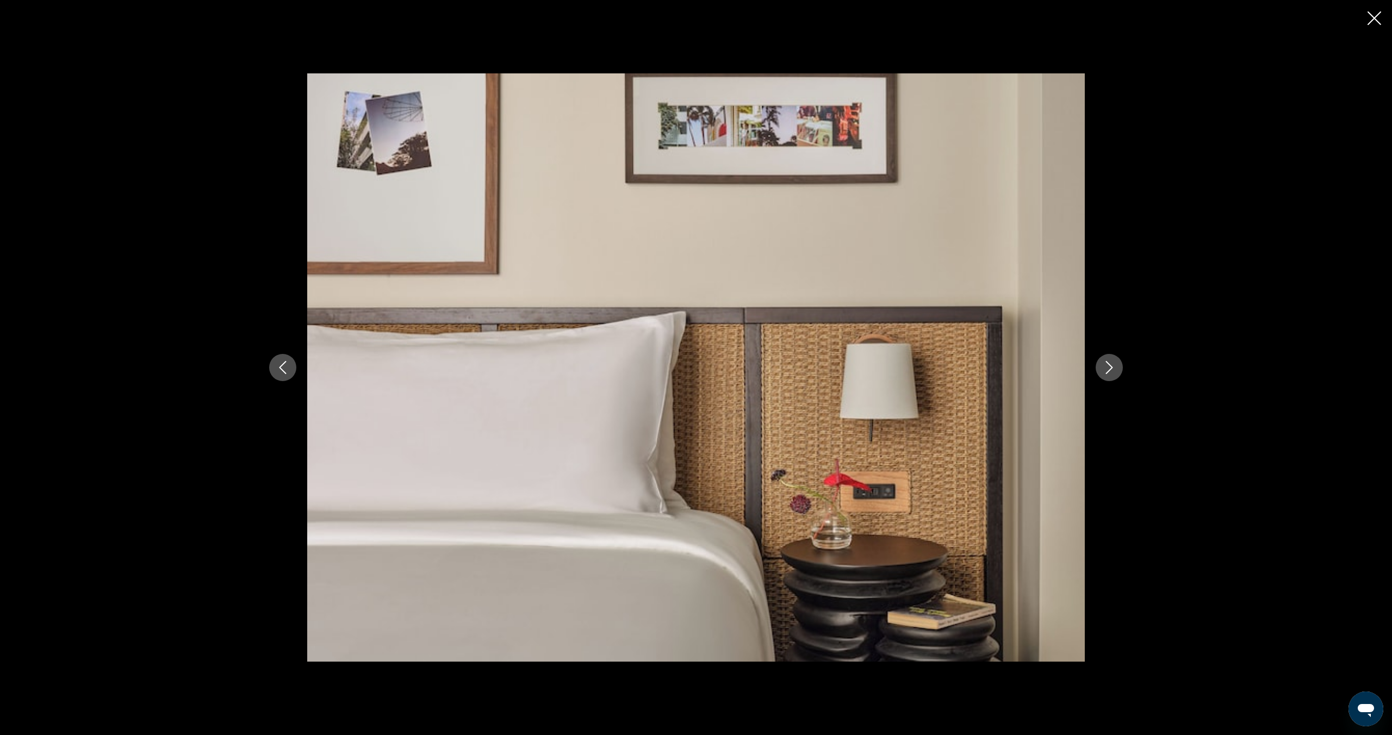
click at [1111, 374] on icon "Next image" at bounding box center [1109, 367] width 13 height 13
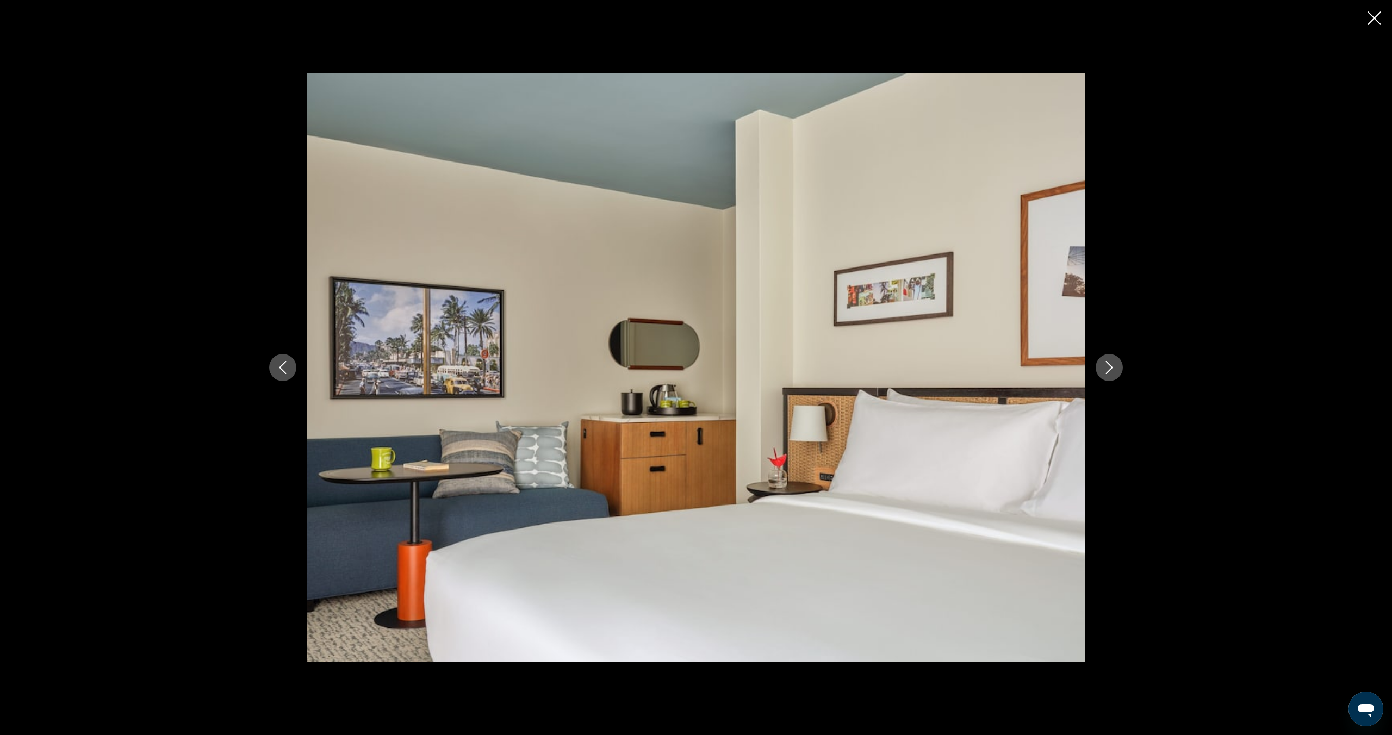
click at [1111, 374] on icon "Next image" at bounding box center [1109, 367] width 13 height 13
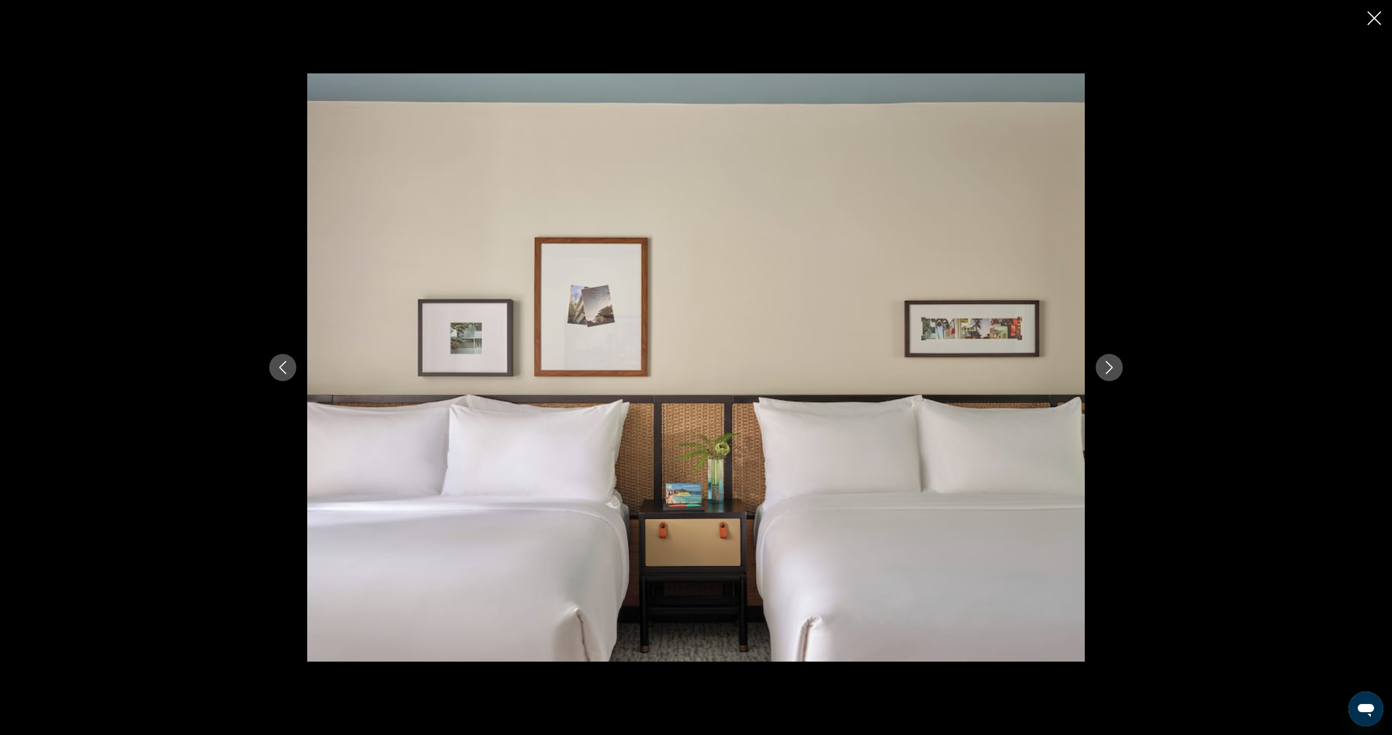
click at [1111, 374] on icon "Next image" at bounding box center [1109, 367] width 13 height 13
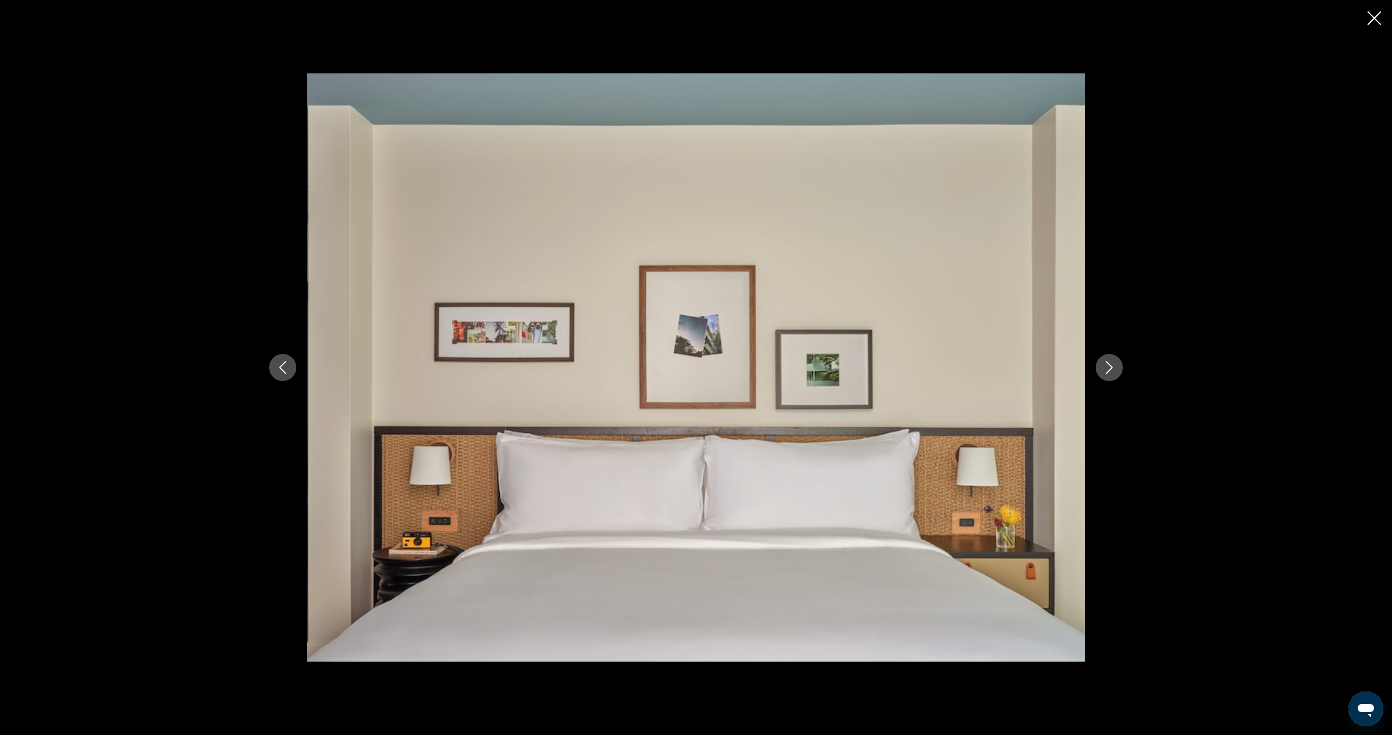
click at [1111, 374] on icon "Next image" at bounding box center [1109, 367] width 13 height 13
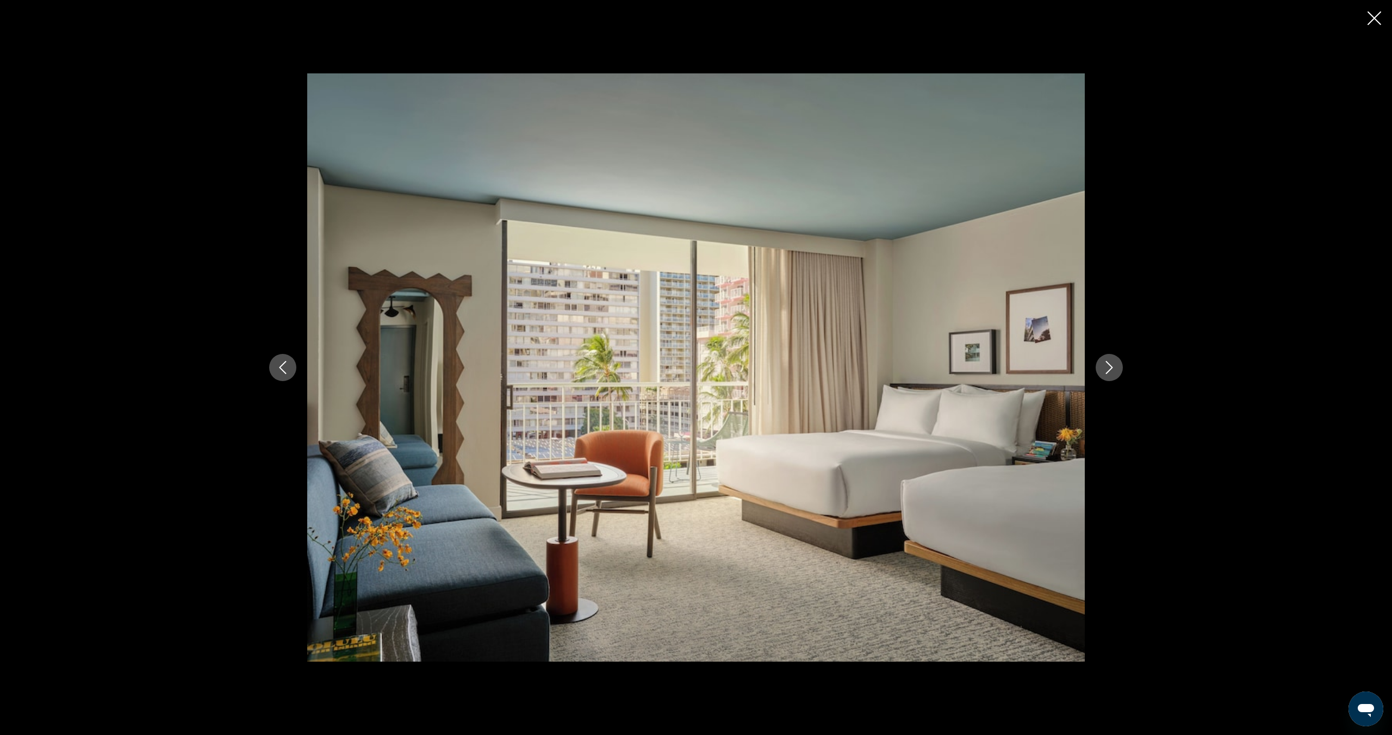
click at [1111, 374] on icon "Next image" at bounding box center [1109, 367] width 13 height 13
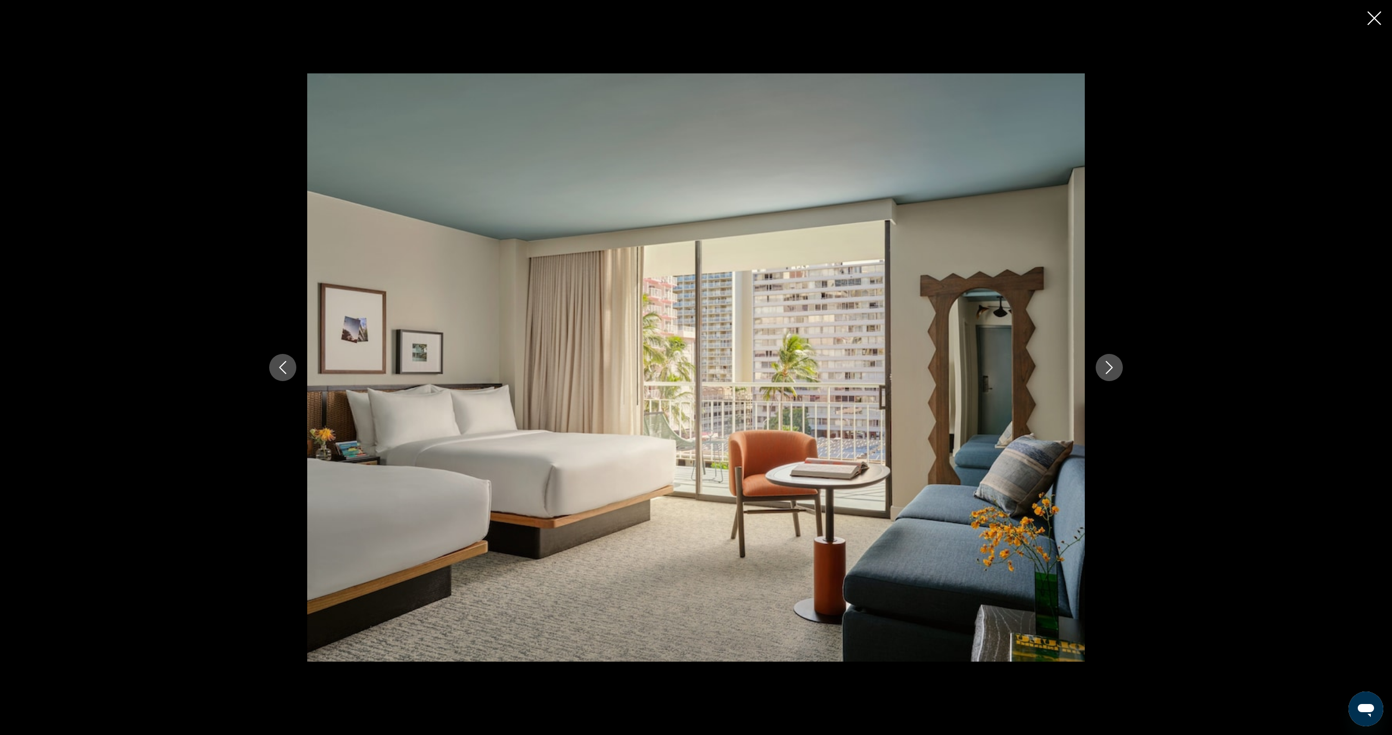
click at [1111, 374] on icon "Next image" at bounding box center [1109, 367] width 13 height 13
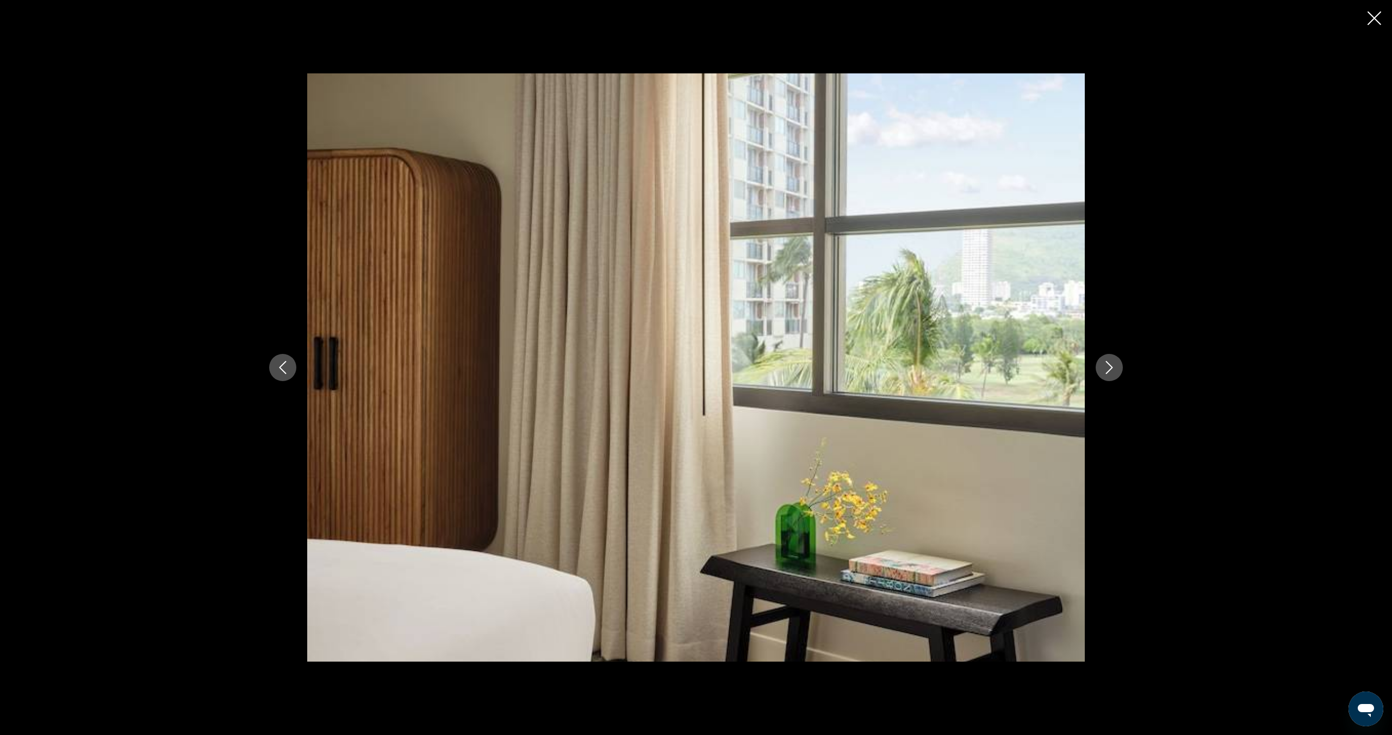
click at [1111, 374] on icon "Next image" at bounding box center [1109, 367] width 13 height 13
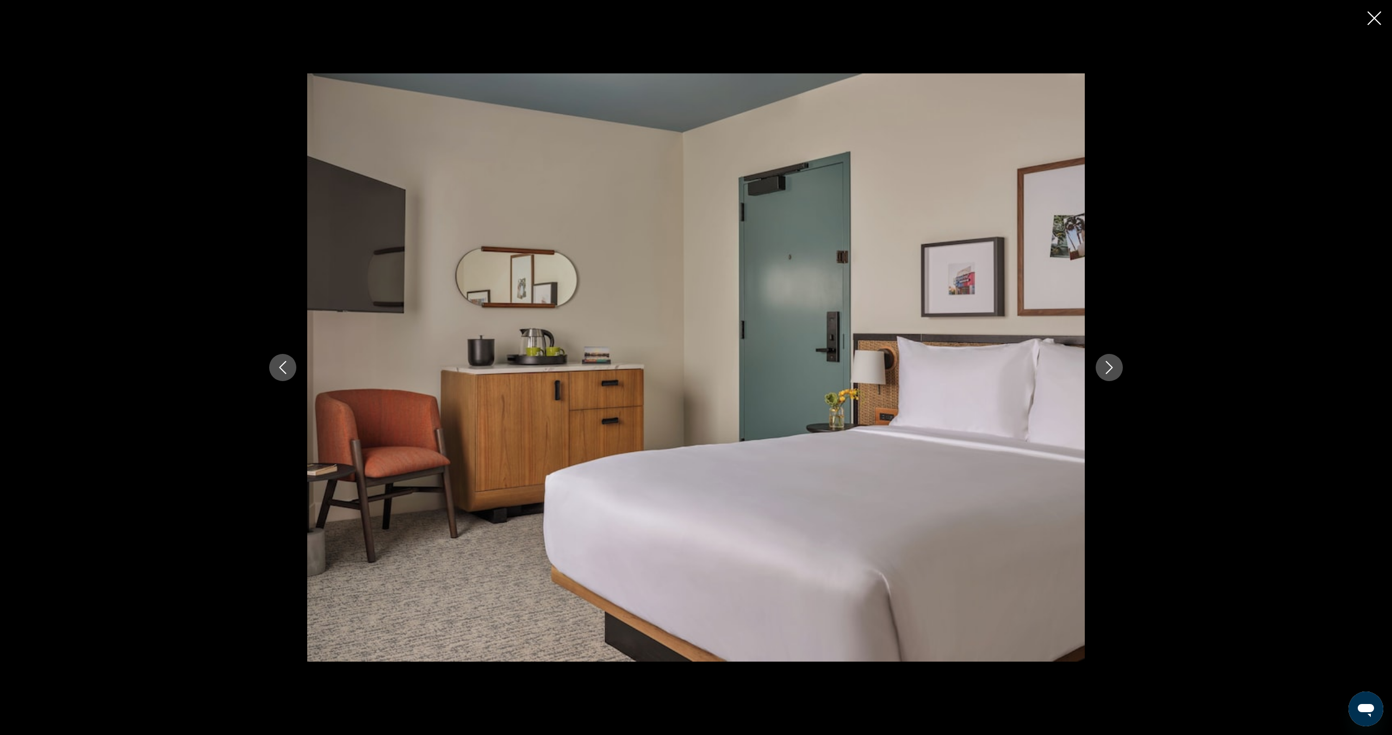
click at [1111, 374] on icon "Next image" at bounding box center [1109, 367] width 13 height 13
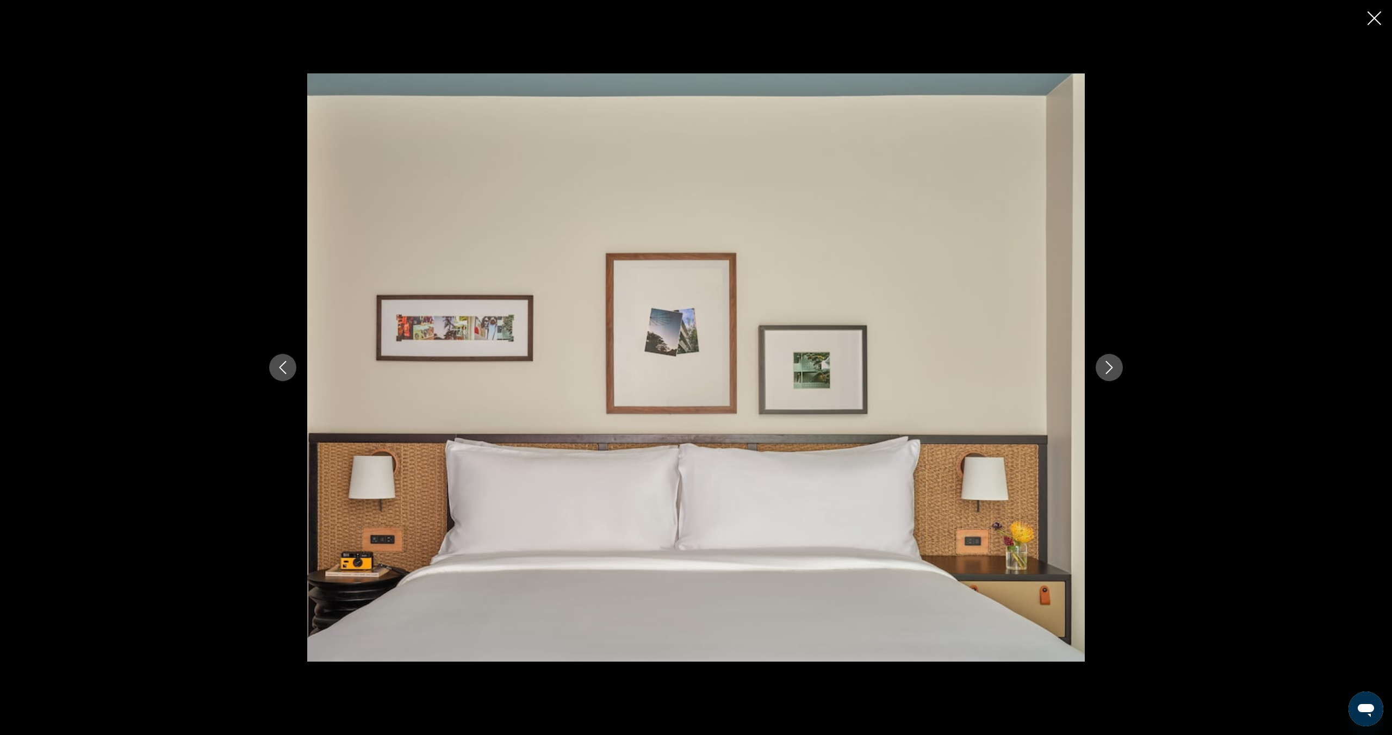
click at [1111, 374] on icon "Next image" at bounding box center [1109, 367] width 13 height 13
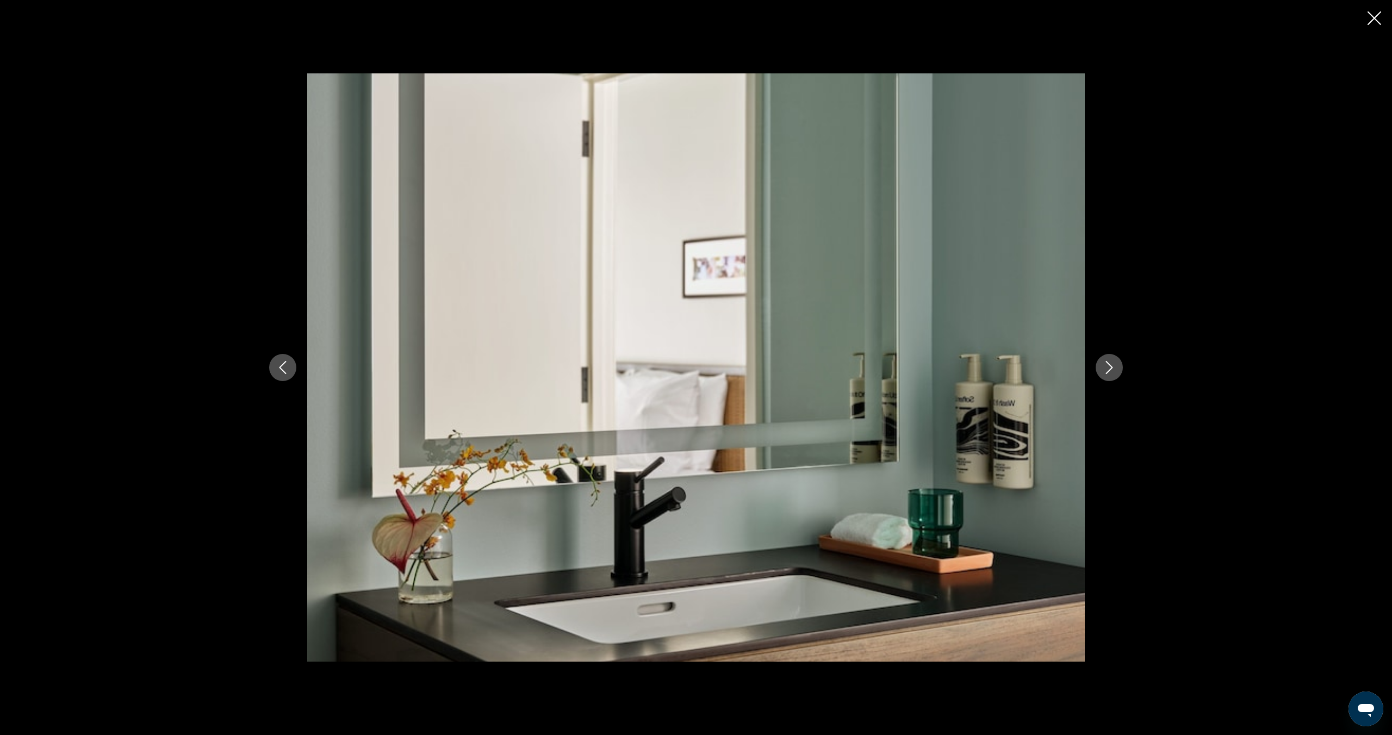
click at [1111, 374] on icon "Next image" at bounding box center [1109, 367] width 13 height 13
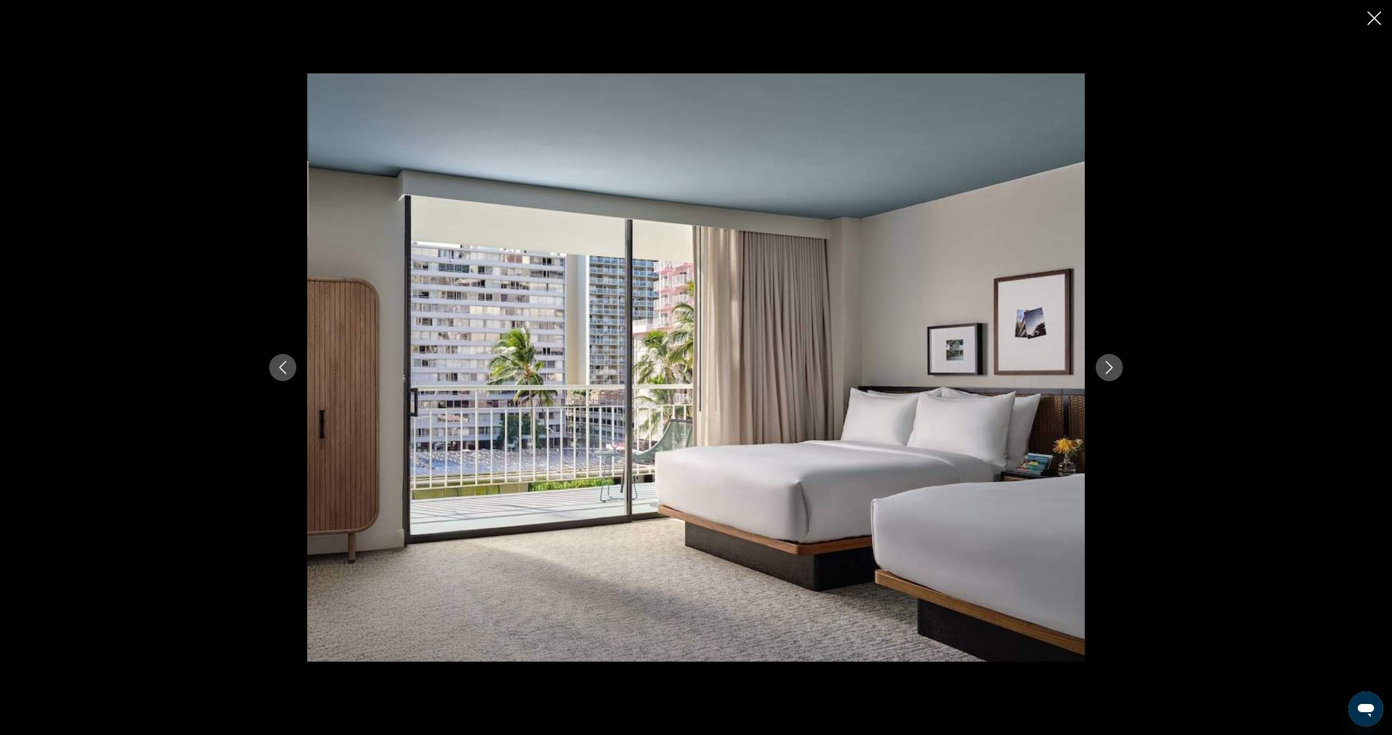
click at [1111, 374] on icon "Next image" at bounding box center [1109, 367] width 13 height 13
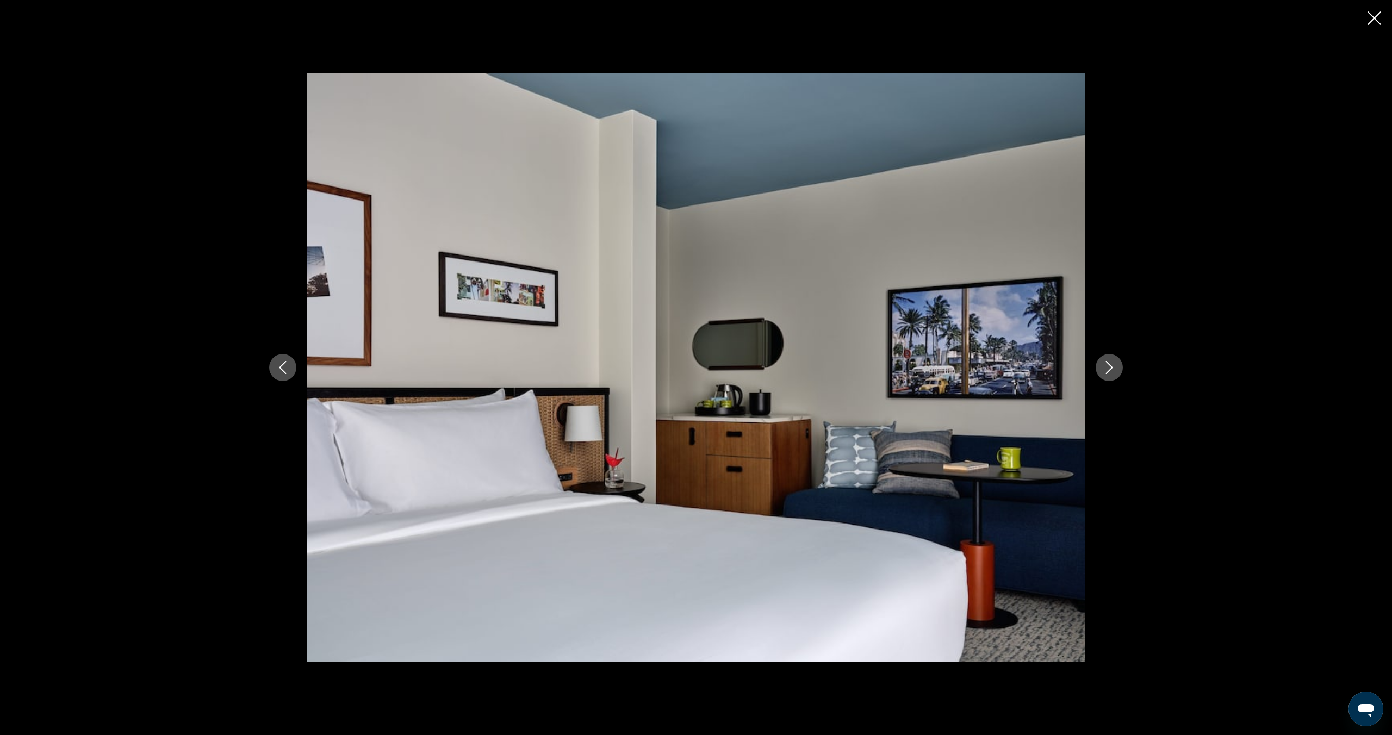
click at [1111, 374] on icon "Next image" at bounding box center [1109, 367] width 13 height 13
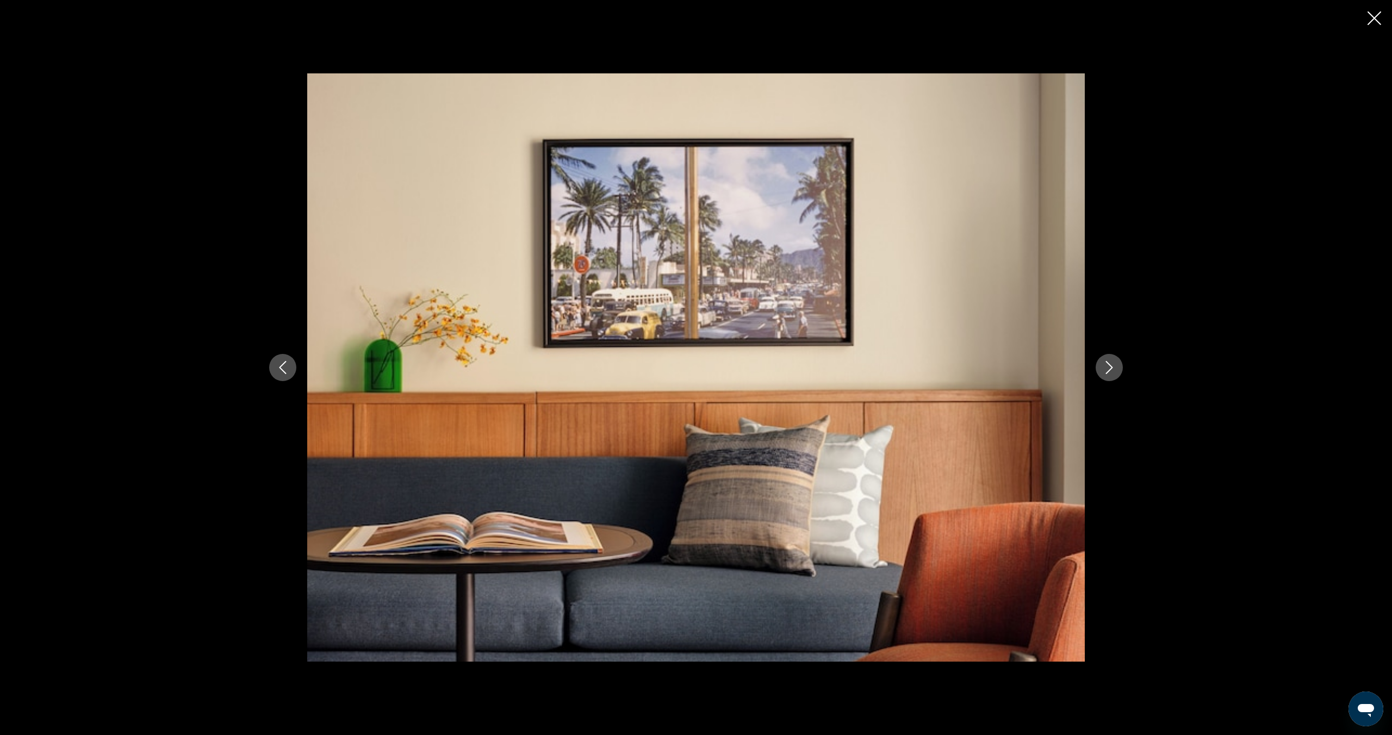
click at [1111, 374] on icon "Next image" at bounding box center [1109, 367] width 13 height 13
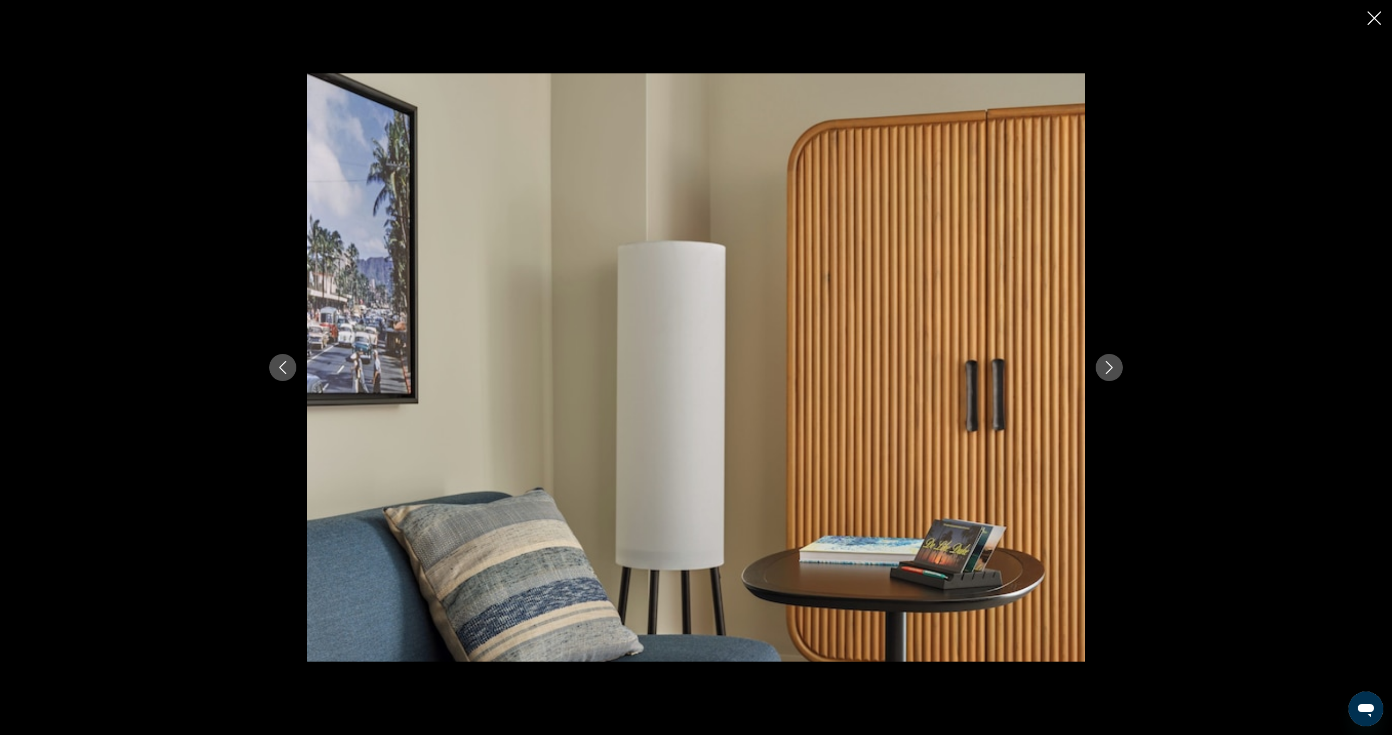
click at [1111, 374] on icon "Next image" at bounding box center [1109, 367] width 13 height 13
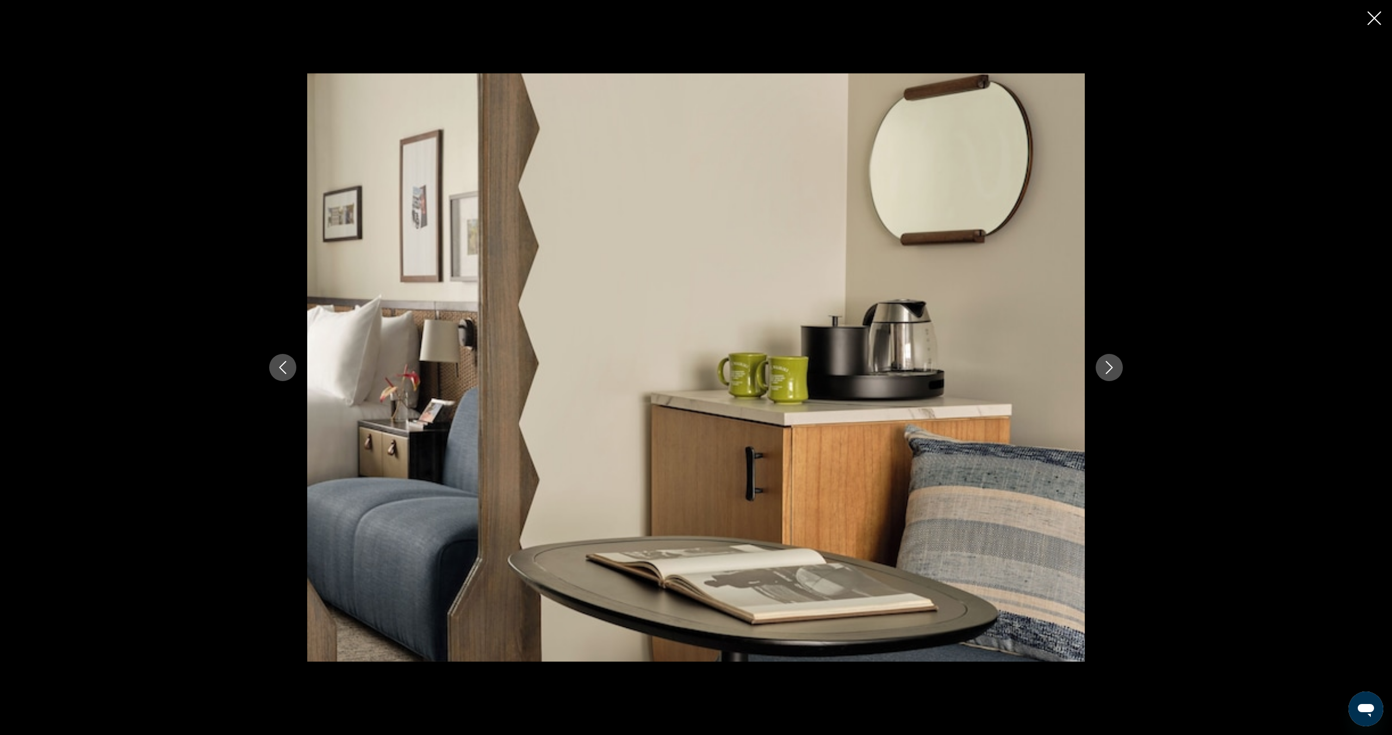
click at [1111, 374] on icon "Next image" at bounding box center [1109, 367] width 13 height 13
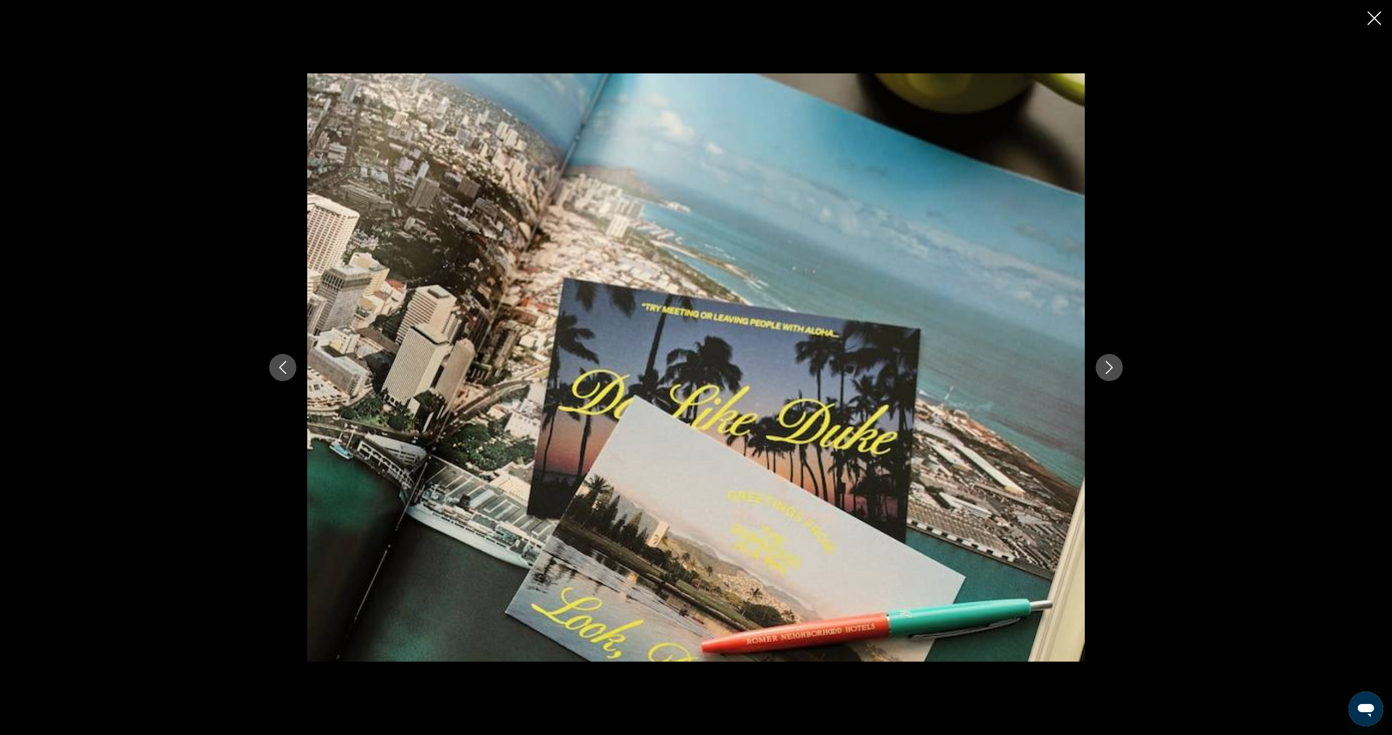
click at [1111, 374] on icon "Next image" at bounding box center [1109, 367] width 13 height 13
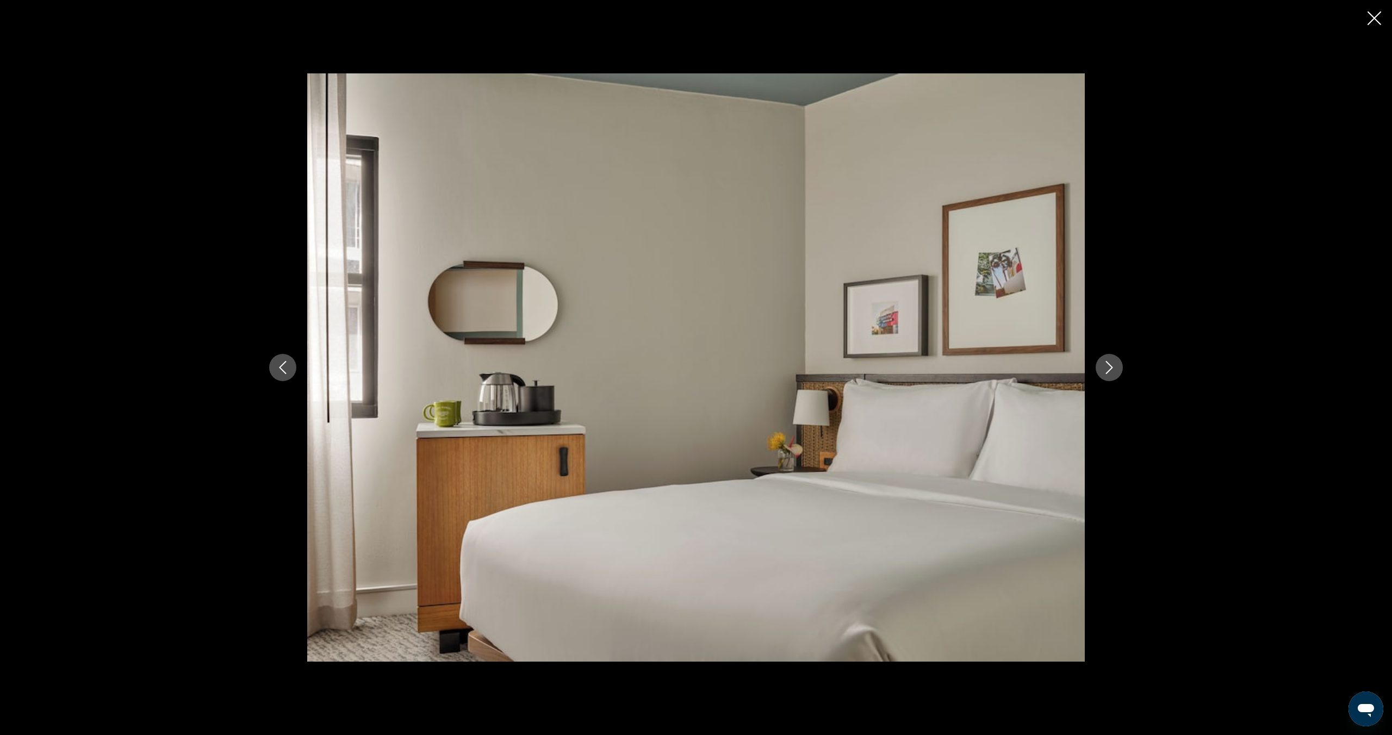
click at [1111, 374] on icon "Next image" at bounding box center [1109, 367] width 13 height 13
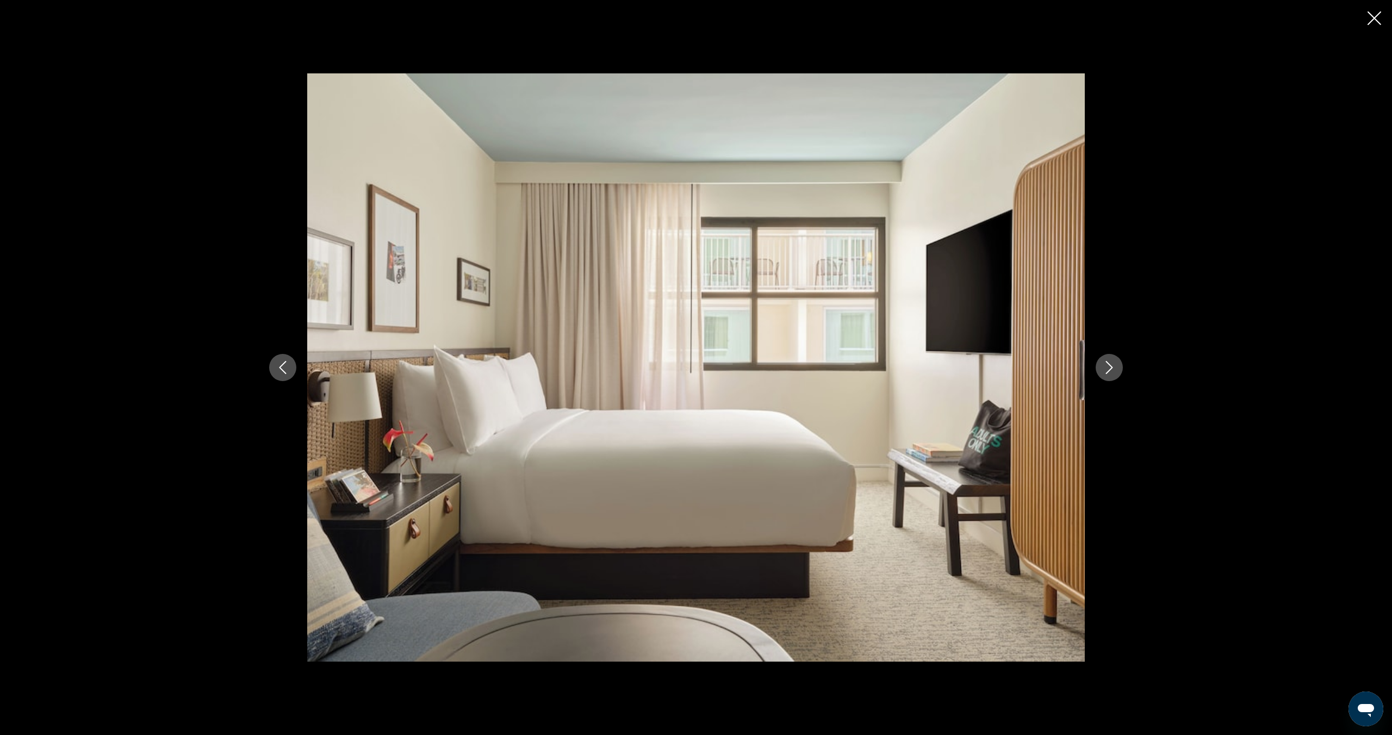
click at [1111, 374] on icon "Next image" at bounding box center [1109, 367] width 13 height 13
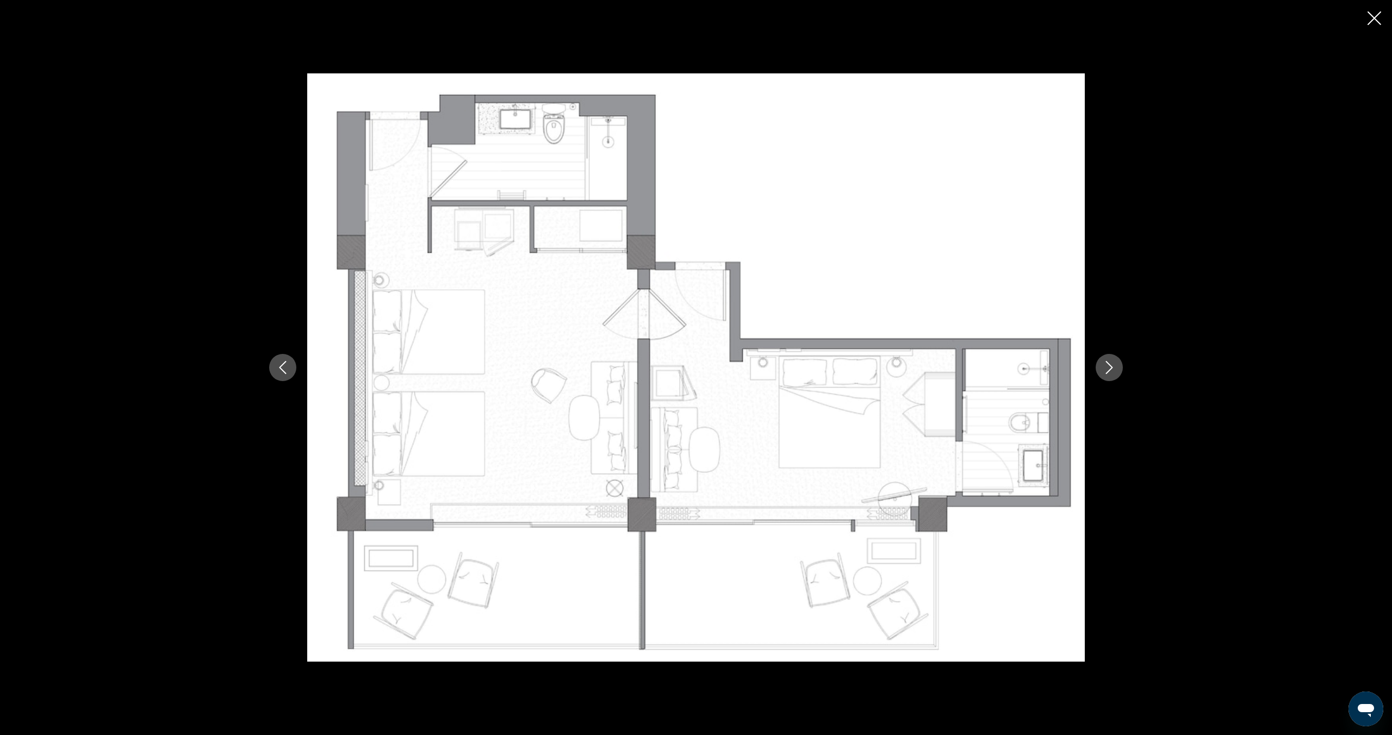
click at [1111, 374] on icon "Next image" at bounding box center [1109, 367] width 13 height 13
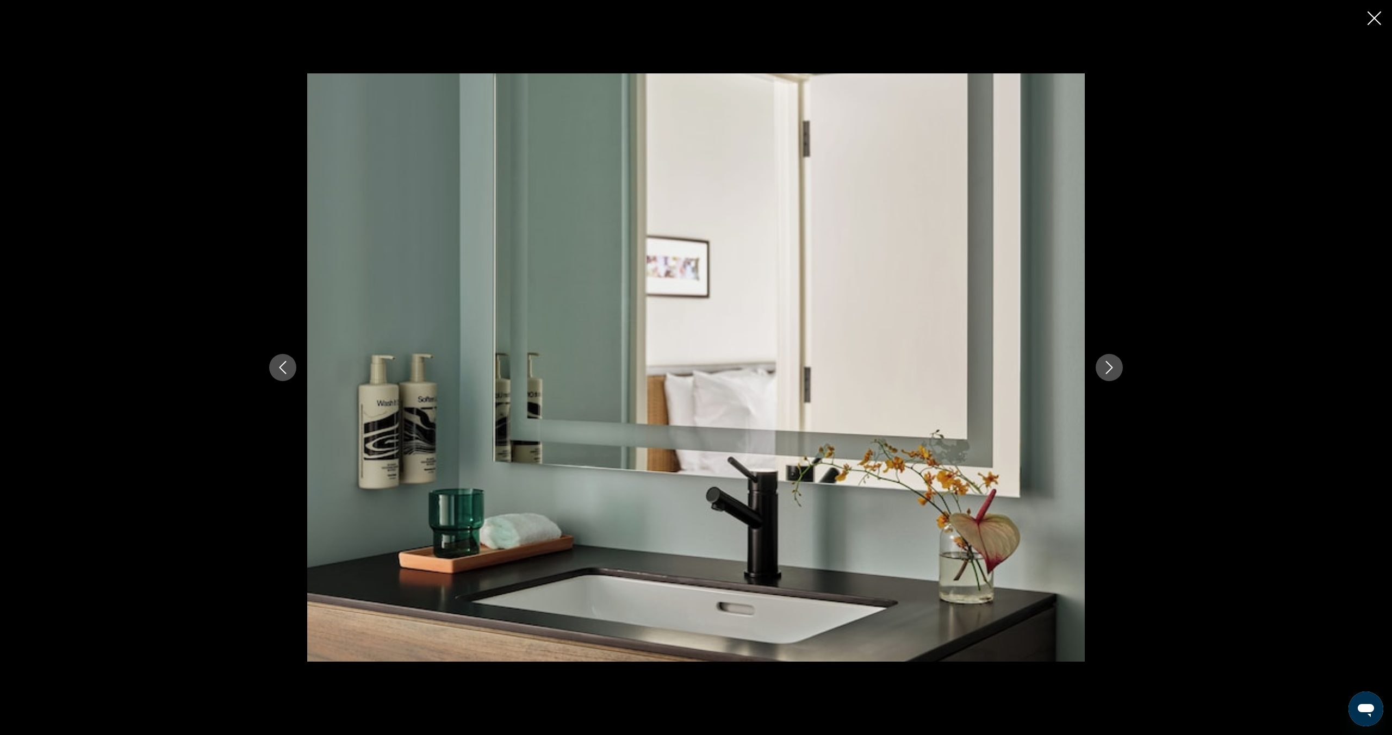
click at [1111, 374] on icon "Next image" at bounding box center [1109, 367] width 13 height 13
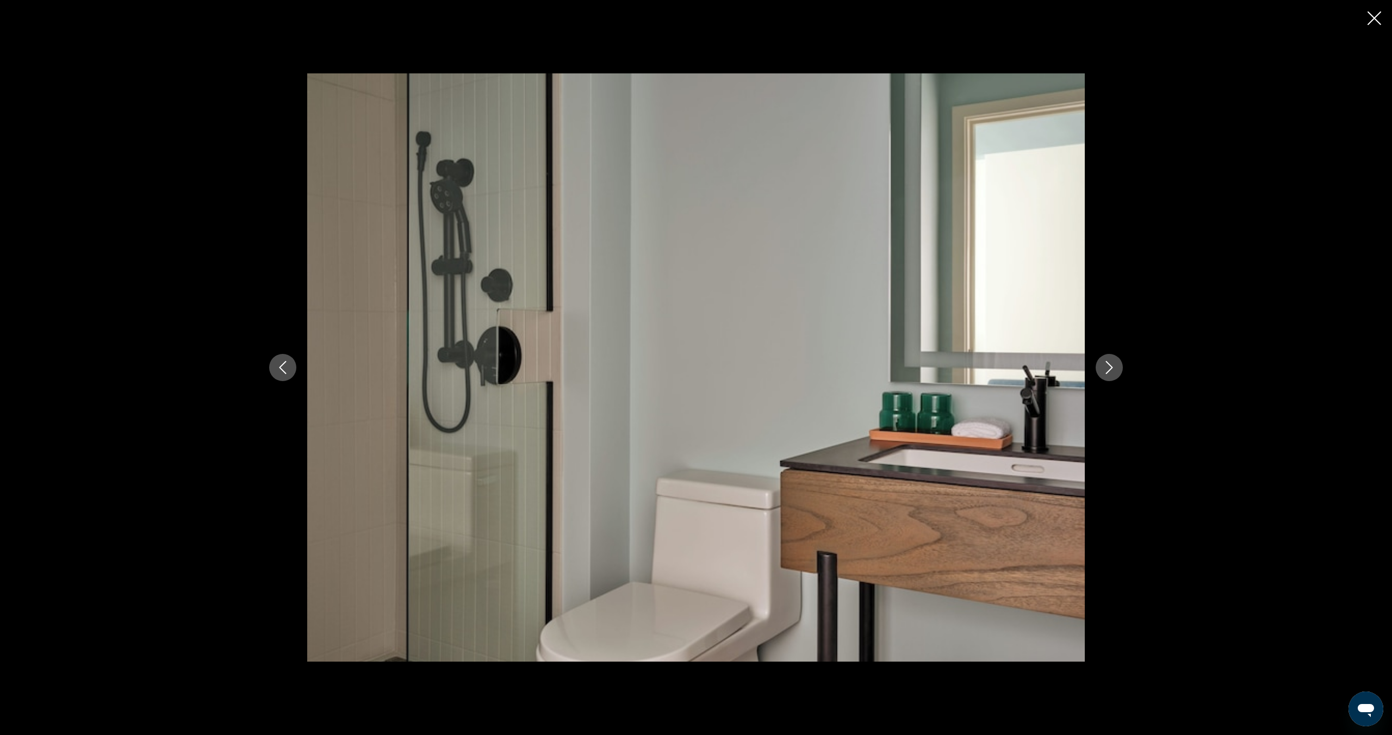
click at [1111, 374] on icon "Next image" at bounding box center [1109, 367] width 13 height 13
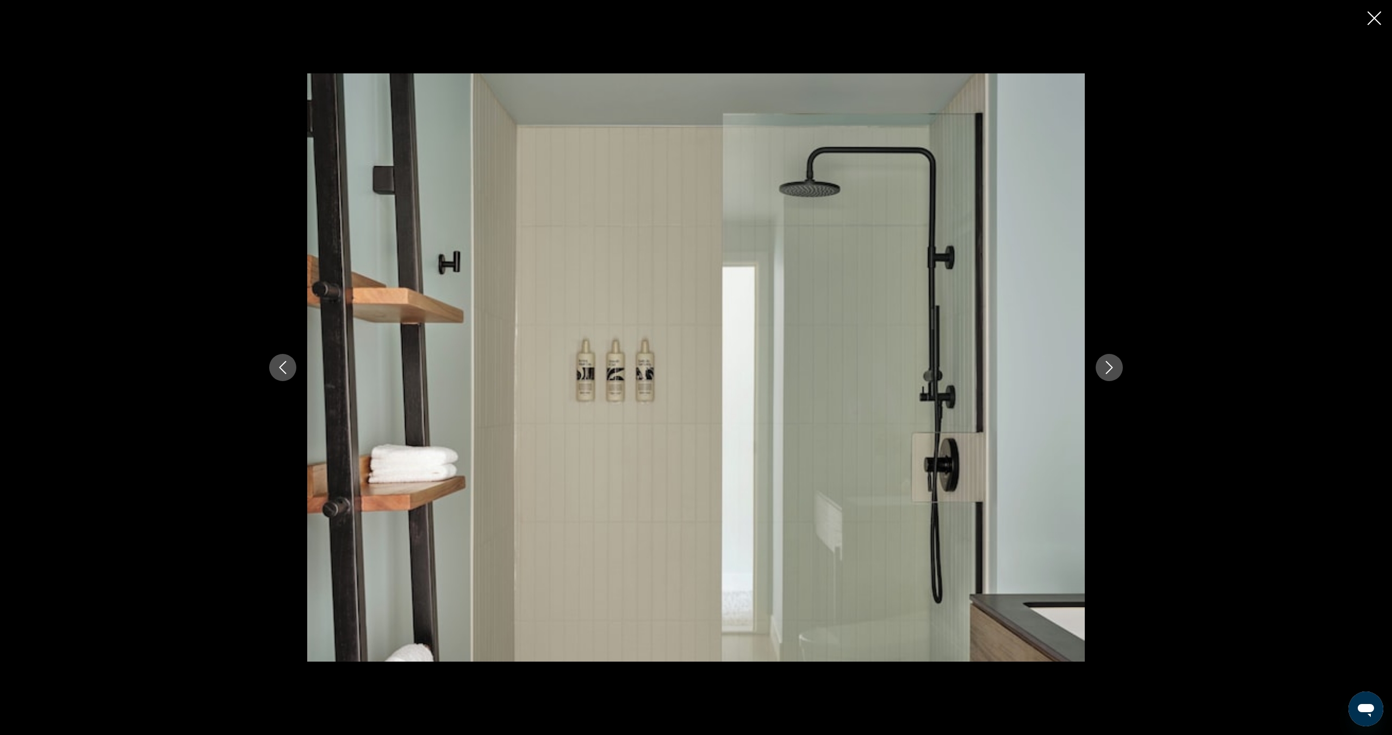
click at [1375, 28] on div "prev next" at bounding box center [696, 367] width 1392 height 735
click at [1375, 21] on icon "Close slideshow" at bounding box center [1375, 18] width 14 height 14
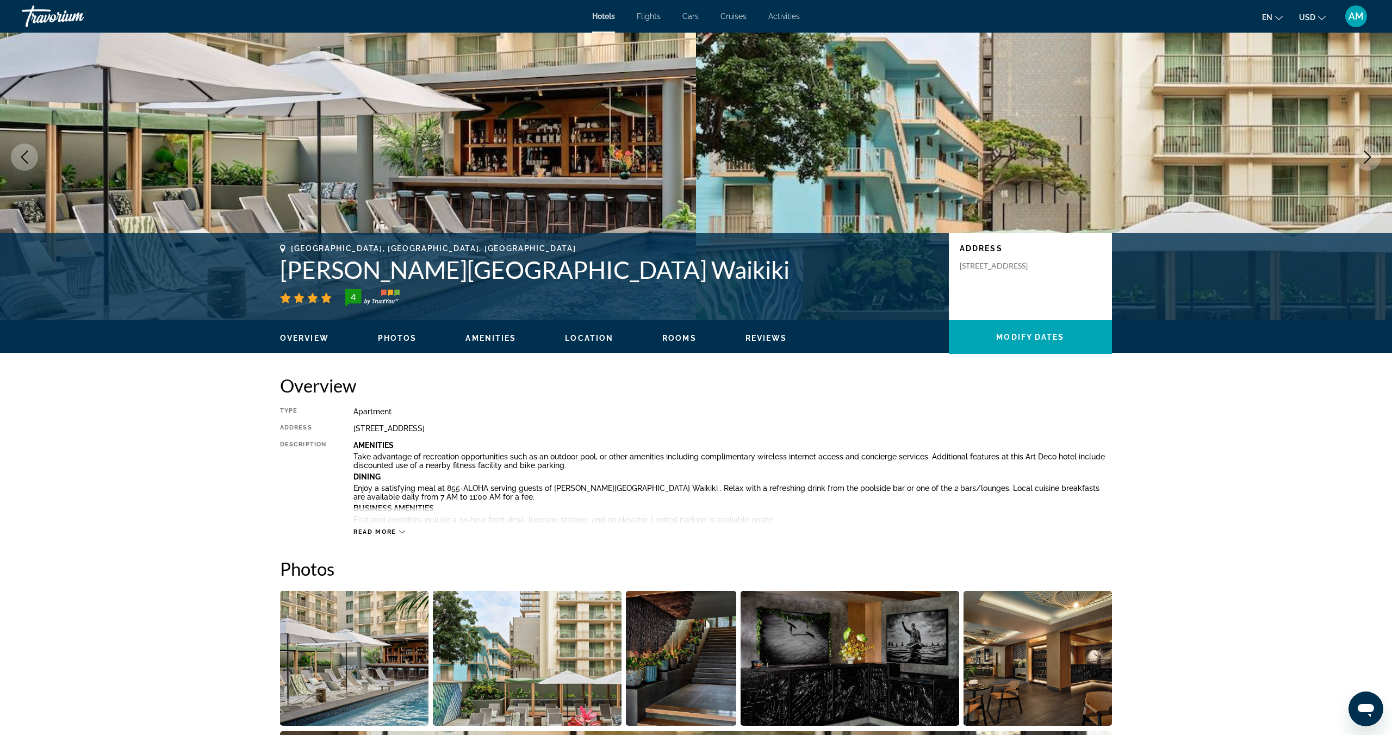
scroll to position [0, 0]
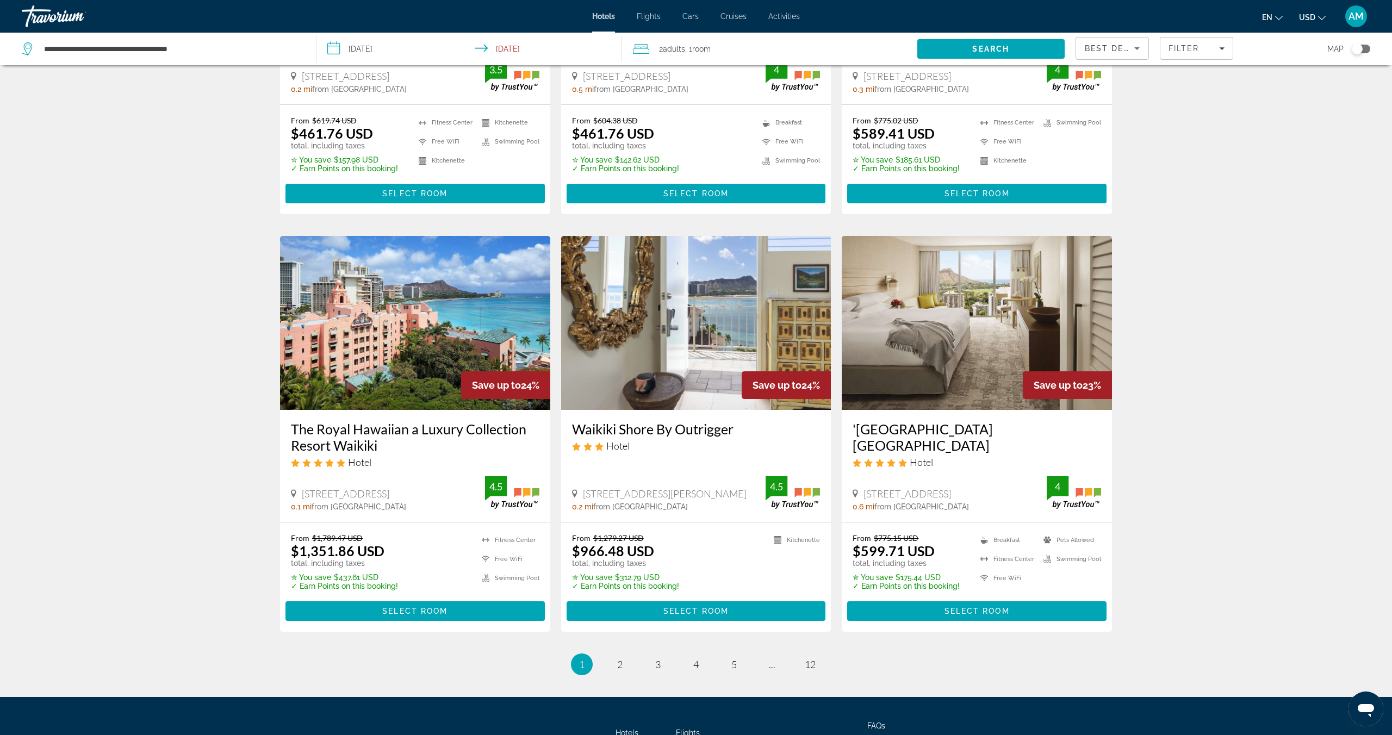
scroll to position [1136, 0]
click at [1036, 275] on img "Main content" at bounding box center [977, 323] width 270 height 174
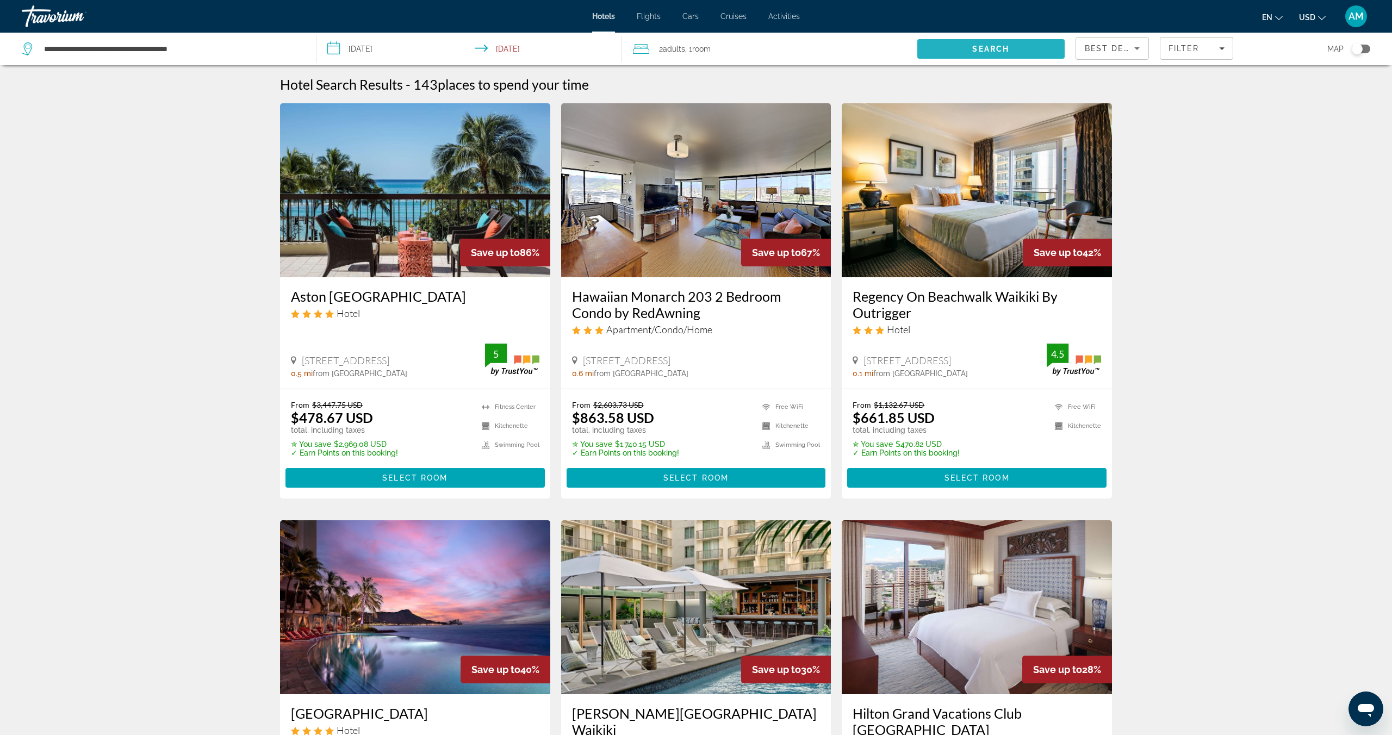
click at [961, 48] on span "Search" at bounding box center [991, 49] width 147 height 26
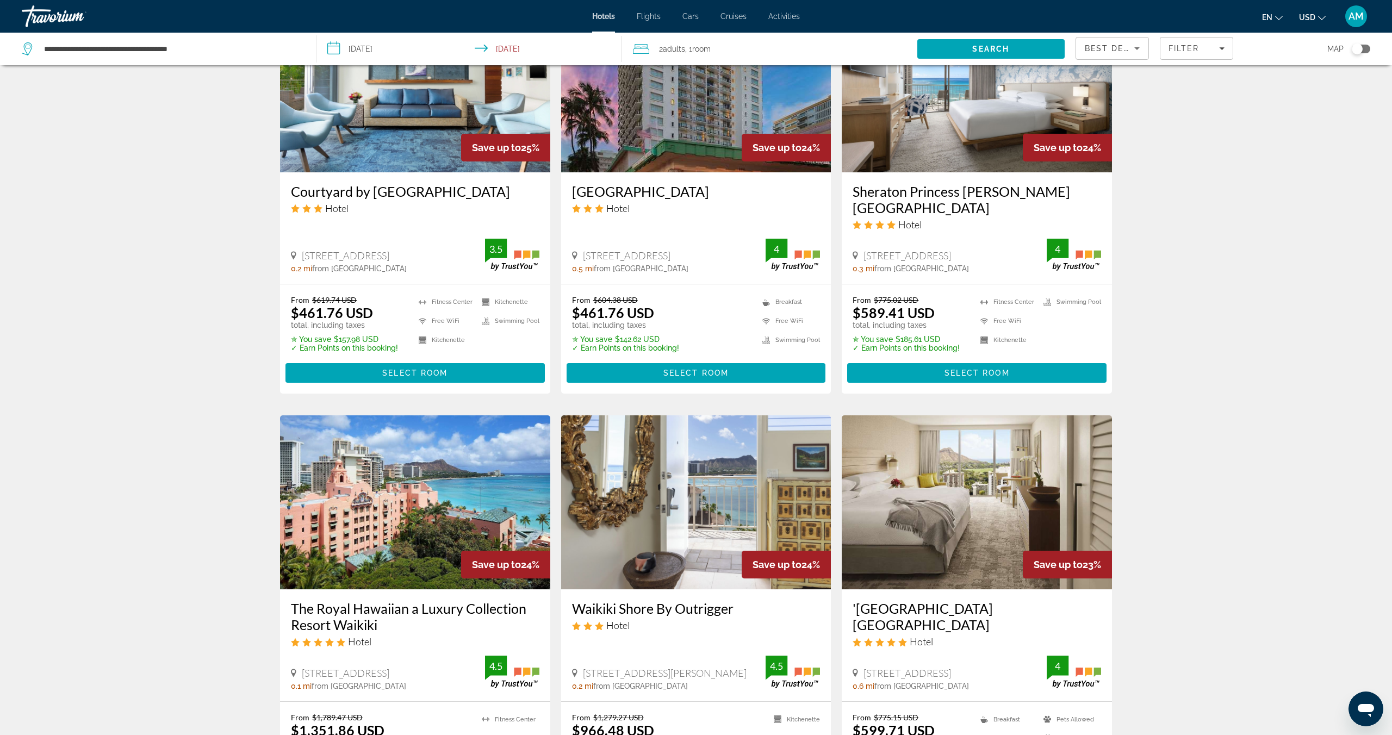
scroll to position [955, 0]
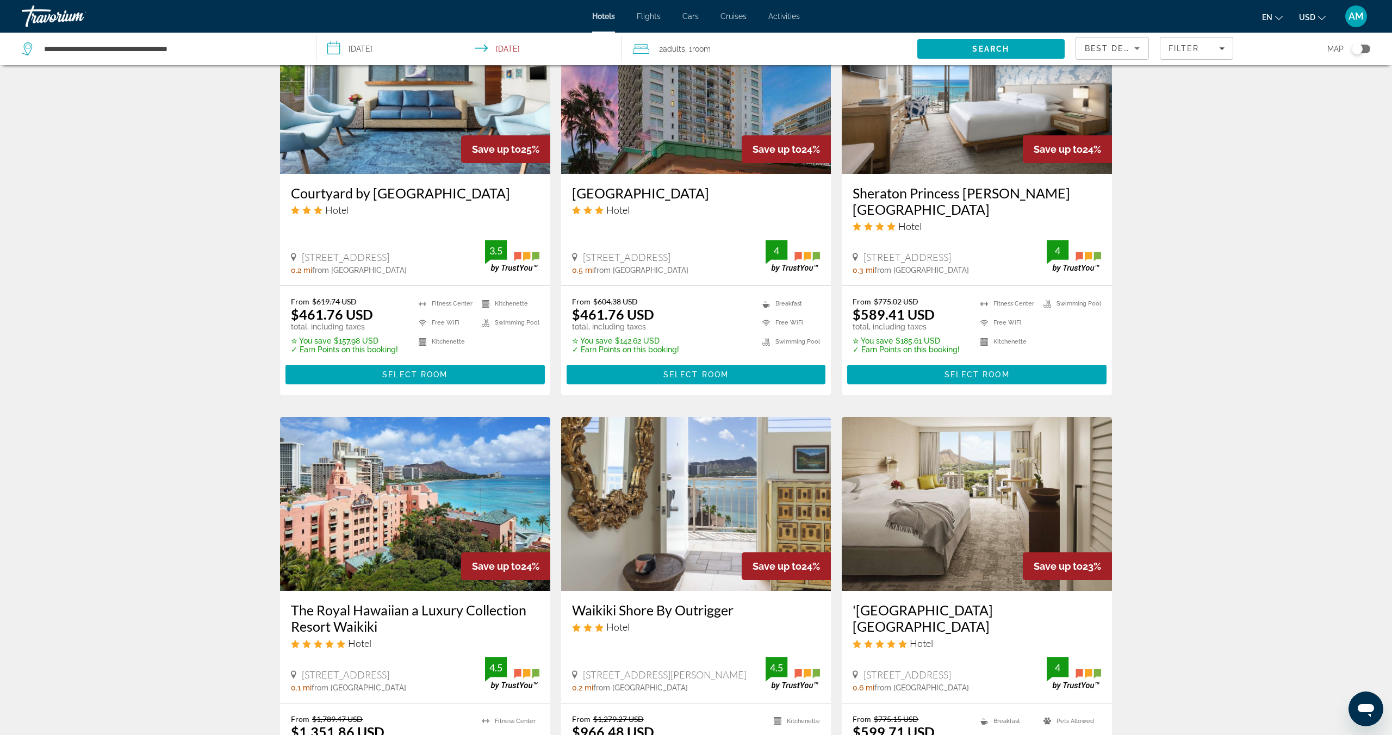
click at [926, 538] on img "Main content" at bounding box center [977, 504] width 270 height 174
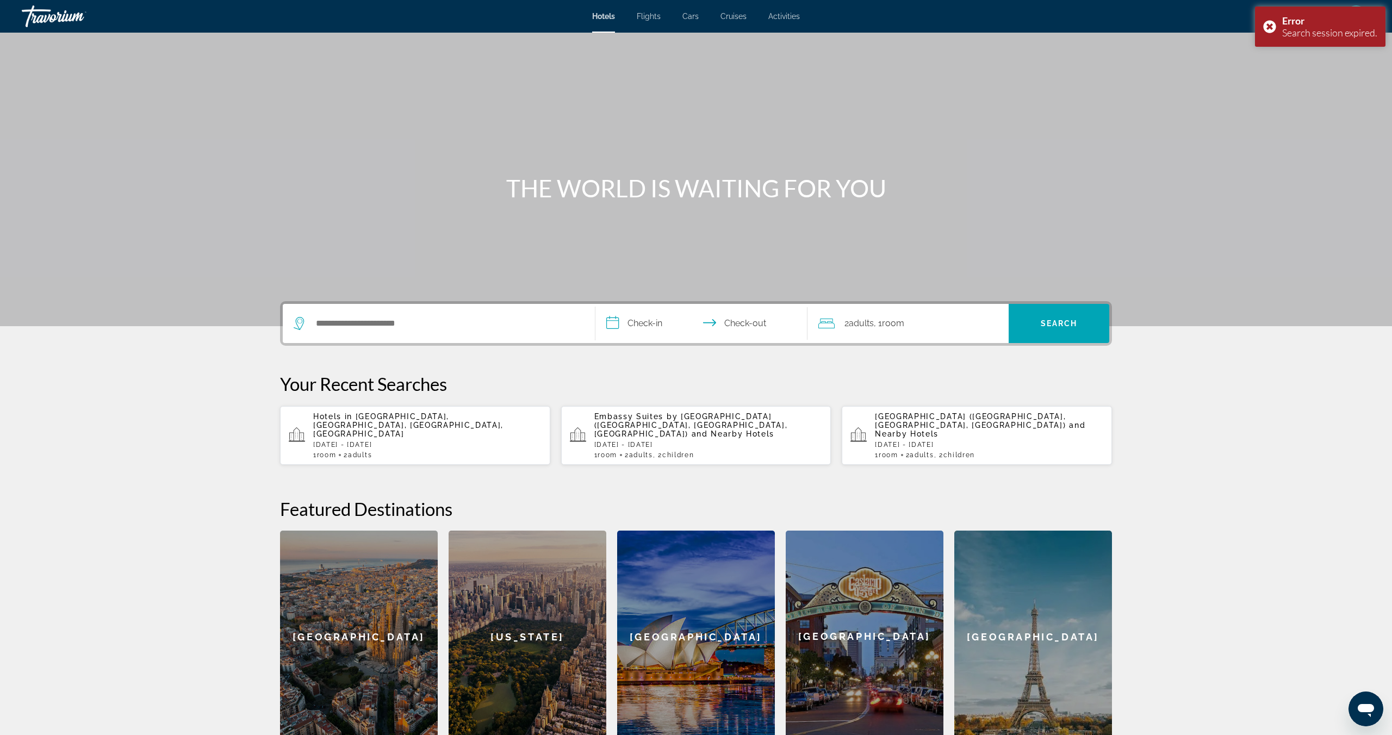
click at [659, 321] on input "**********" at bounding box center [704, 325] width 216 height 42
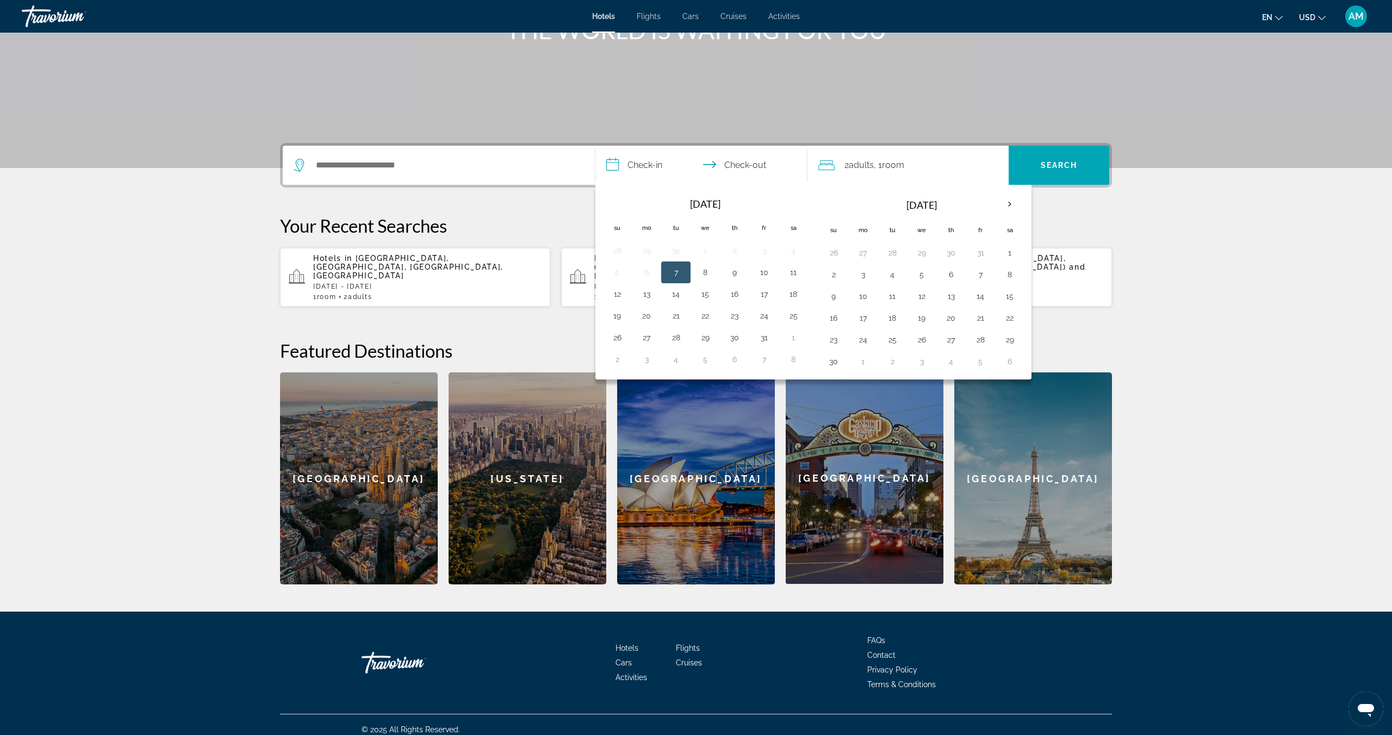
scroll to position [159, 0]
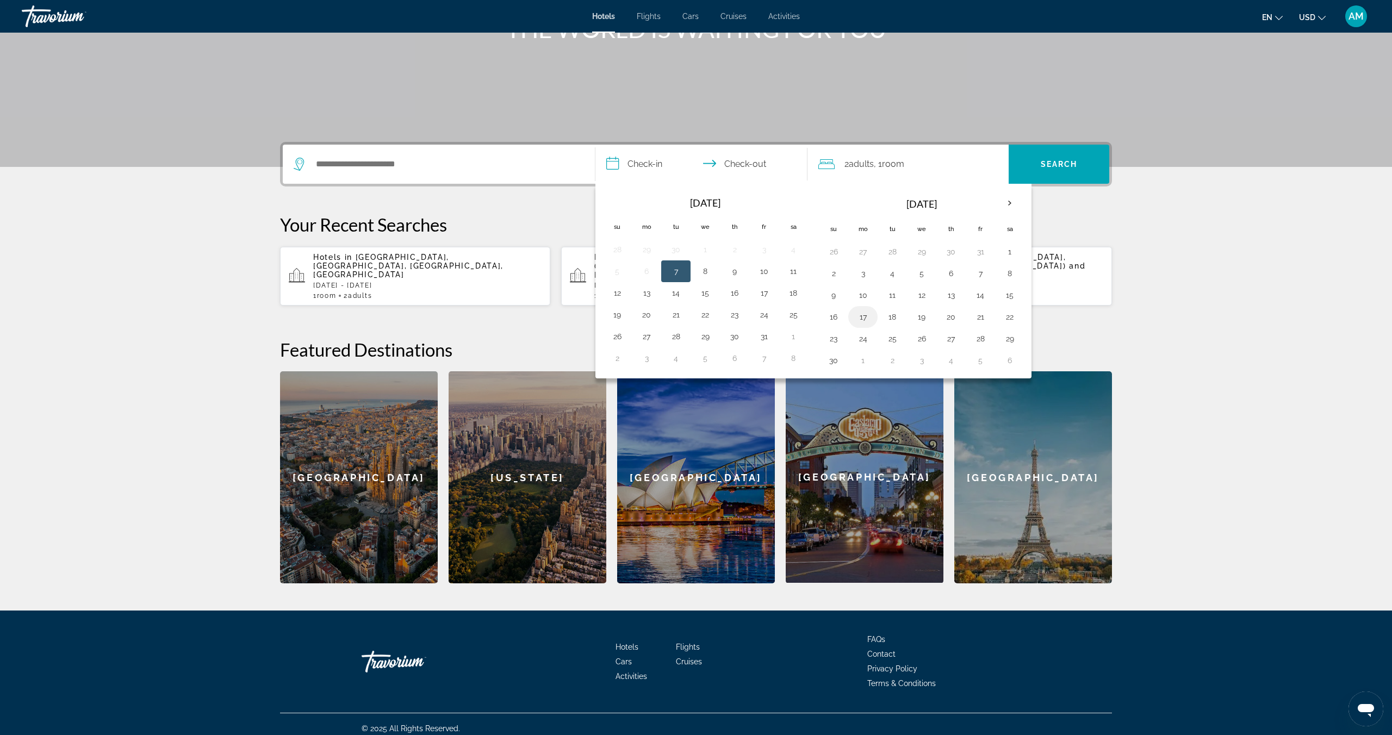
drag, startPoint x: 837, startPoint y: 319, endPoint x: 848, endPoint y: 318, distance: 11.5
click at [837, 319] on button "16" at bounding box center [833, 316] width 17 height 15
click at [928, 318] on button "19" at bounding box center [921, 316] width 17 height 15
type input "**********"
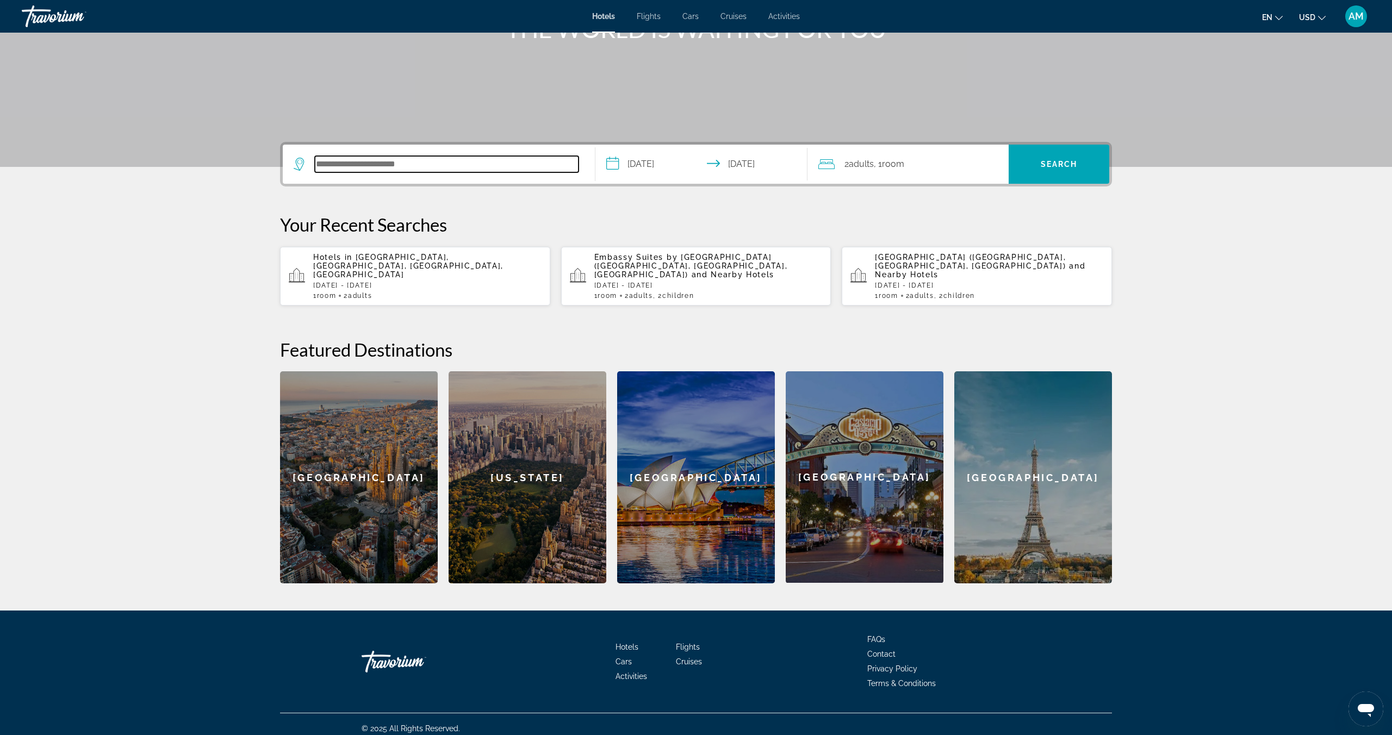
click at [423, 159] on input "Search hotel destination" at bounding box center [447, 164] width 264 height 16
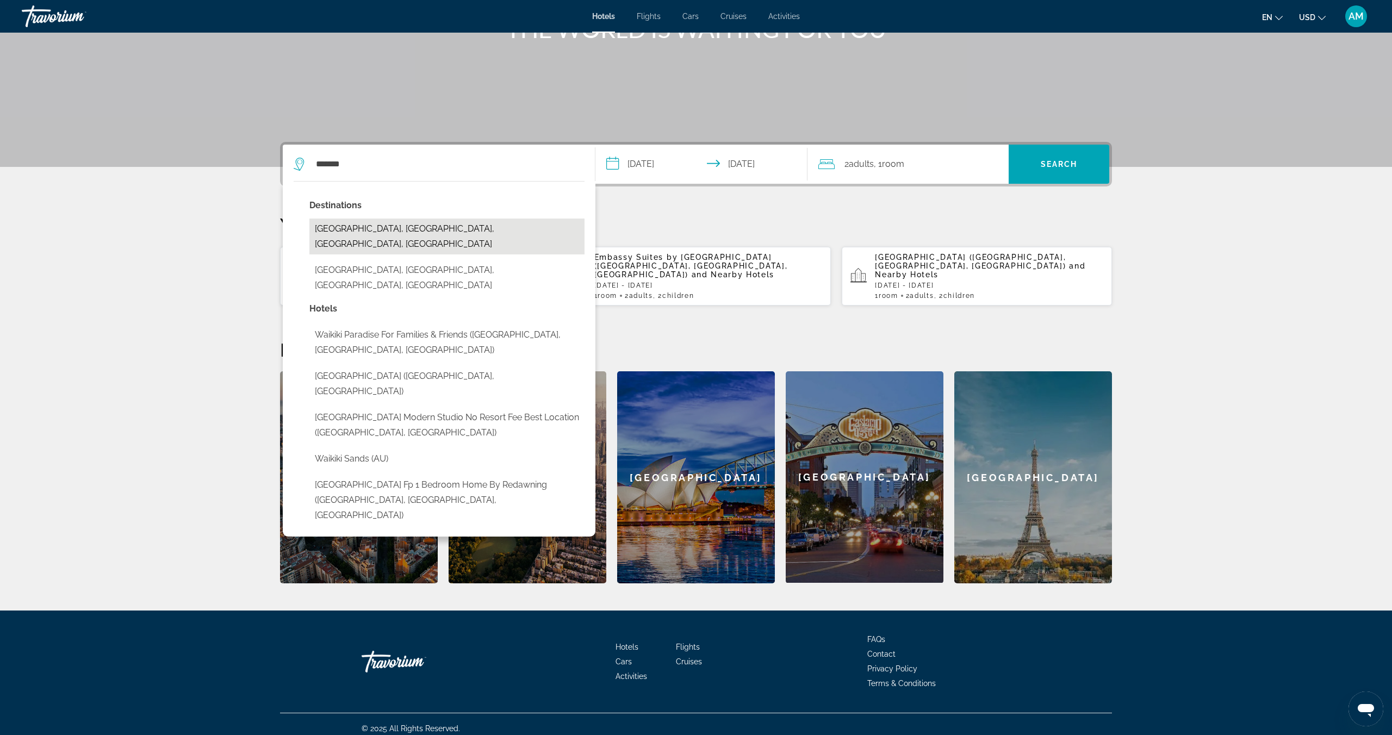
click at [382, 231] on button "[GEOGRAPHIC_DATA], [GEOGRAPHIC_DATA], [GEOGRAPHIC_DATA], [GEOGRAPHIC_DATA]" at bounding box center [446, 237] width 275 height 36
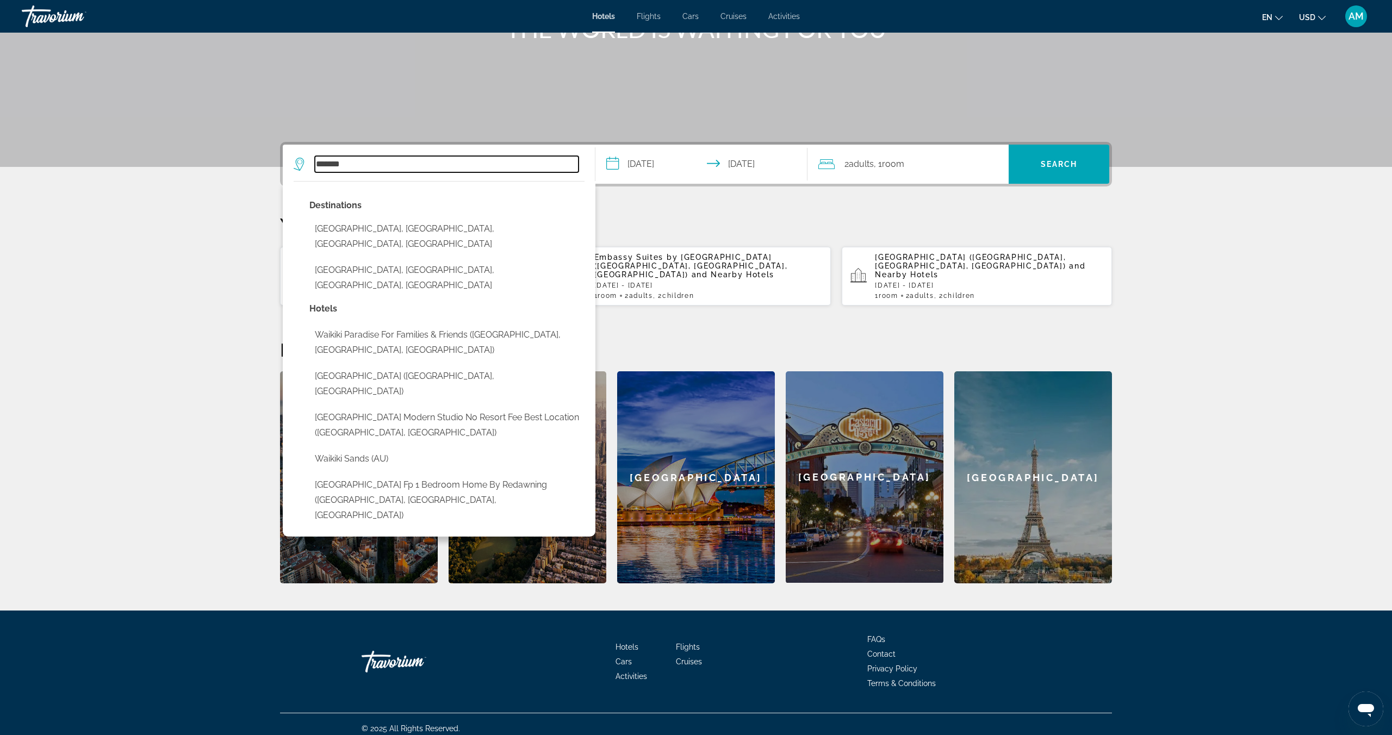
type input "**********"
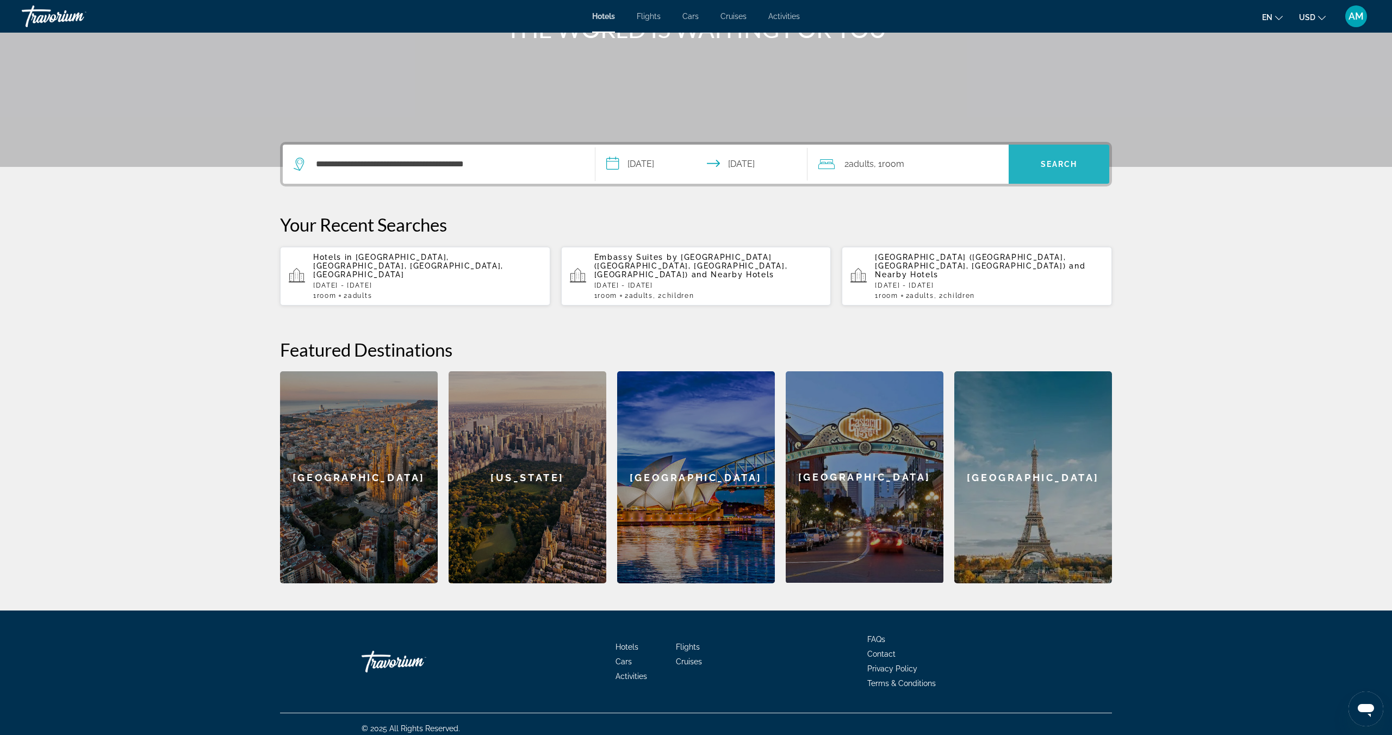
click at [1067, 158] on span "Search" at bounding box center [1059, 164] width 101 height 26
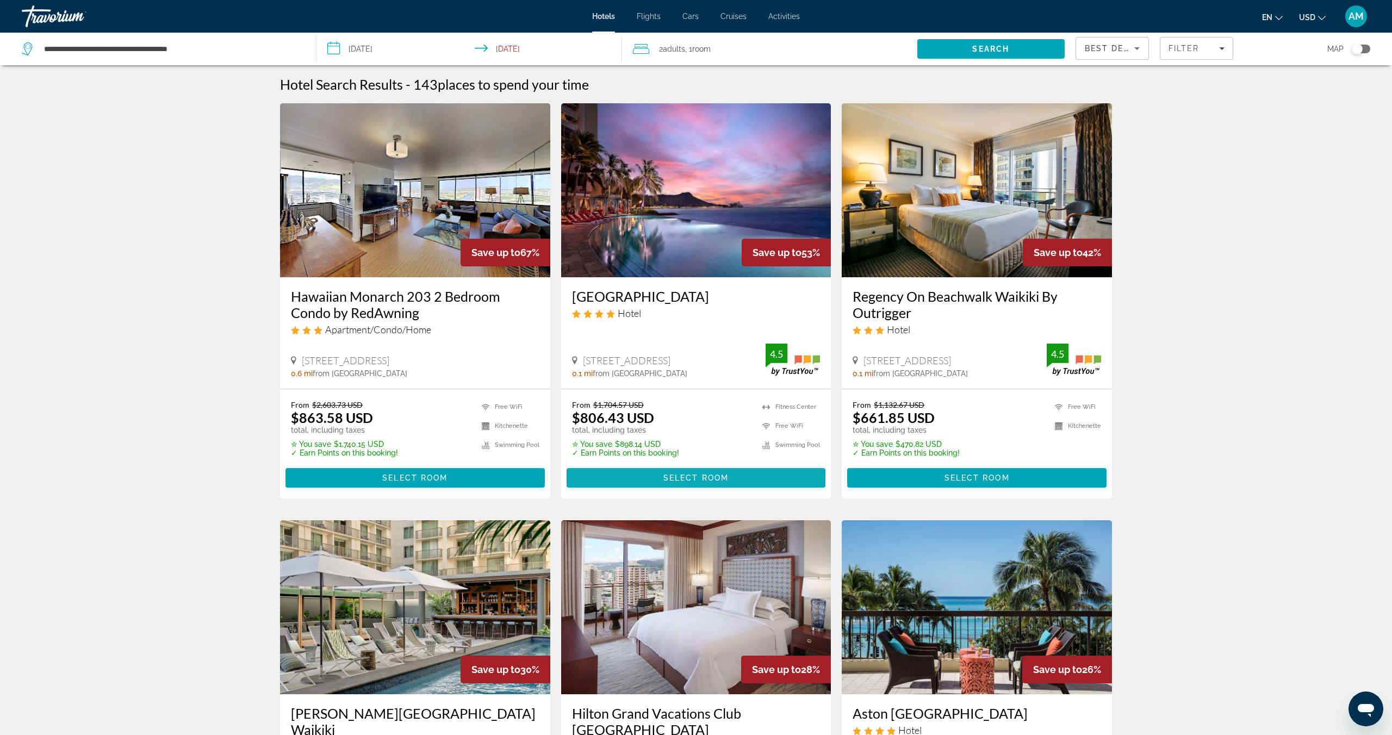
click at [724, 476] on span "Select Room" at bounding box center [696, 478] width 65 height 9
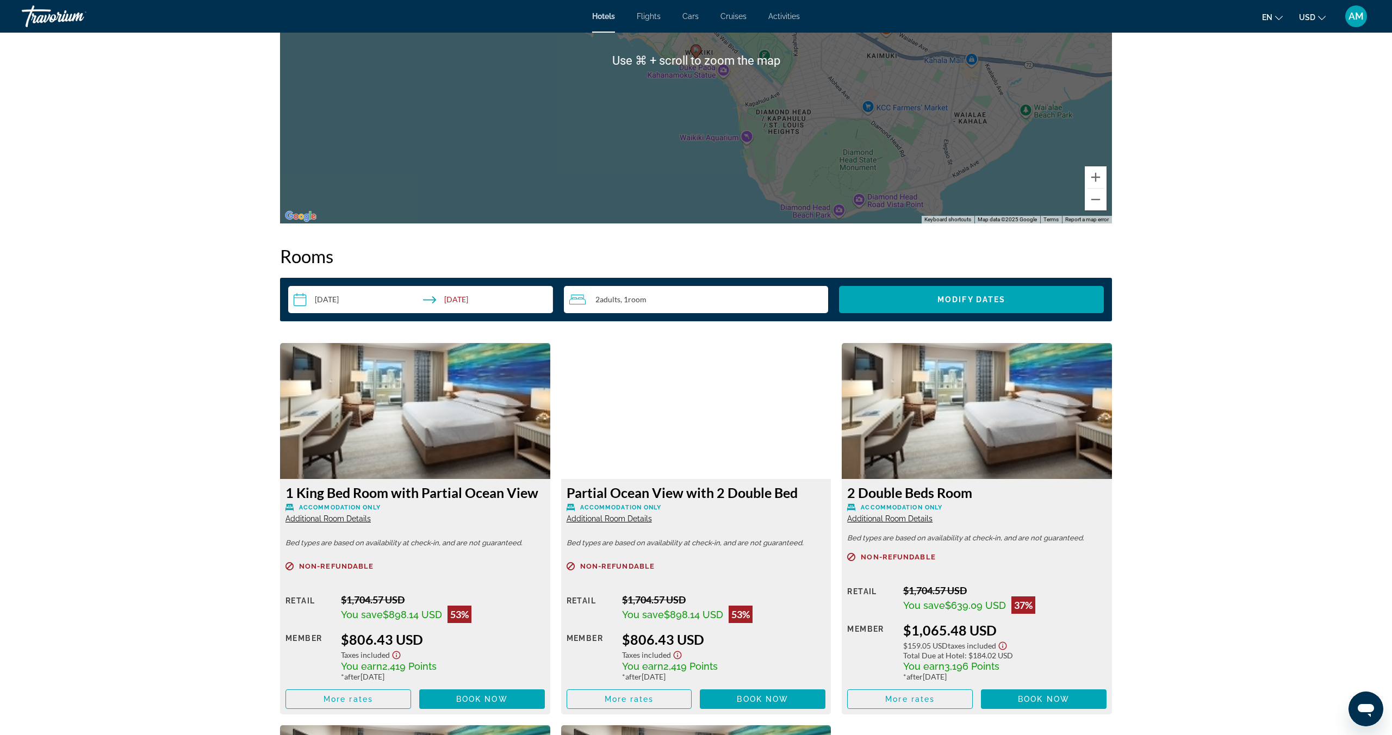
scroll to position [1200, 0]
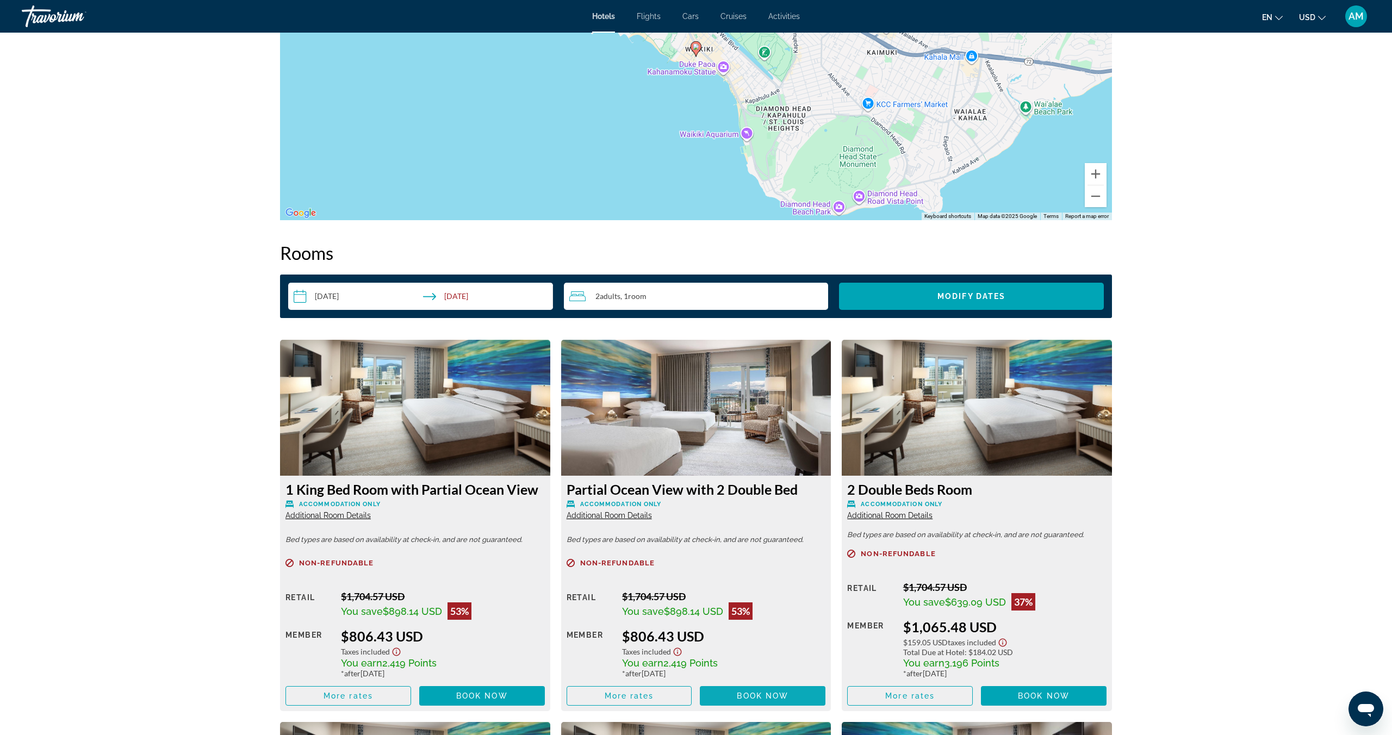
click at [763, 698] on span "Book now" at bounding box center [763, 696] width 52 height 9
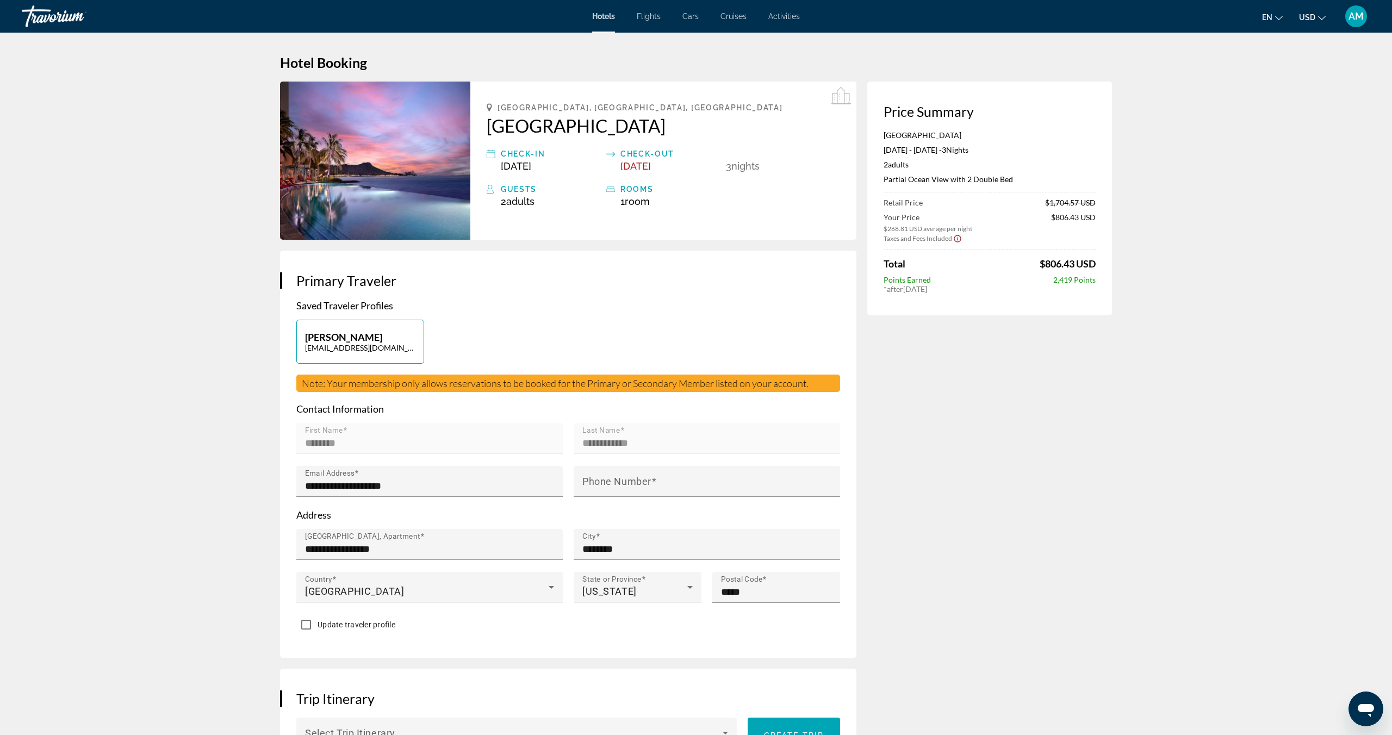
click at [511, 202] on span "Adults" at bounding box center [520, 201] width 28 height 11
drag, startPoint x: 507, startPoint y: 203, endPoint x: 515, endPoint y: 206, distance: 7.6
click at [507, 203] on span "2 Adult Adults" at bounding box center [518, 201] width 34 height 11
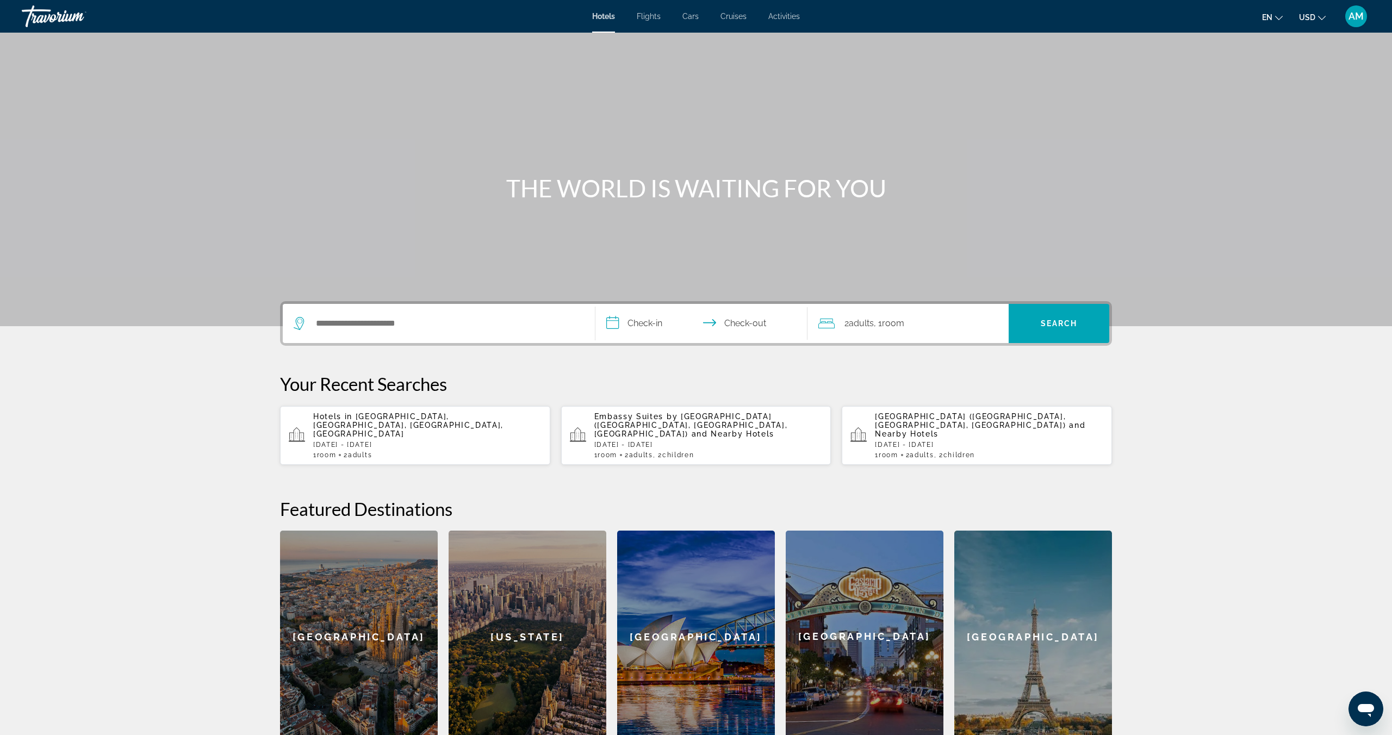
click at [653, 331] on input "**********" at bounding box center [704, 325] width 216 height 42
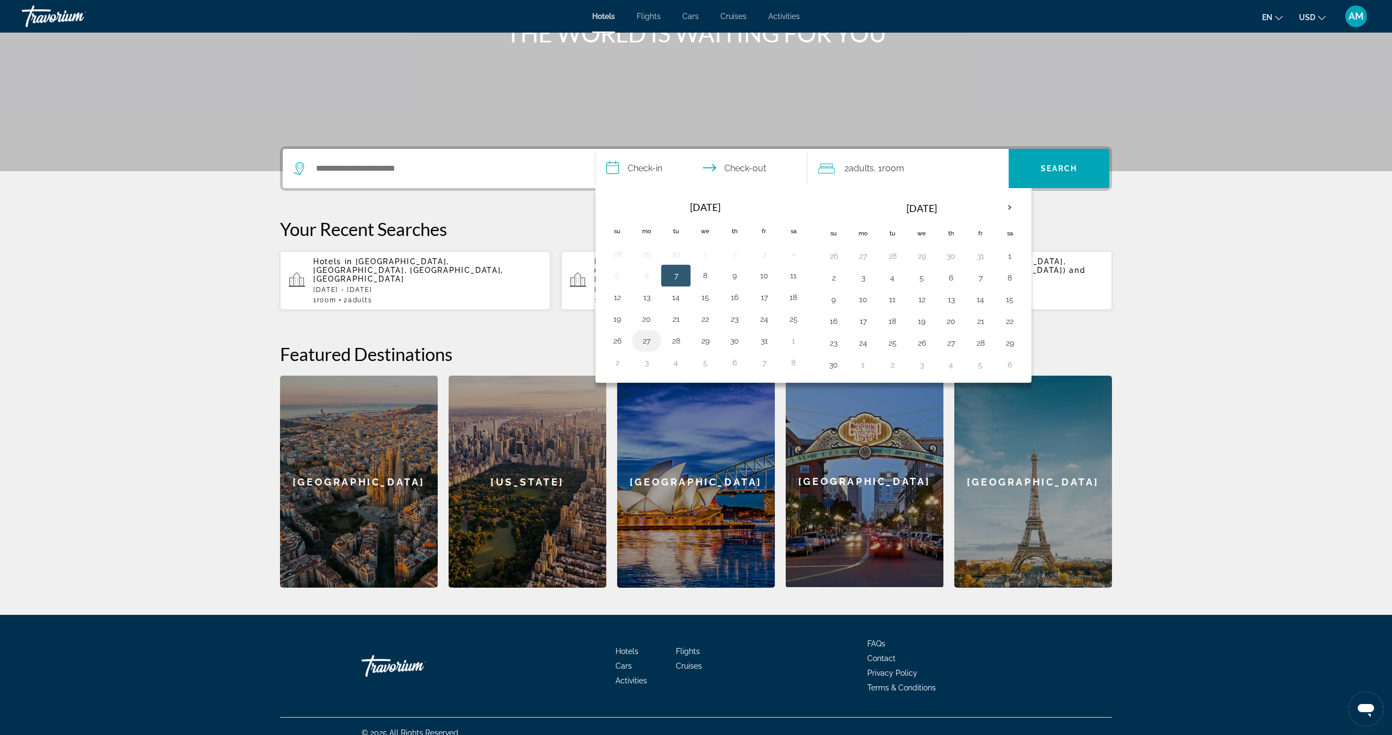
scroll to position [159, 0]
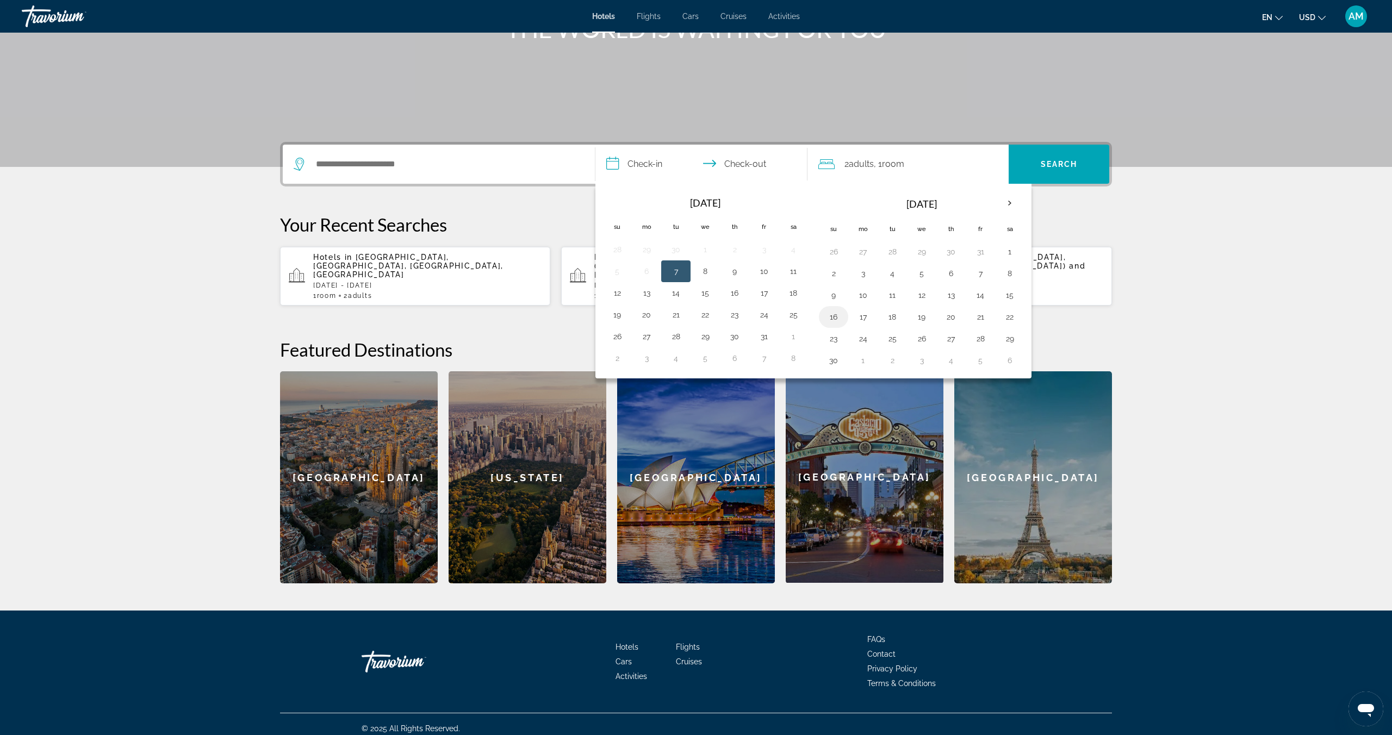
click at [832, 320] on button "16" at bounding box center [833, 316] width 17 height 15
click at [922, 321] on button "19" at bounding box center [921, 316] width 17 height 15
type input "**********"
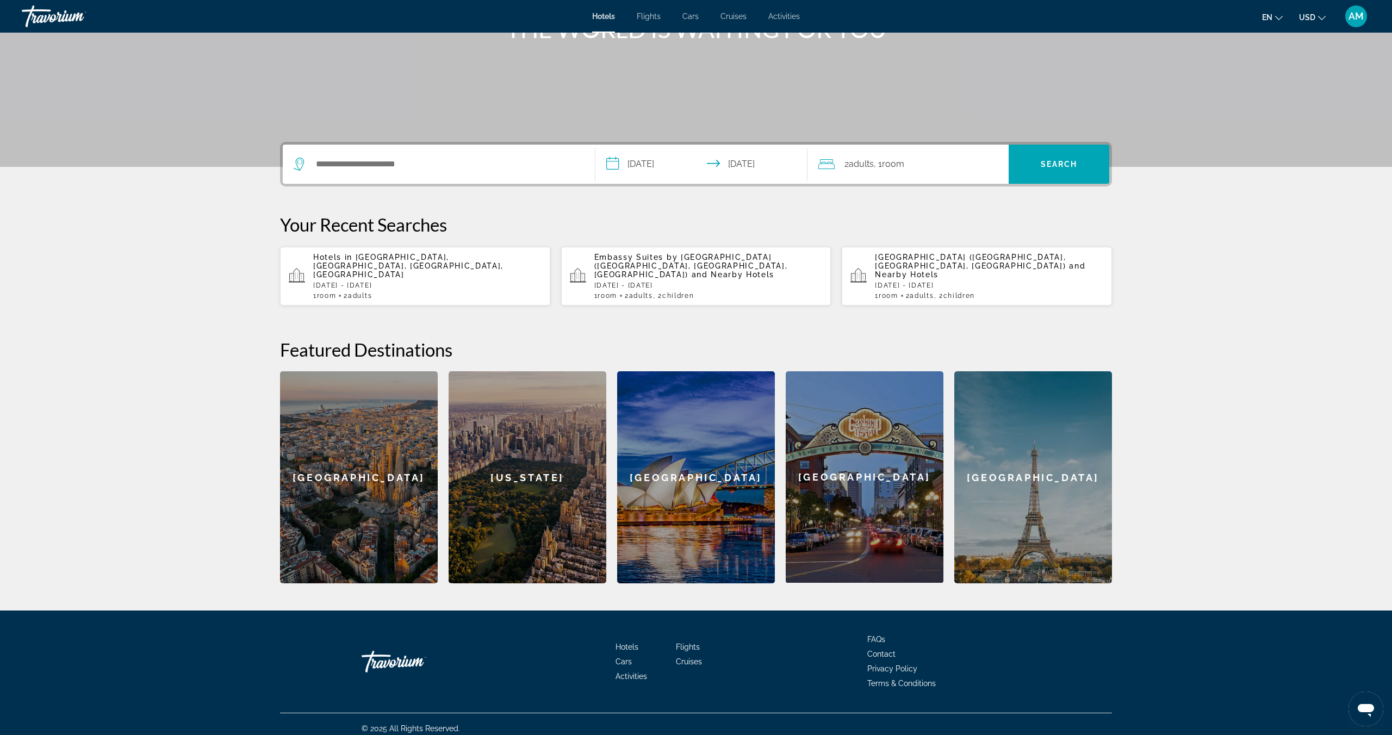
click at [870, 168] on span "Adults" at bounding box center [861, 164] width 25 height 10
click at [994, 235] on icon "Increment children" at bounding box center [993, 236] width 10 height 10
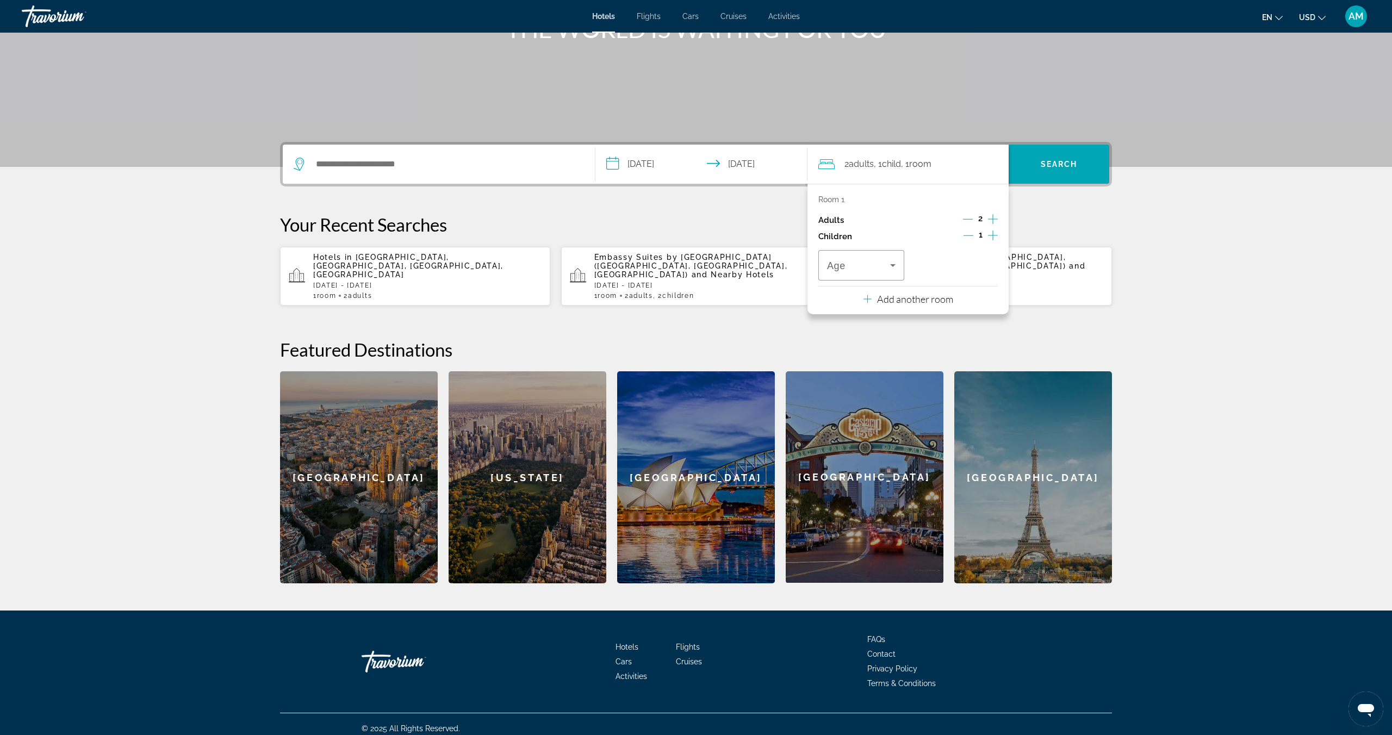
click at [994, 235] on icon "Increment children" at bounding box center [993, 236] width 10 height 10
click at [995, 235] on icon "Increment children" at bounding box center [993, 236] width 10 height 10
click at [891, 266] on icon "Travelers: 2 adults, 3 children" at bounding box center [893, 265] width 13 height 13
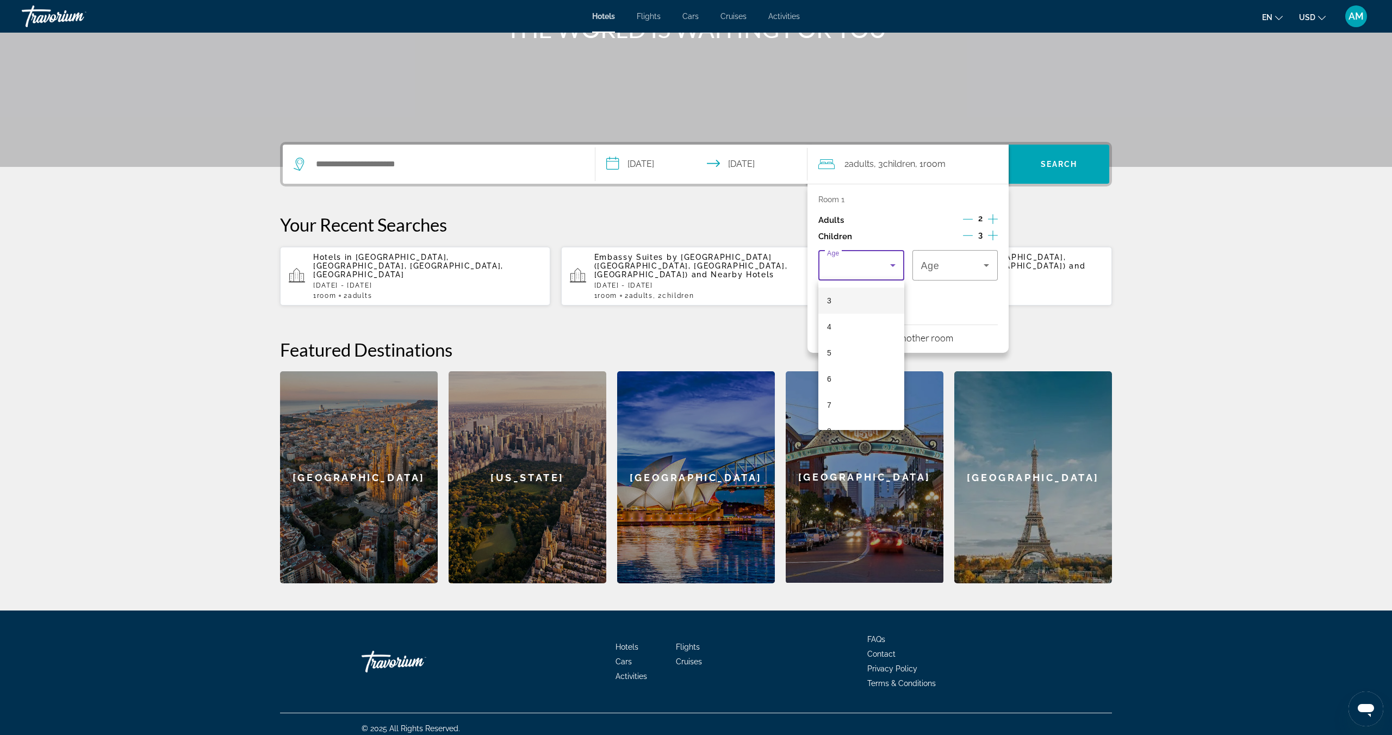
scroll to position [94, 0]
click at [850, 365] on mat-option "6" at bounding box center [862, 361] width 86 height 26
click at [951, 269] on div "6" at bounding box center [952, 265] width 63 height 13
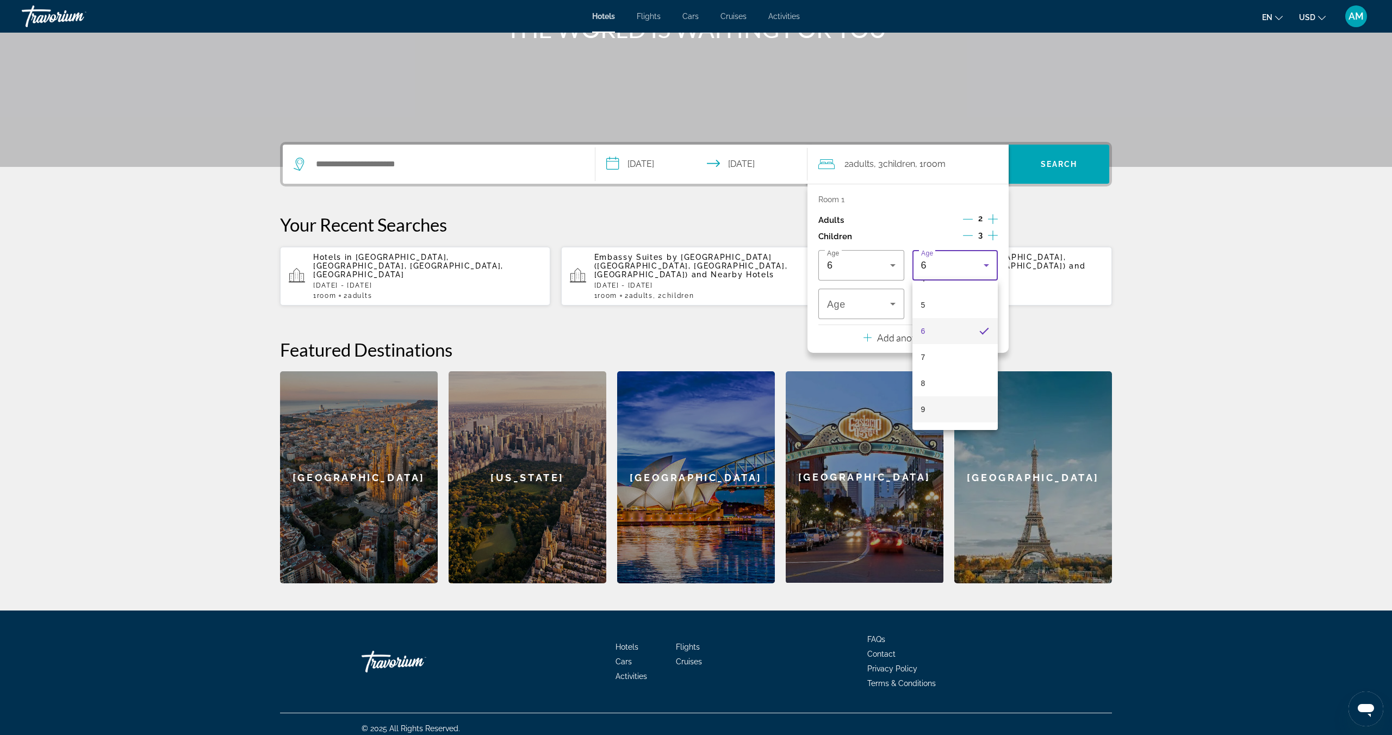
scroll to position [126, 0]
click at [935, 379] on mat-option "8" at bounding box center [956, 381] width 86 height 26
click at [849, 303] on div "8" at bounding box center [858, 304] width 63 height 13
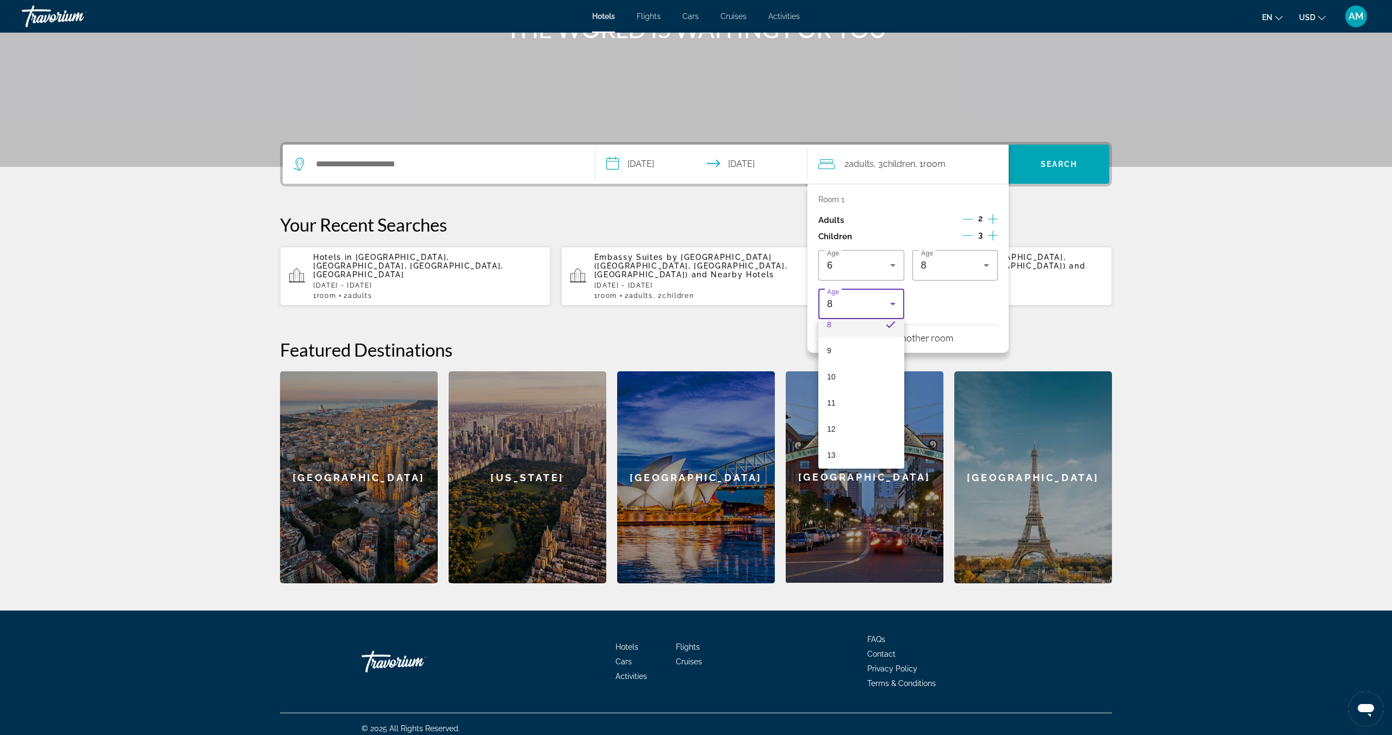
scroll to position [232, 0]
click at [849, 364] on mat-option "10" at bounding box center [862, 366] width 86 height 26
click at [1052, 220] on p "Your Recent Searches" at bounding box center [696, 225] width 832 height 22
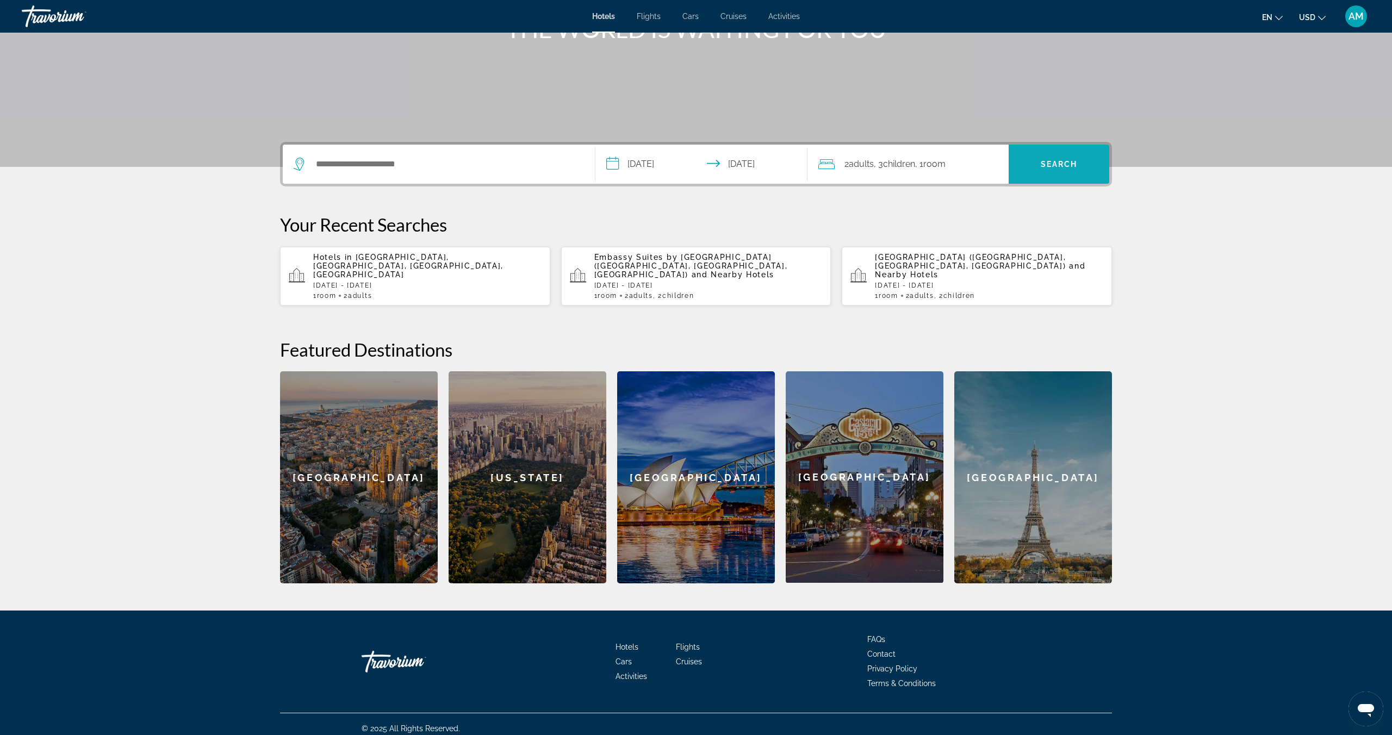
click at [1052, 162] on span "Search" at bounding box center [1059, 164] width 37 height 9
click at [378, 167] on input "Search hotel destination" at bounding box center [447, 164] width 264 height 16
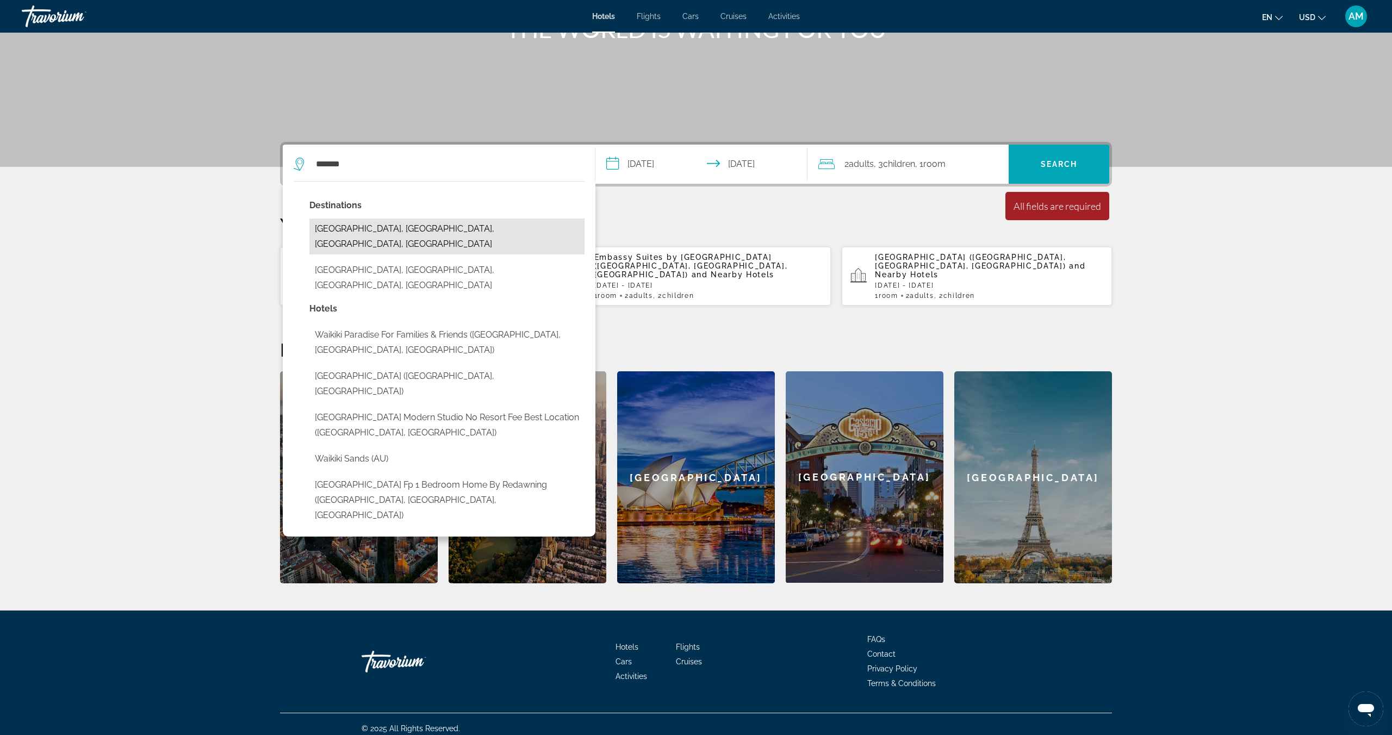
click at [399, 230] on button "[GEOGRAPHIC_DATA], [GEOGRAPHIC_DATA], [GEOGRAPHIC_DATA], [GEOGRAPHIC_DATA]" at bounding box center [446, 237] width 275 height 36
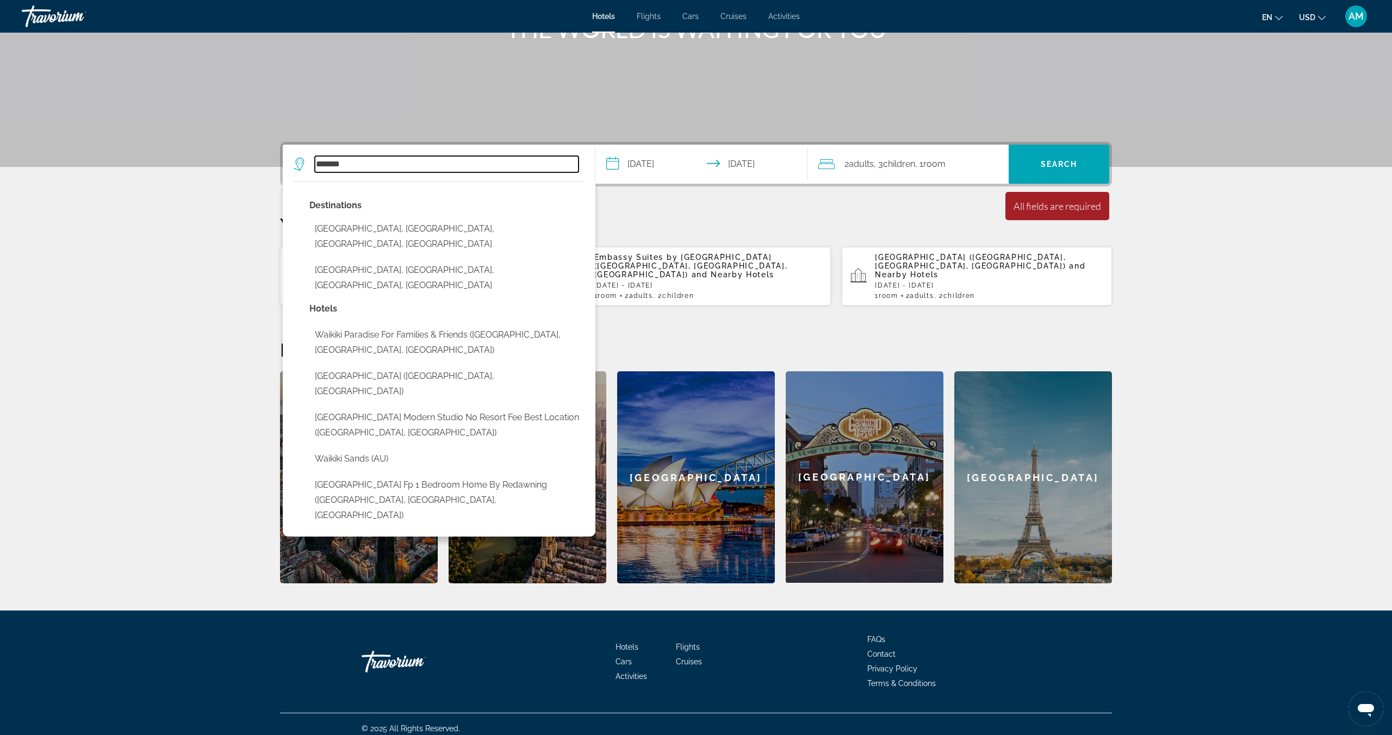
type input "**********"
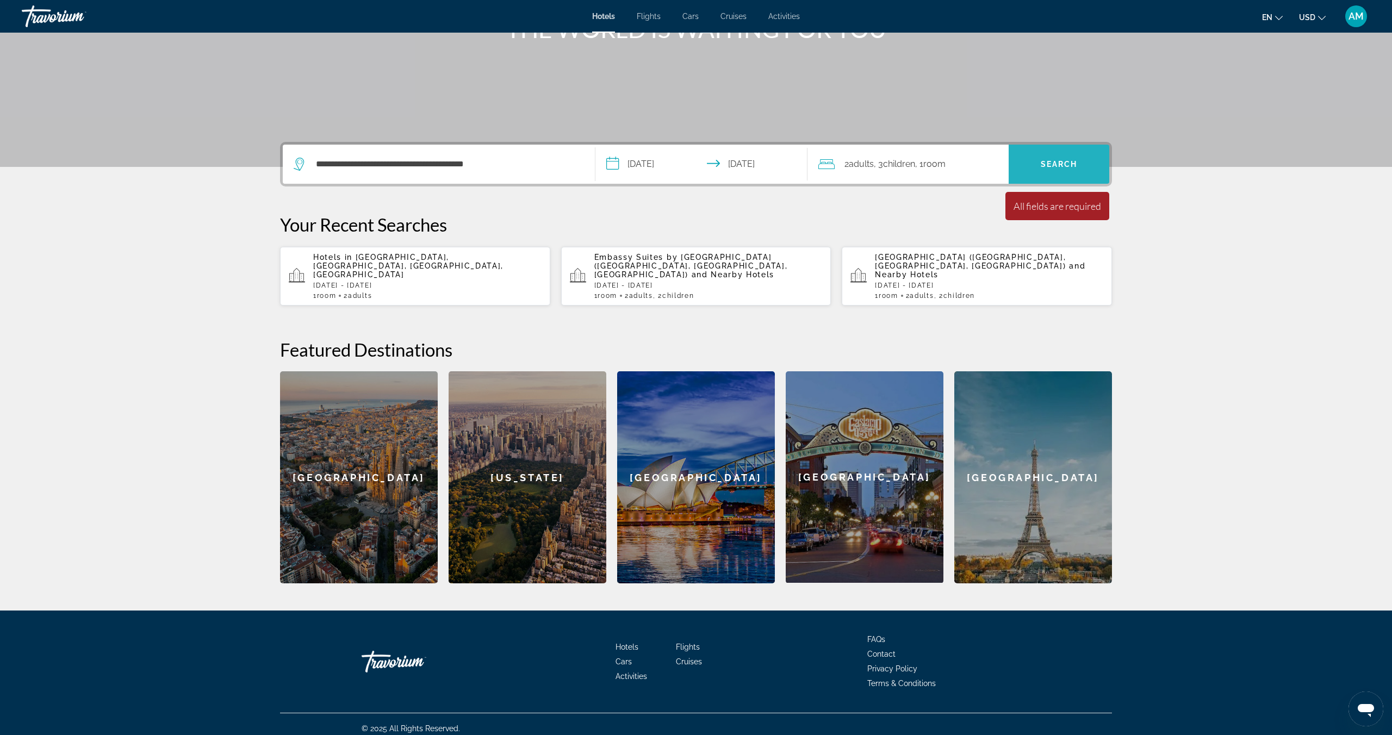
click at [1055, 165] on span "Search" at bounding box center [1059, 164] width 37 height 9
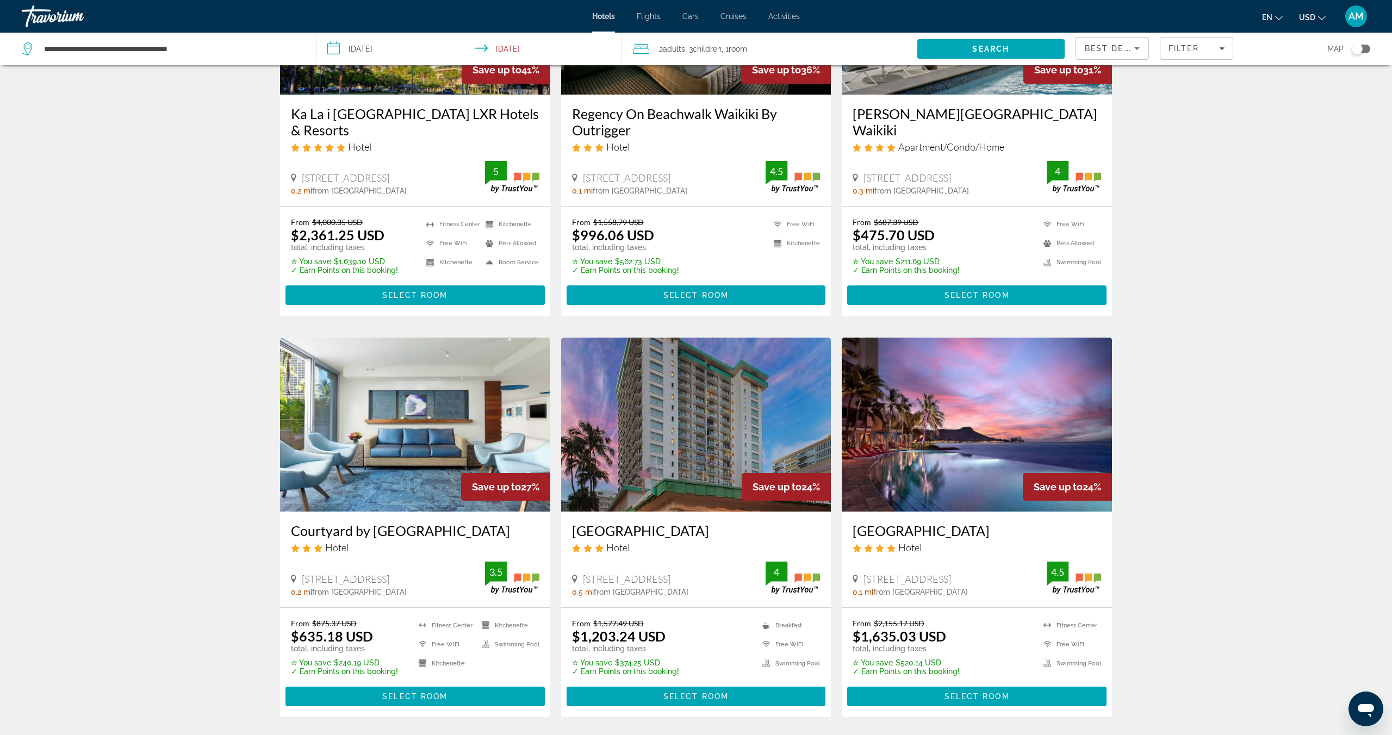
scroll to position [175, 0]
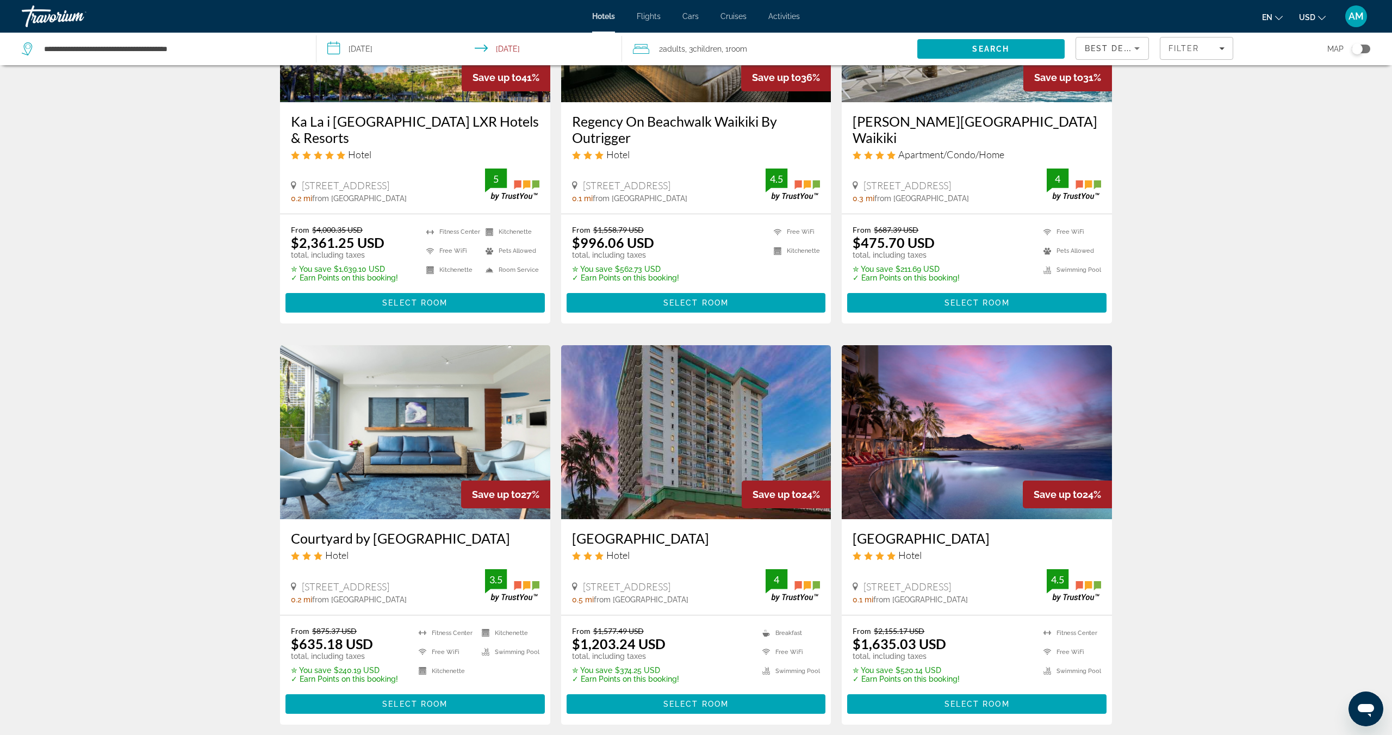
click at [679, 47] on span "Adults" at bounding box center [674, 49] width 22 height 9
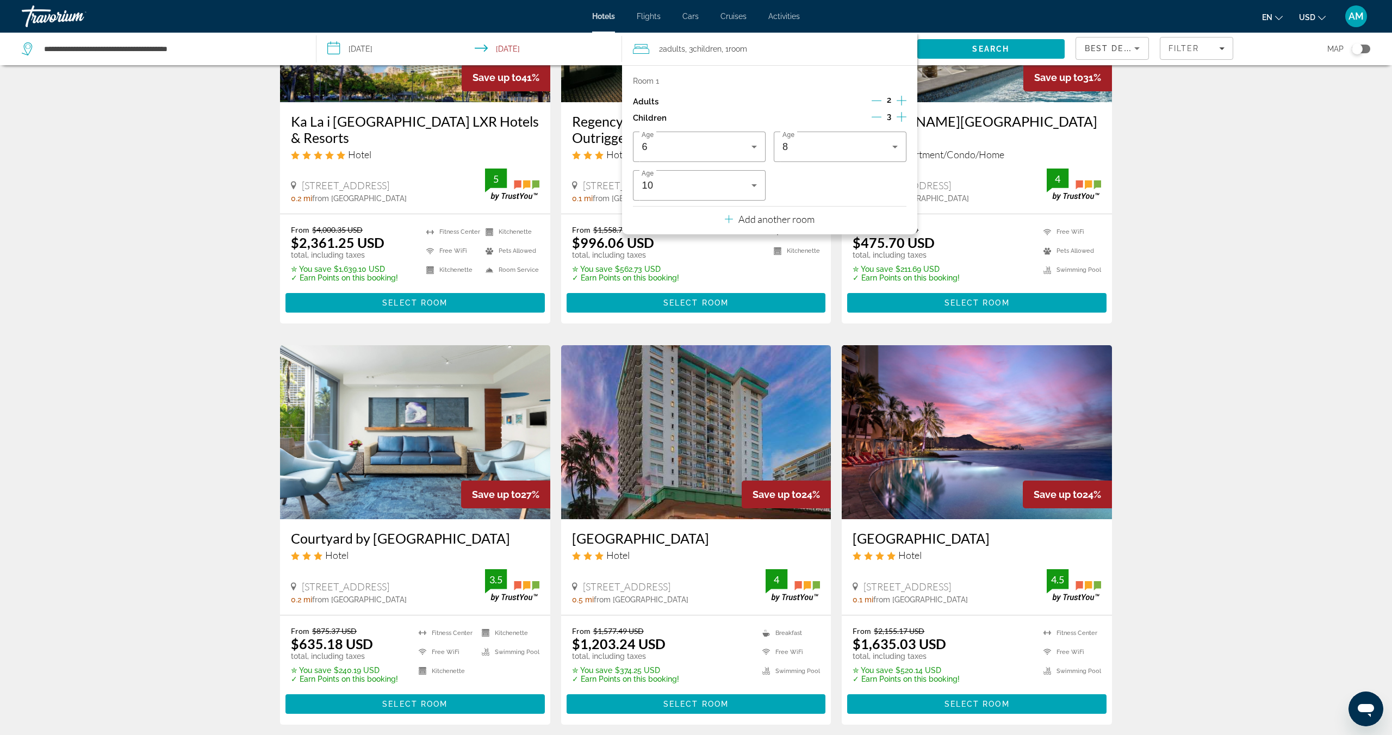
click at [873, 114] on icon "Decrement children" at bounding box center [877, 117] width 10 height 10
click at [824, 95] on div "Adults 2" at bounding box center [769, 102] width 273 height 16
click at [1005, 49] on span "Search" at bounding box center [990, 49] width 37 height 9
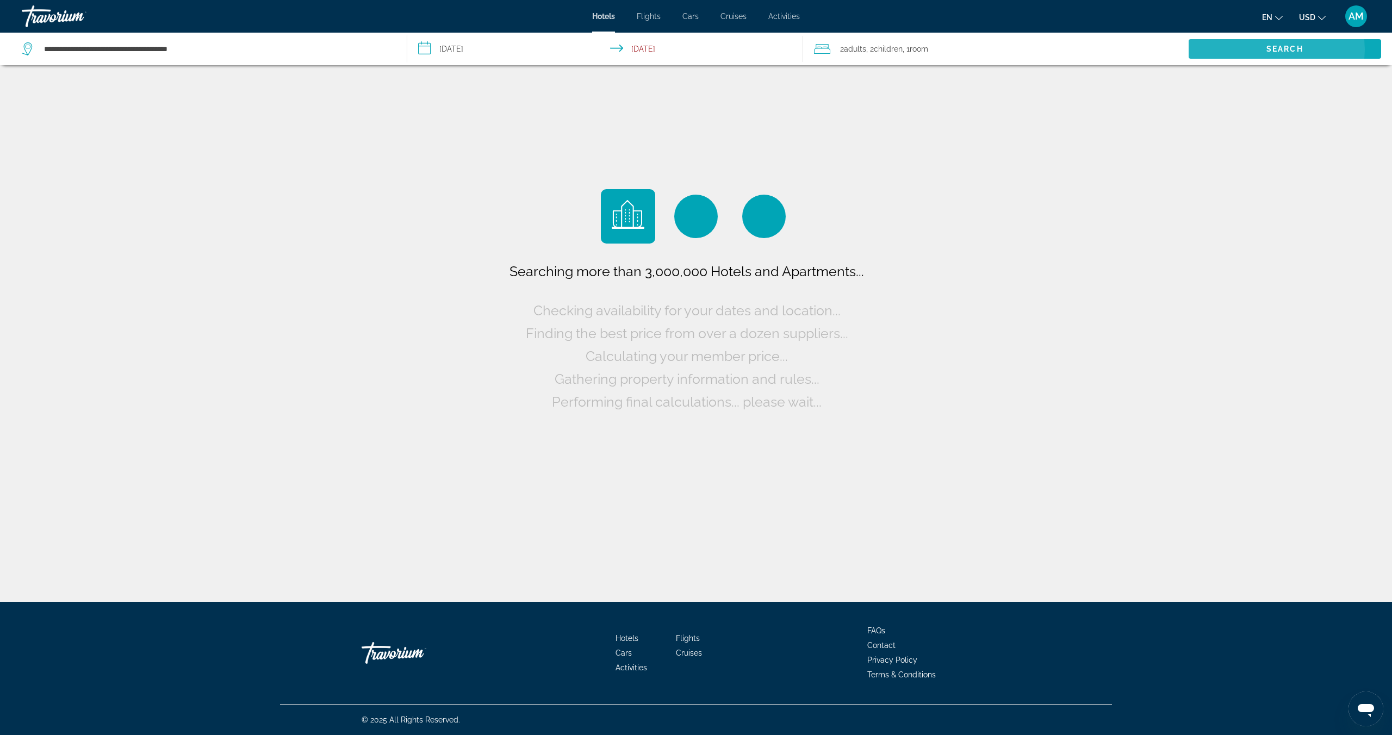
scroll to position [0, 0]
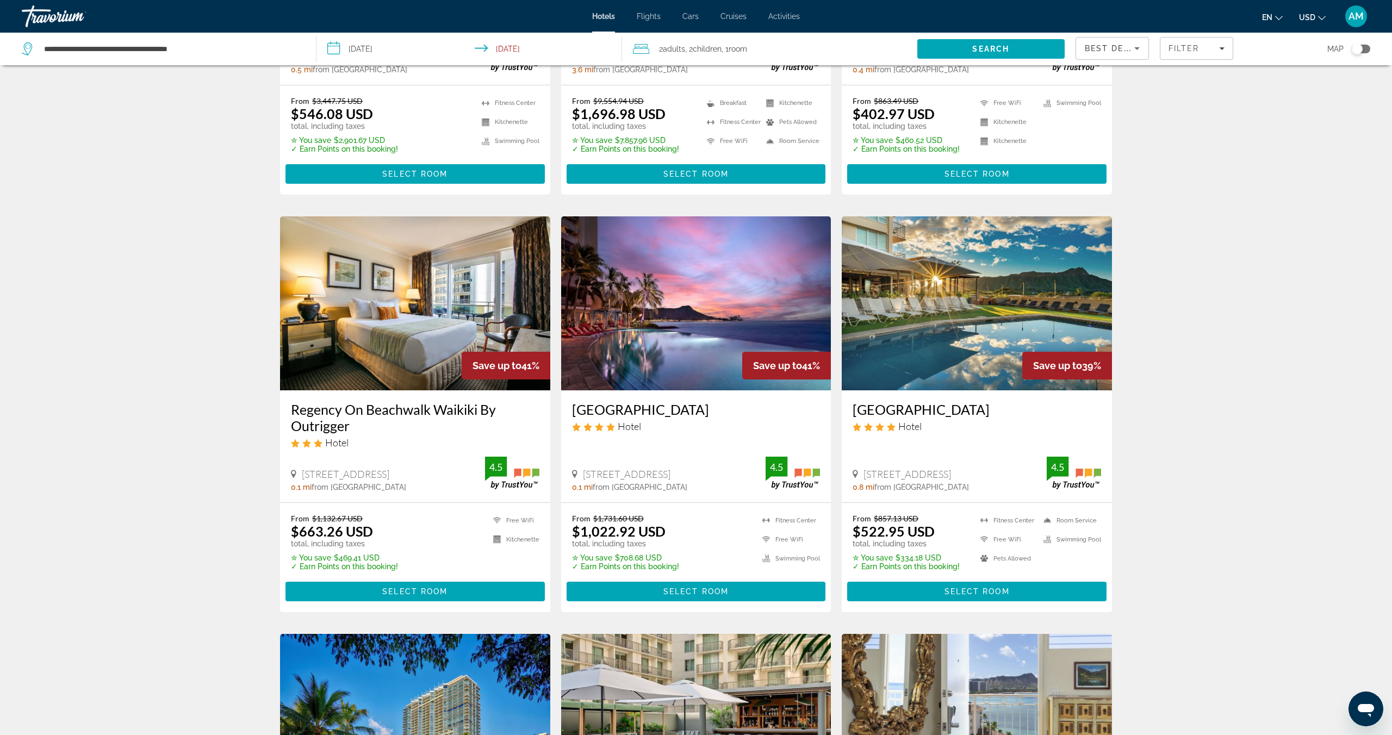
scroll to position [313, 0]
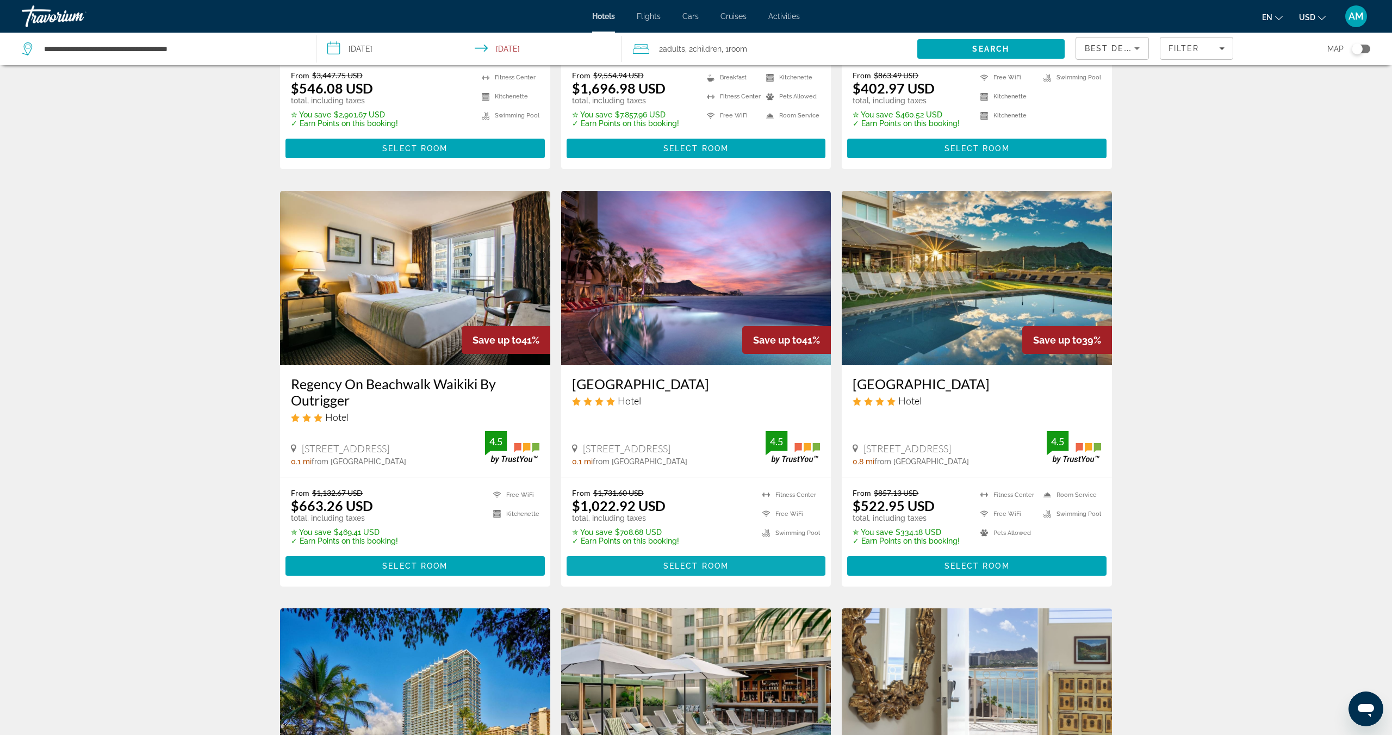
click at [681, 563] on span "Select Room" at bounding box center [696, 566] width 65 height 9
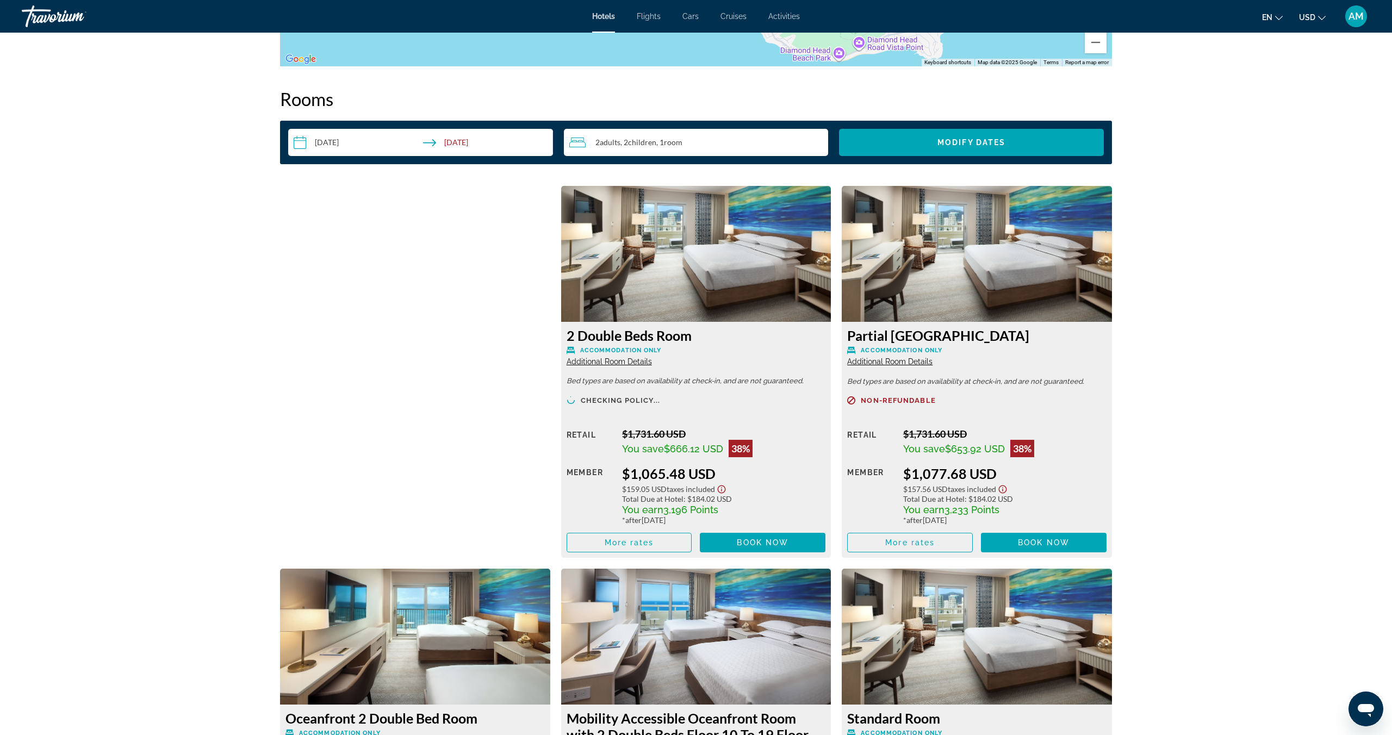
scroll to position [1353, 0]
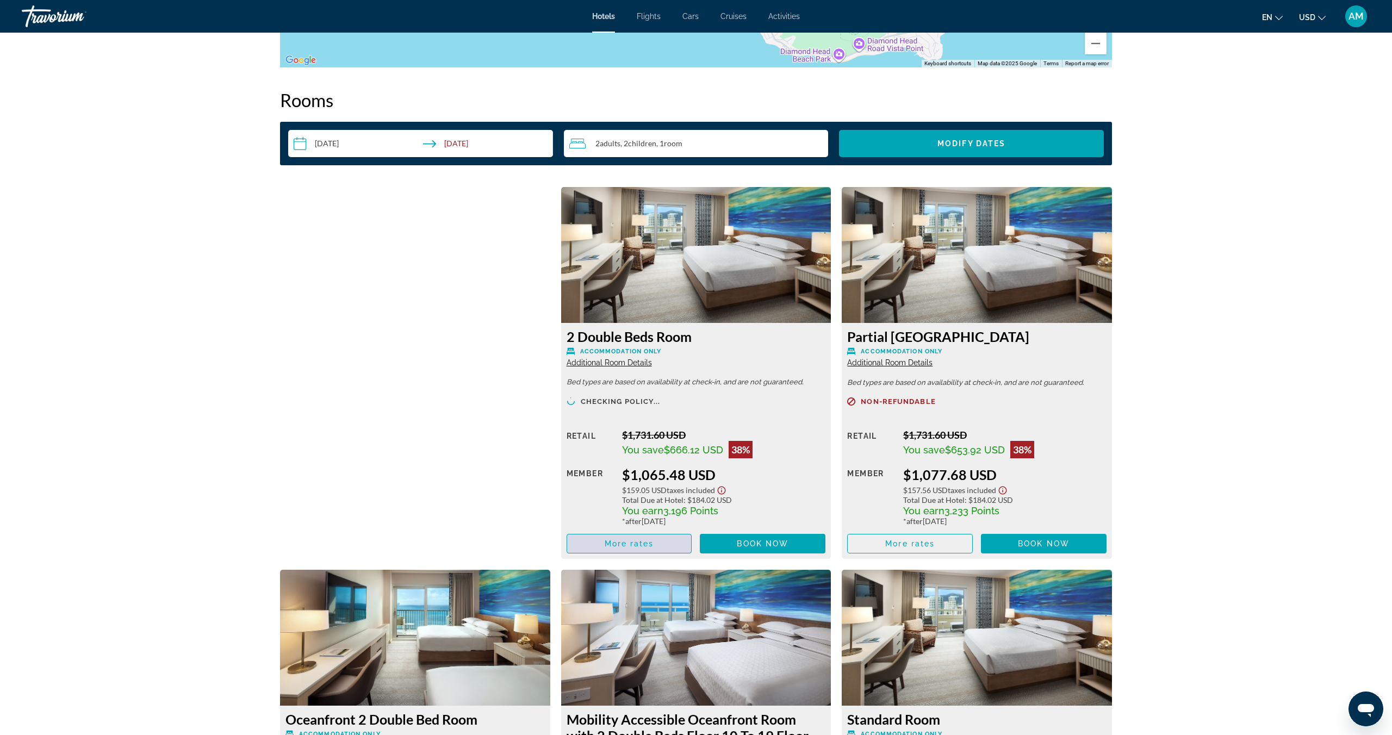
click at [630, 547] on span "More rates" at bounding box center [629, 544] width 49 height 9
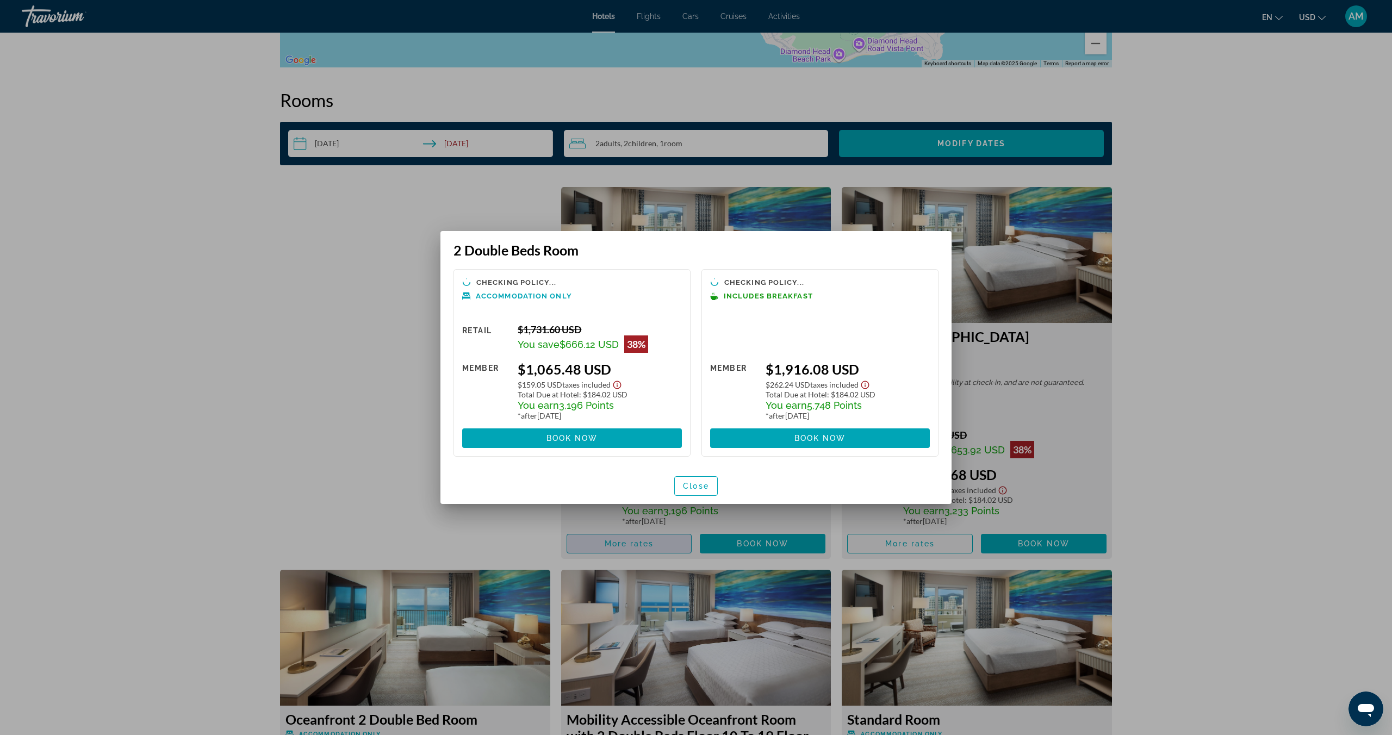
scroll to position [0, 0]
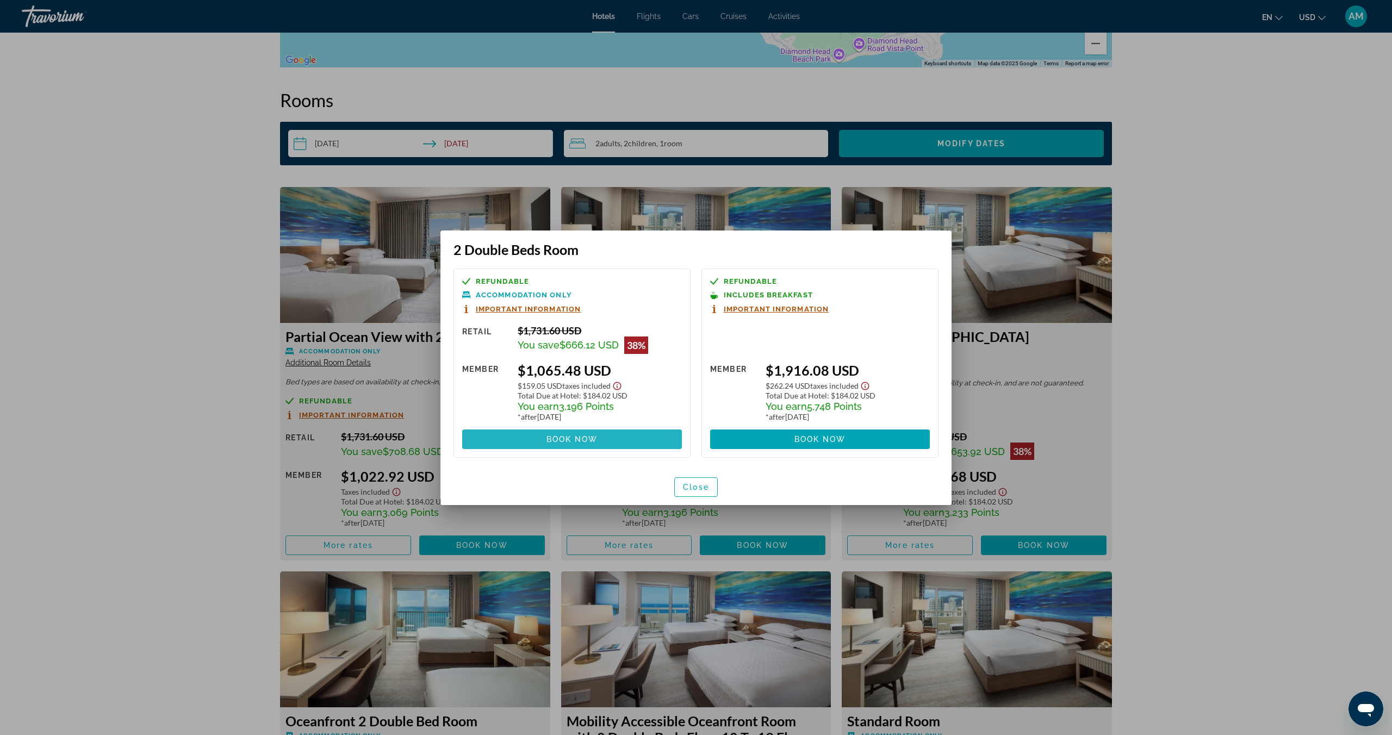
click at [577, 433] on span at bounding box center [572, 439] width 220 height 26
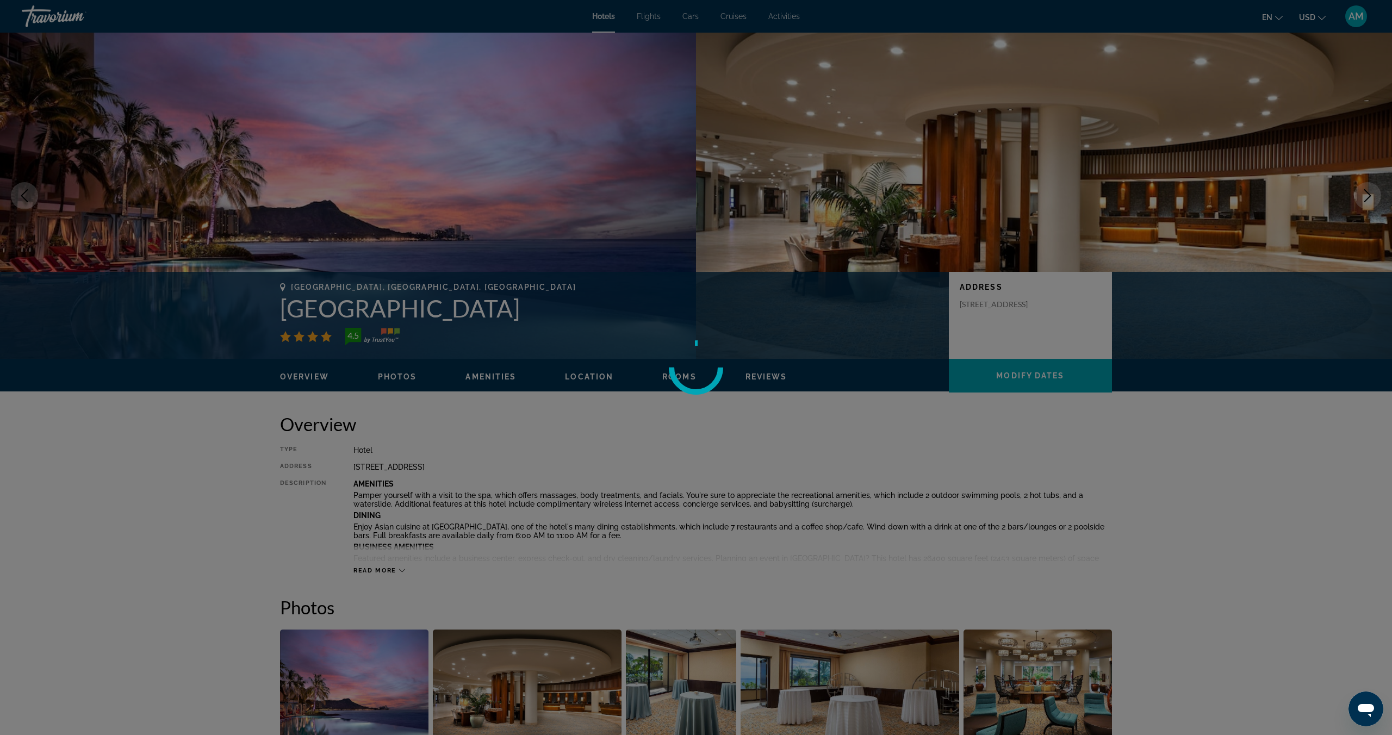
scroll to position [1353, 0]
